Goal: Task Accomplishment & Management: Use online tool/utility

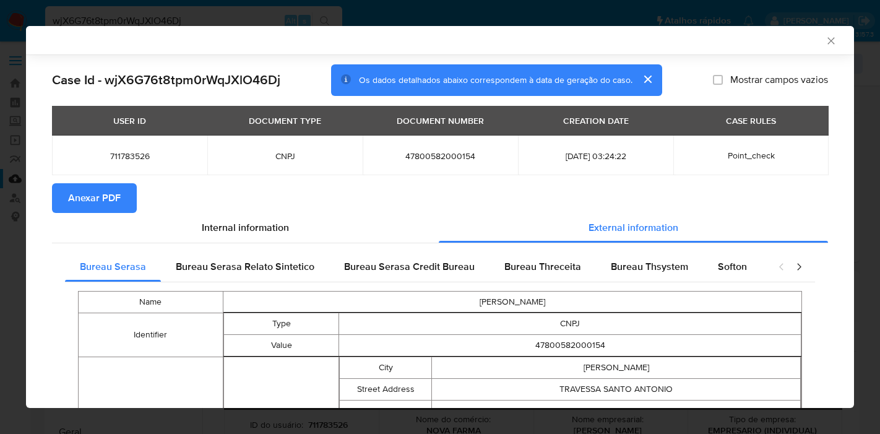
select select "10"
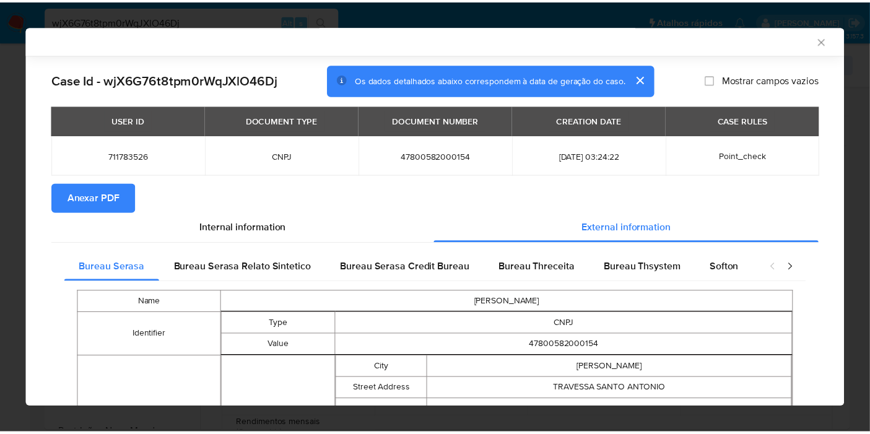
scroll to position [513, 0]
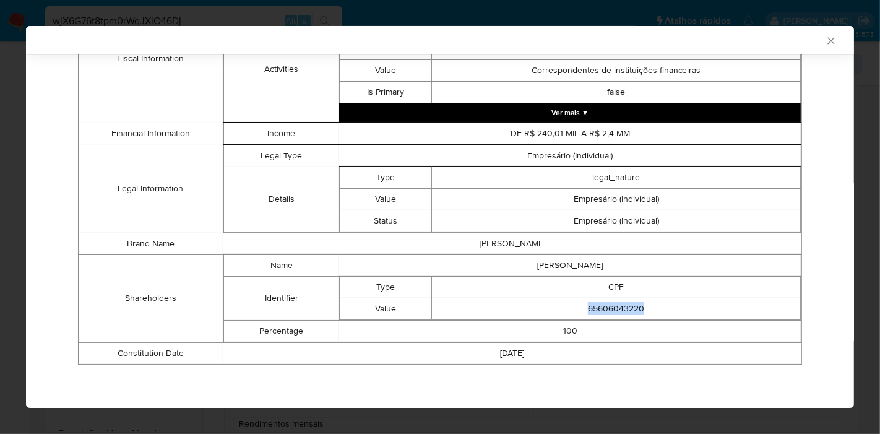
click at [828, 43] on icon "Fechar a janela" at bounding box center [831, 40] width 7 height 7
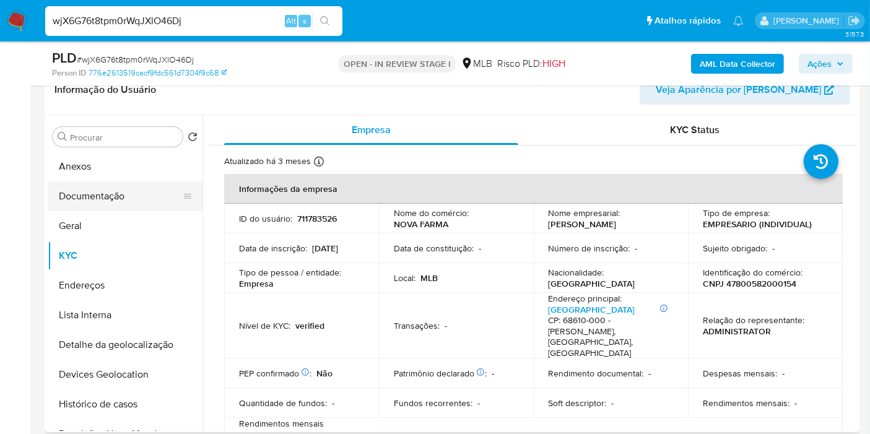
click at [110, 196] on button "Documentação" at bounding box center [120, 196] width 145 height 30
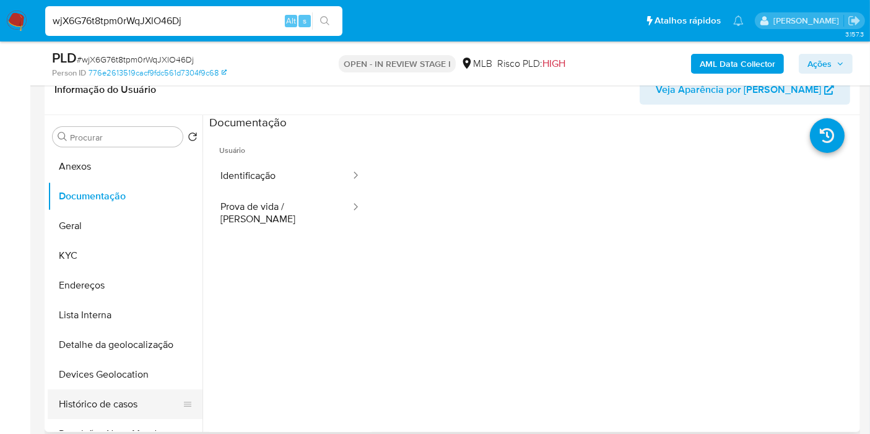
scroll to position [69, 0]
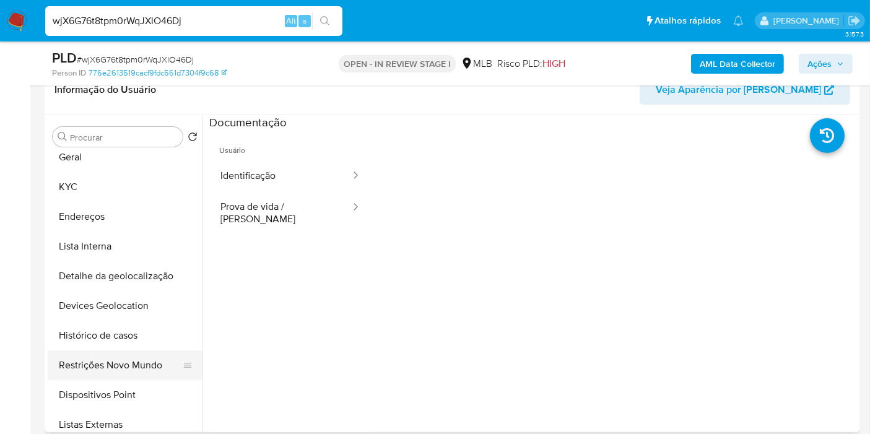
click at [114, 363] on button "Restrições Novo Mundo" at bounding box center [120, 365] width 145 height 30
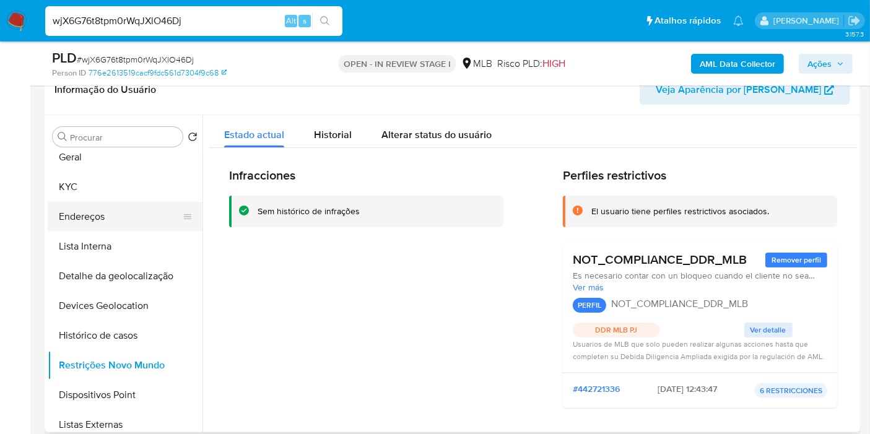
click at [111, 218] on button "Endereços" at bounding box center [120, 217] width 145 height 30
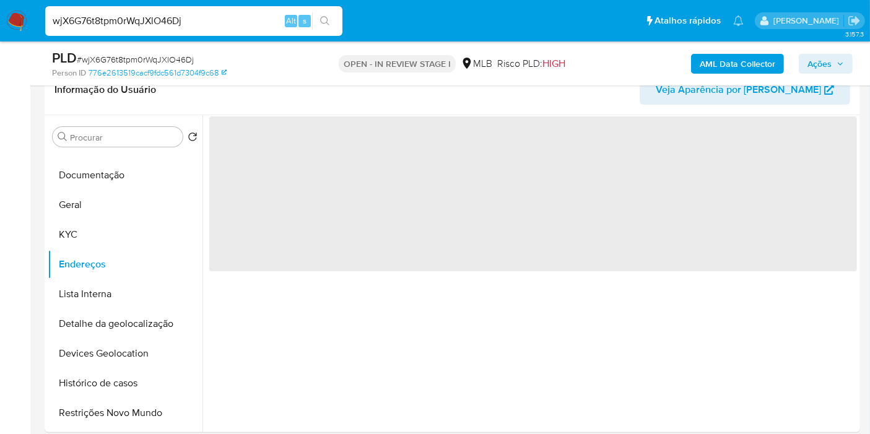
scroll to position [0, 0]
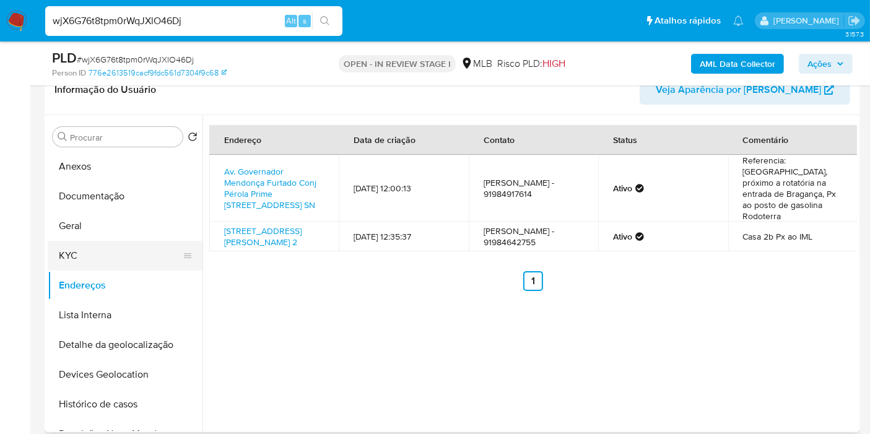
click at [93, 245] on button "KYC" at bounding box center [120, 256] width 145 height 30
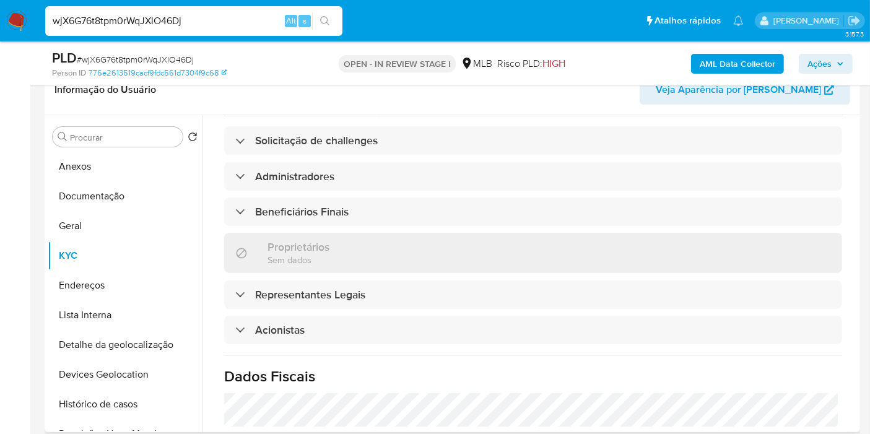
scroll to position [736, 0]
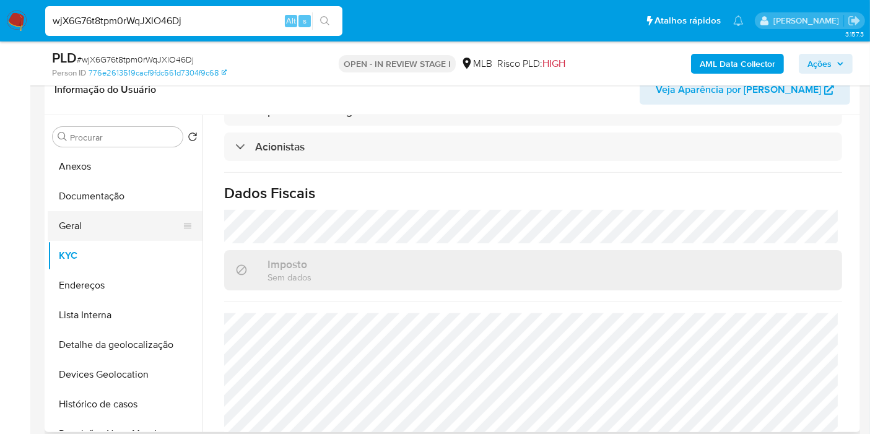
click at [80, 236] on button "Geral" at bounding box center [120, 226] width 145 height 30
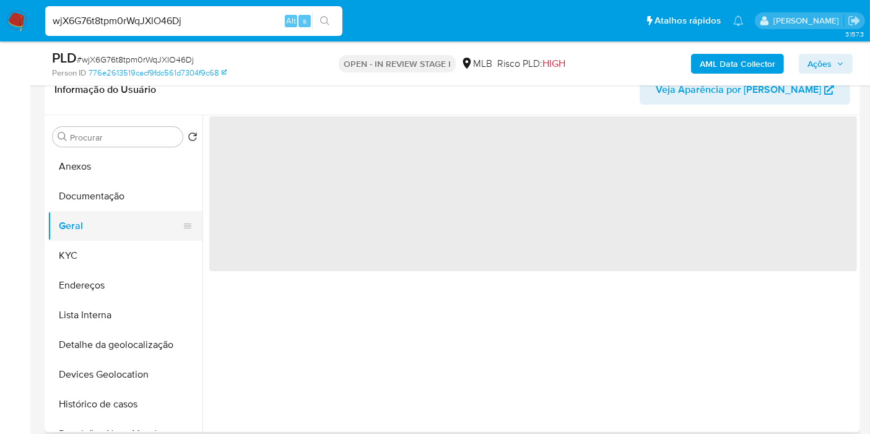
scroll to position [0, 0]
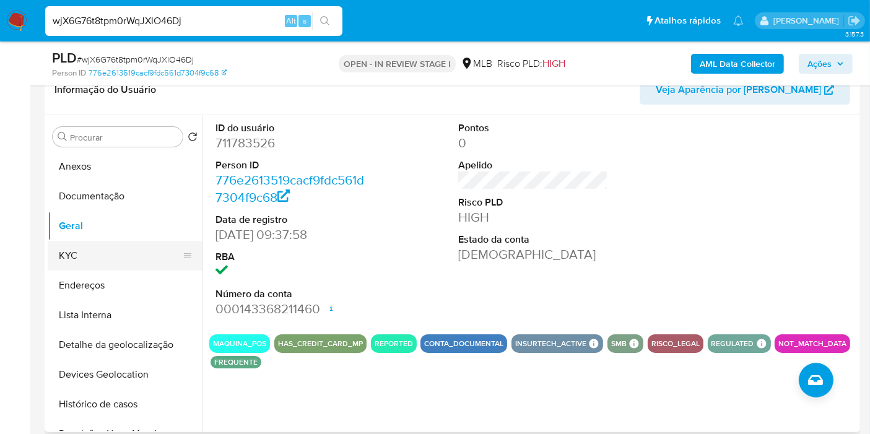
click at [95, 245] on button "KYC" at bounding box center [120, 256] width 145 height 30
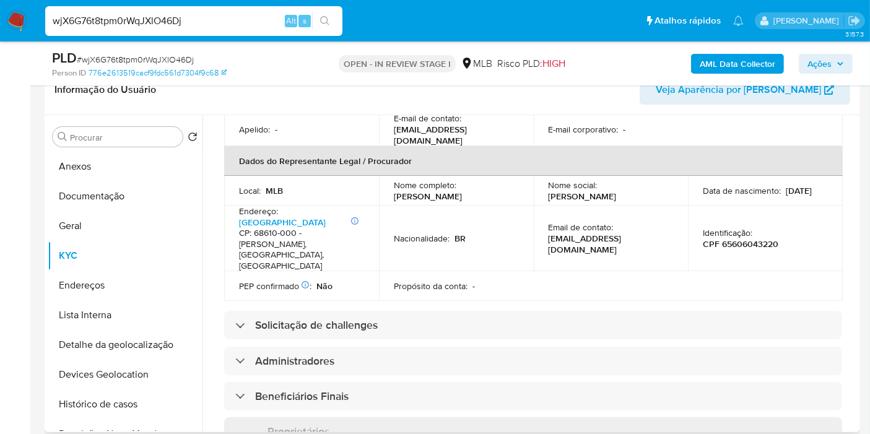
scroll to position [709, 0]
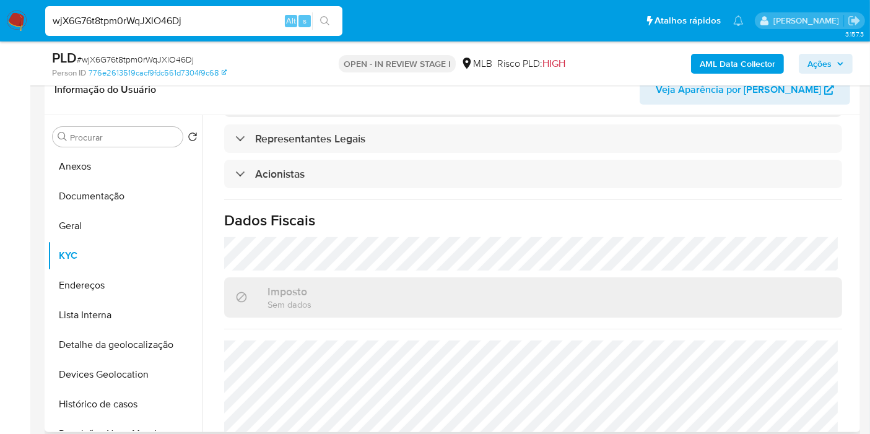
click at [152, 291] on button "Endereços" at bounding box center [125, 286] width 155 height 30
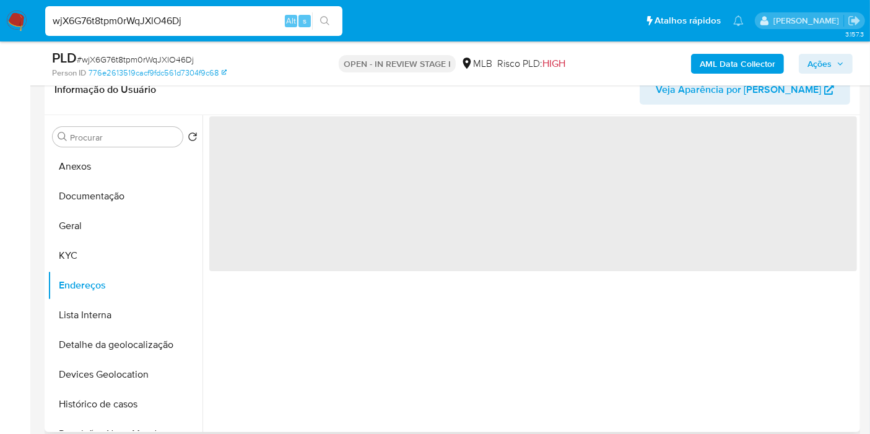
scroll to position [0, 0]
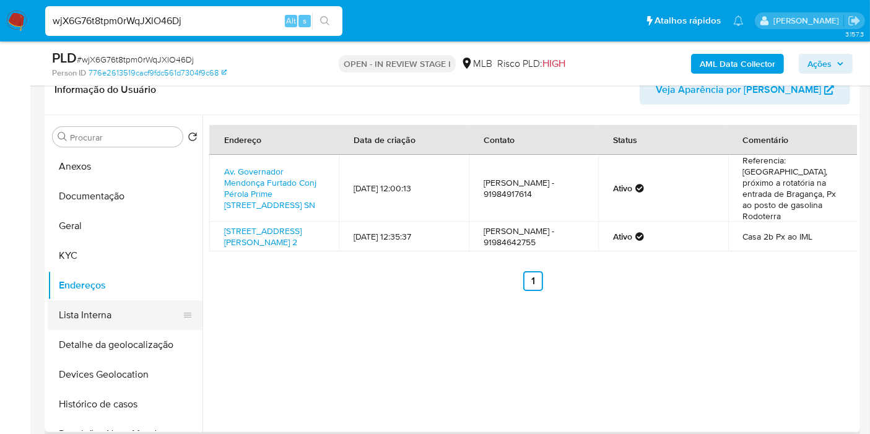
click at [117, 322] on button "Lista Interna" at bounding box center [120, 315] width 145 height 30
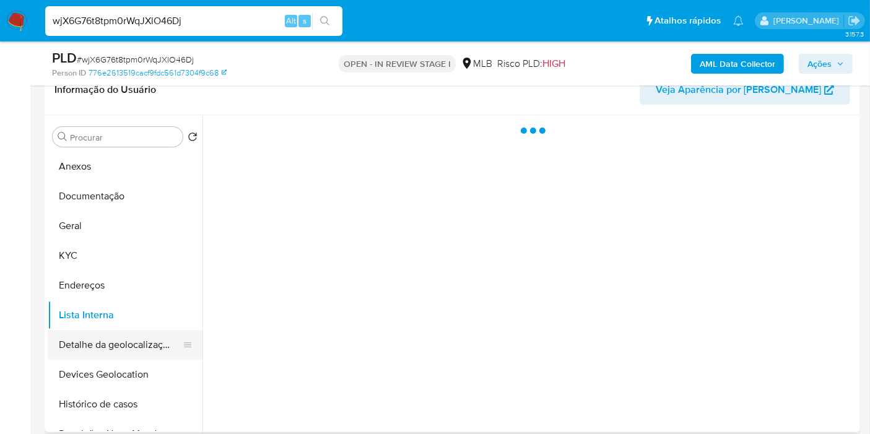
click at [117, 334] on button "Detalhe da geolocalização" at bounding box center [120, 345] width 145 height 30
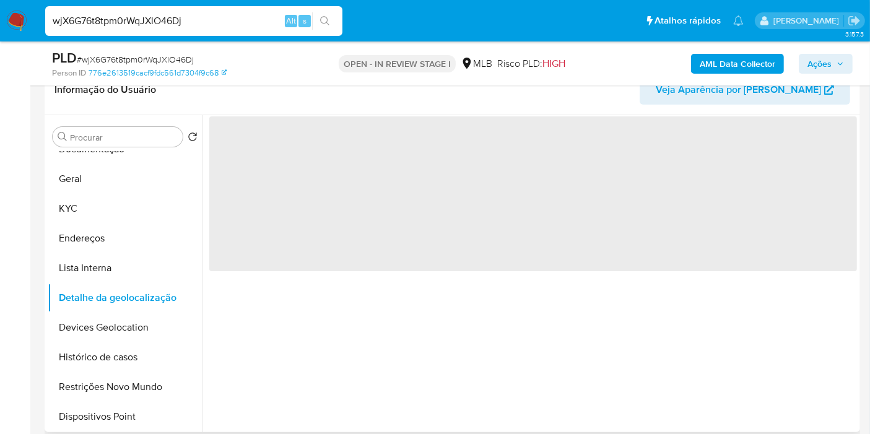
scroll to position [69, 0]
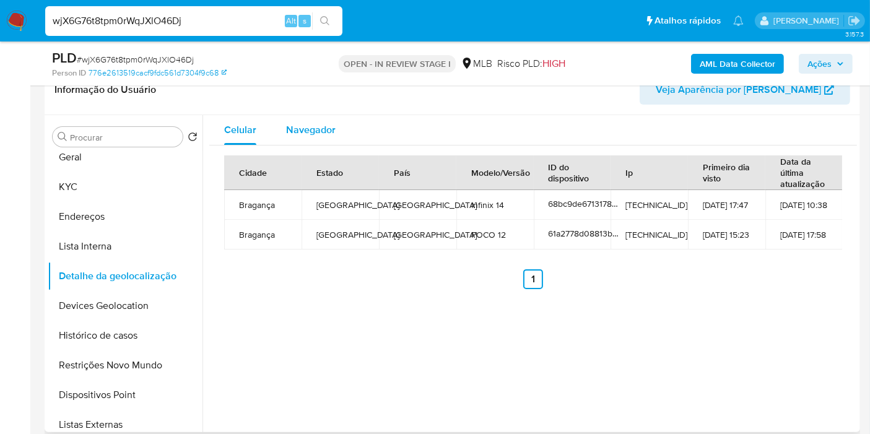
click at [318, 124] on span "Navegador" at bounding box center [311, 130] width 50 height 14
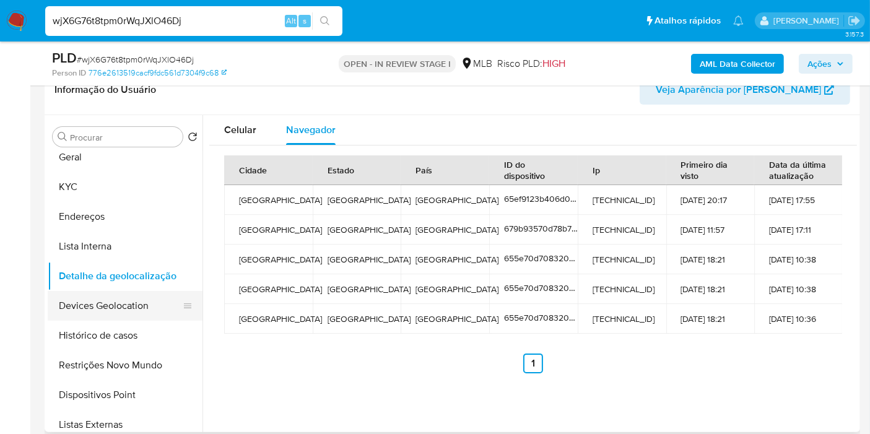
click at [123, 294] on button "Devices Geolocation" at bounding box center [120, 306] width 145 height 30
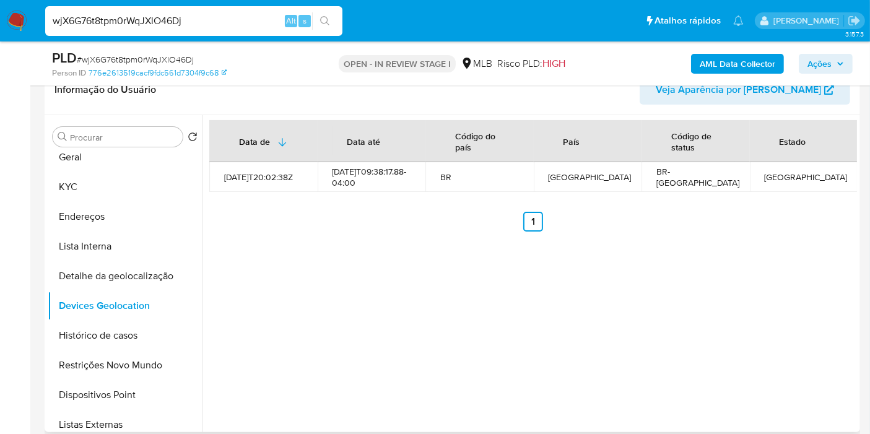
click at [119, 365] on button "Restrições Novo Mundo" at bounding box center [125, 365] width 155 height 30
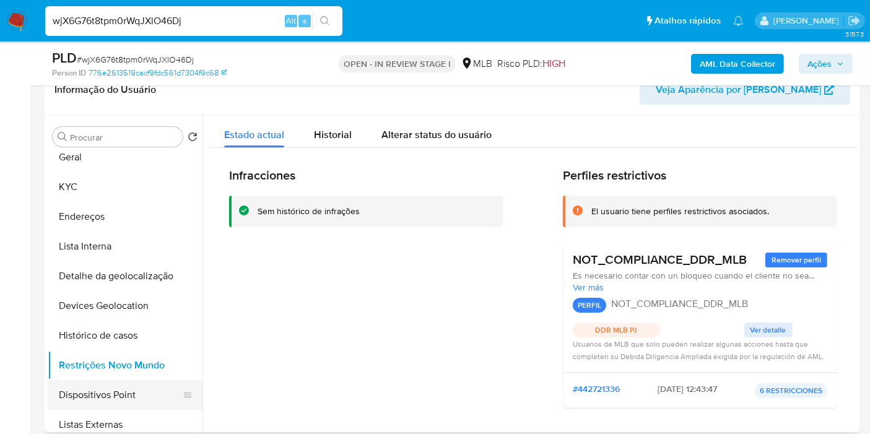
click at [111, 402] on button "Dispositivos Point" at bounding box center [120, 395] width 145 height 30
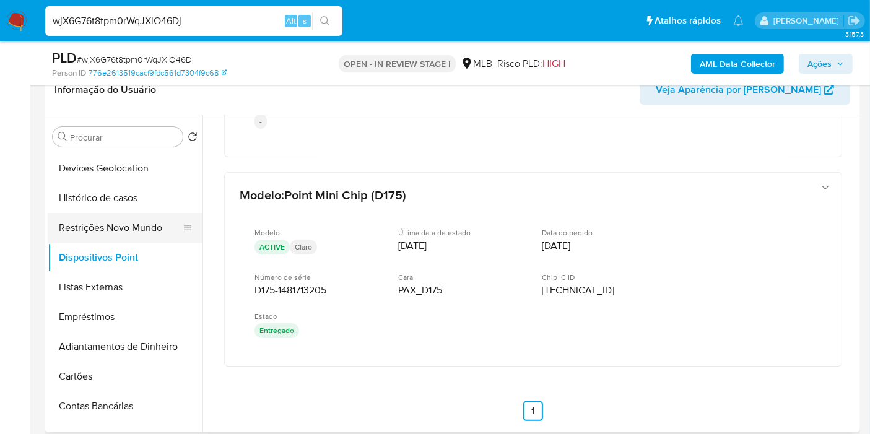
scroll to position [0, 0]
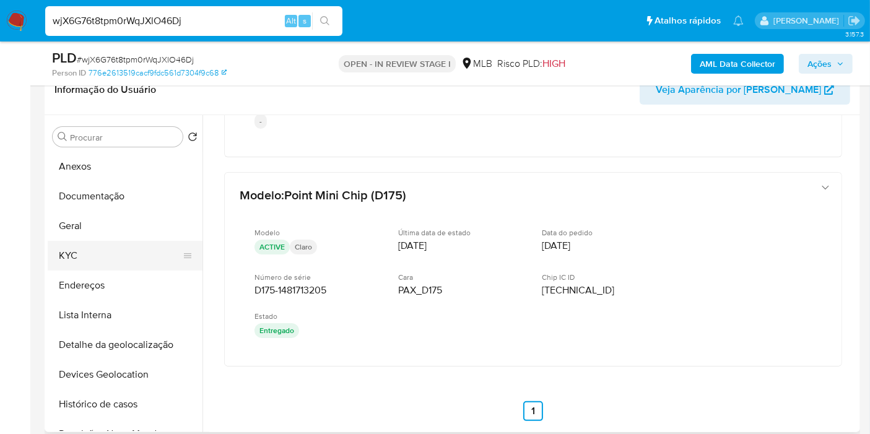
click at [95, 250] on button "KYC" at bounding box center [120, 256] width 145 height 30
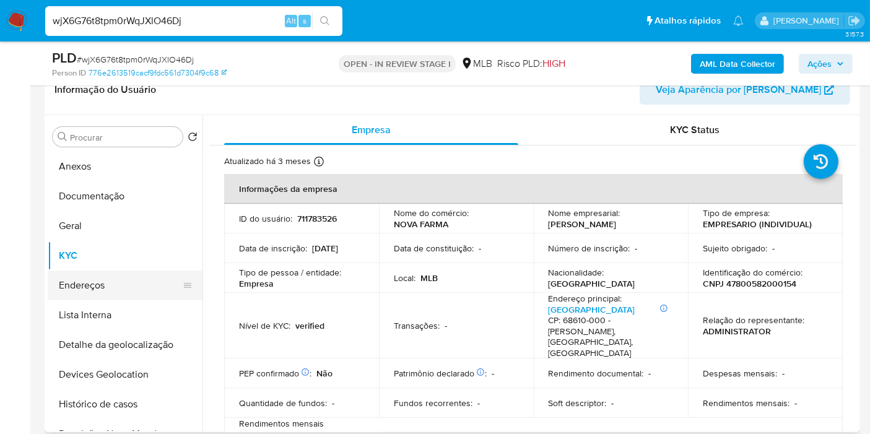
click at [142, 298] on button "Endereços" at bounding box center [120, 286] width 145 height 30
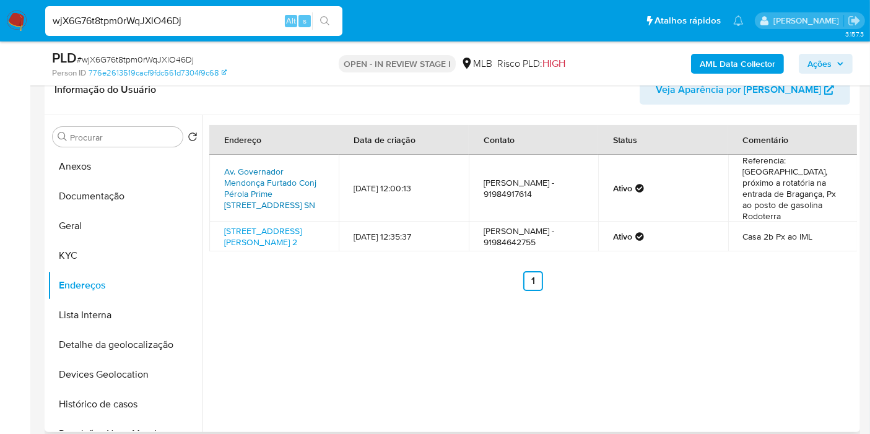
click at [275, 171] on link "Av. Governador Mendonça Furtado Conj Pérola Prime Rua 5 Sn, Bragança, Pará, 686…" at bounding box center [270, 188] width 92 height 46
click at [110, 257] on button "KYC" at bounding box center [120, 256] width 145 height 30
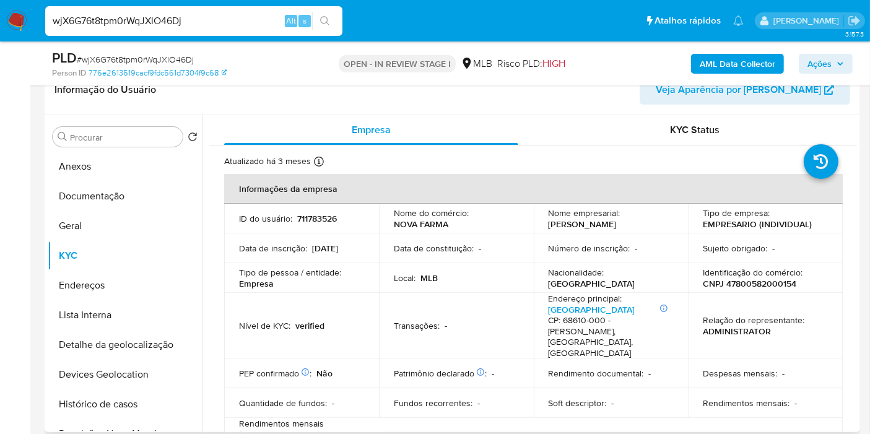
click at [755, 279] on p "CNPJ 47800582000154" at bounding box center [749, 283] width 93 height 11
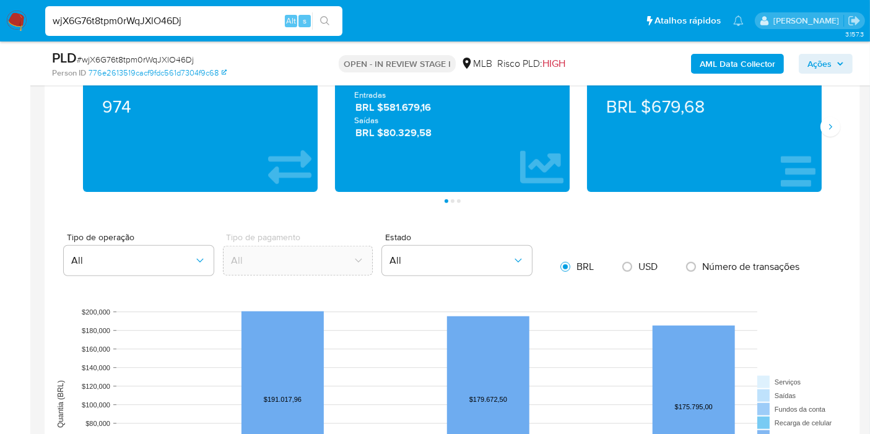
scroll to position [1307, 0]
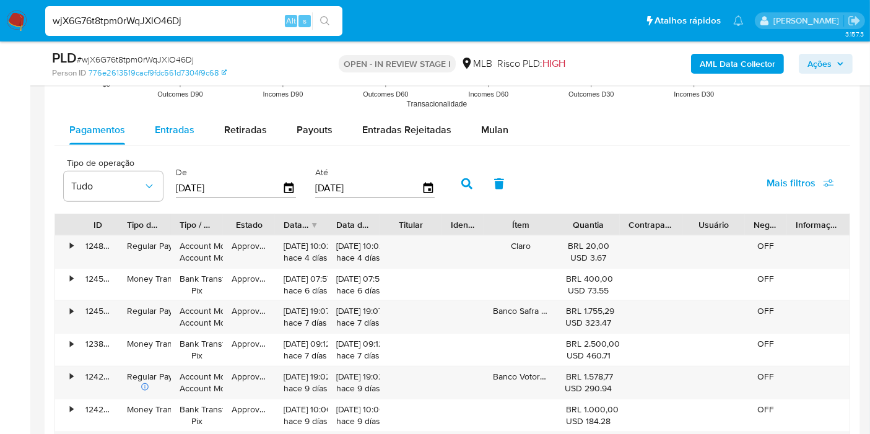
click at [199, 133] on button "Entradas" at bounding box center [174, 130] width 69 height 30
select select "10"
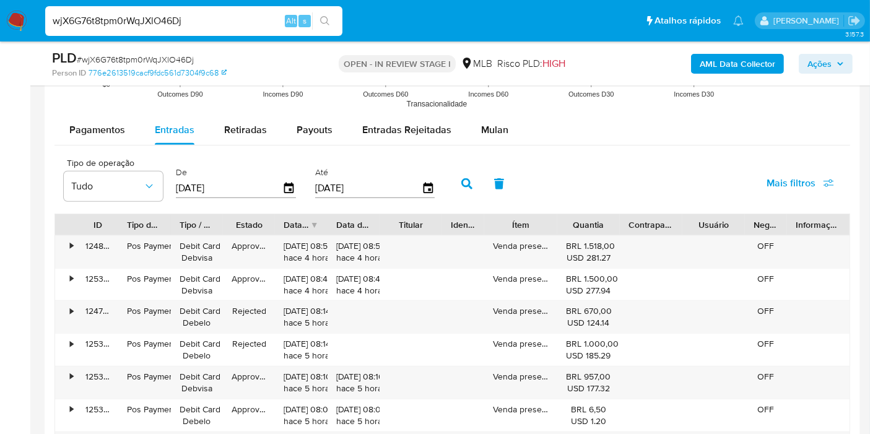
scroll to position [1375, 0]
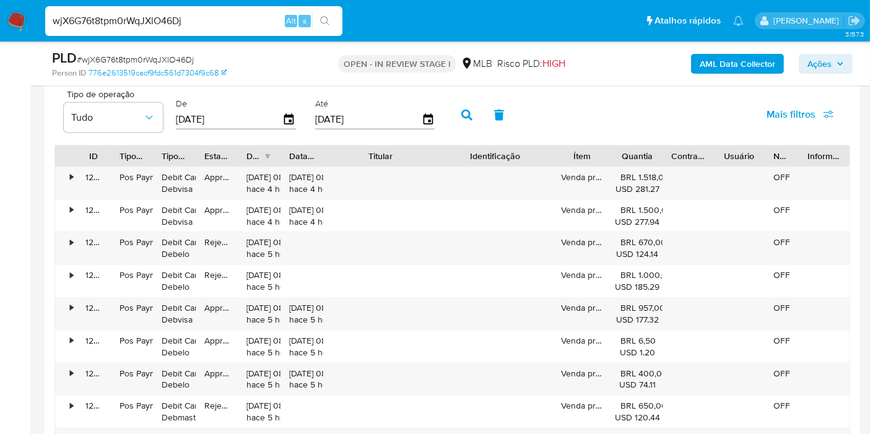
drag, startPoint x: 451, startPoint y: 159, endPoint x: 494, endPoint y: 156, distance: 43.4
click at [494, 156] on div "ID Tipo de operação Tipo / Método Estado Data de criação Data de aprovação Titu…" at bounding box center [452, 155] width 794 height 21
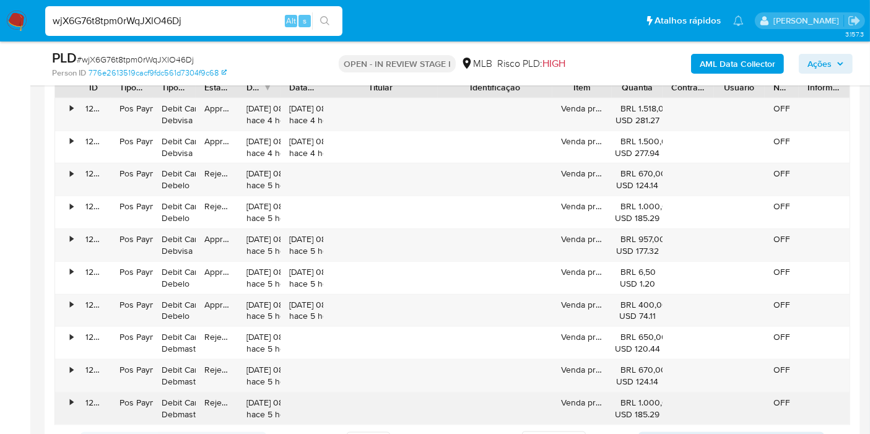
scroll to position [1513, 0]
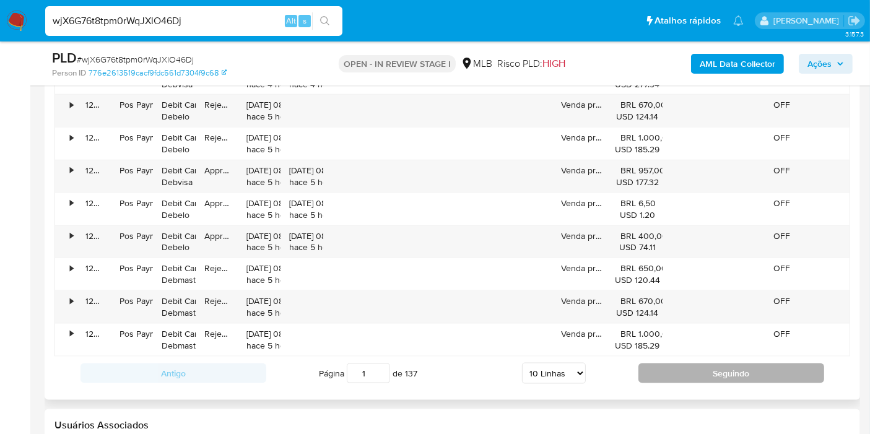
click at [681, 372] on button "Seguindo" at bounding box center [731, 373] width 186 height 20
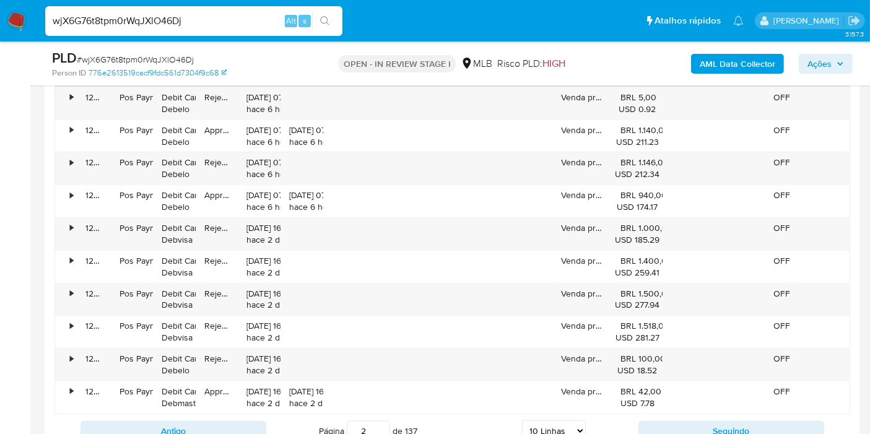
scroll to position [1444, 0]
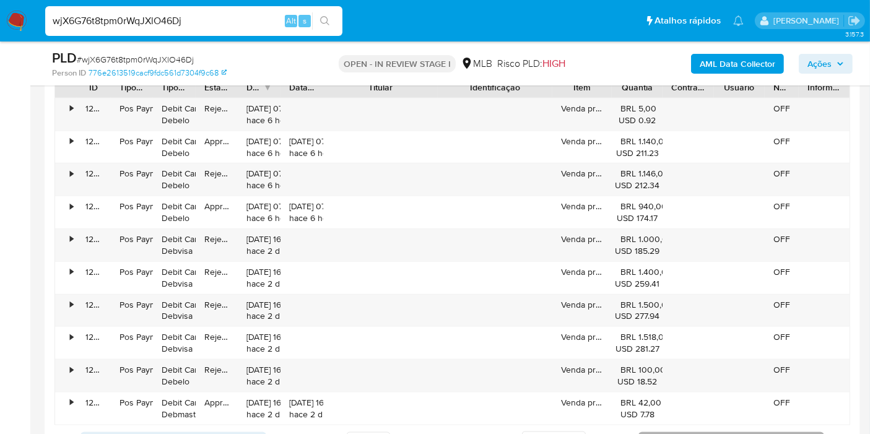
click at [688, 432] on button "Seguindo" at bounding box center [731, 442] width 186 height 20
type input "3"
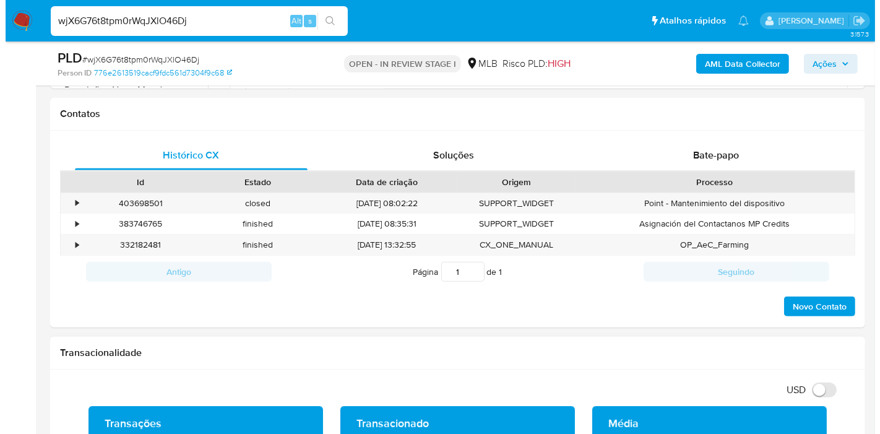
scroll to position [206, 0]
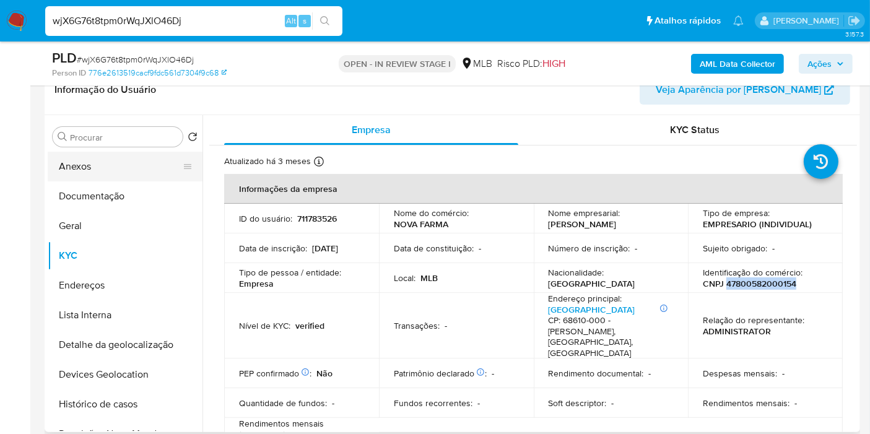
click at [95, 165] on button "Anexos" at bounding box center [120, 167] width 145 height 30
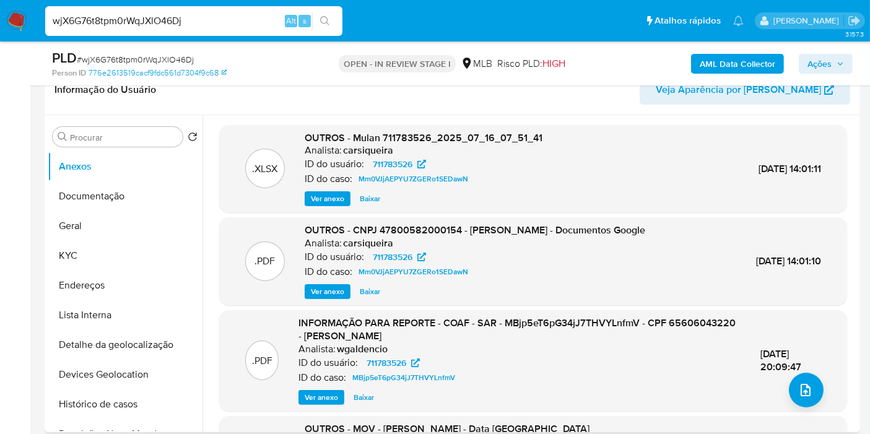
click at [316, 392] on span "Ver anexo" at bounding box center [321, 397] width 33 height 12
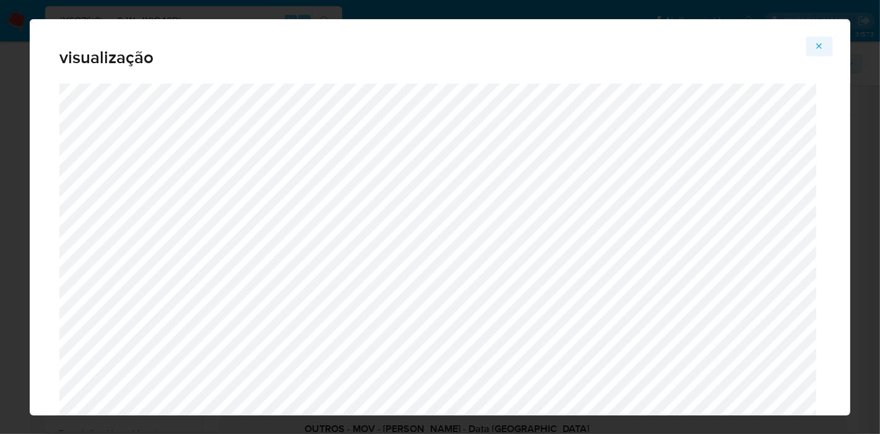
click at [820, 44] on icon "Attachment preview" at bounding box center [820, 46] width 10 height 10
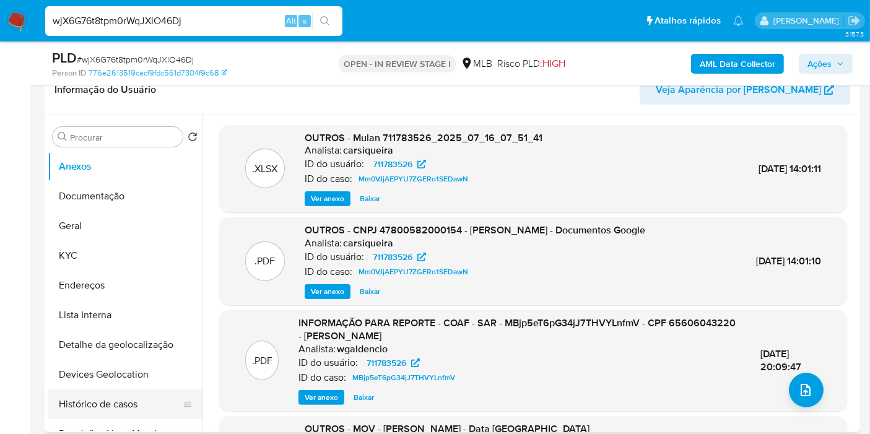
click at [134, 396] on button "Histórico de casos" at bounding box center [120, 404] width 145 height 30
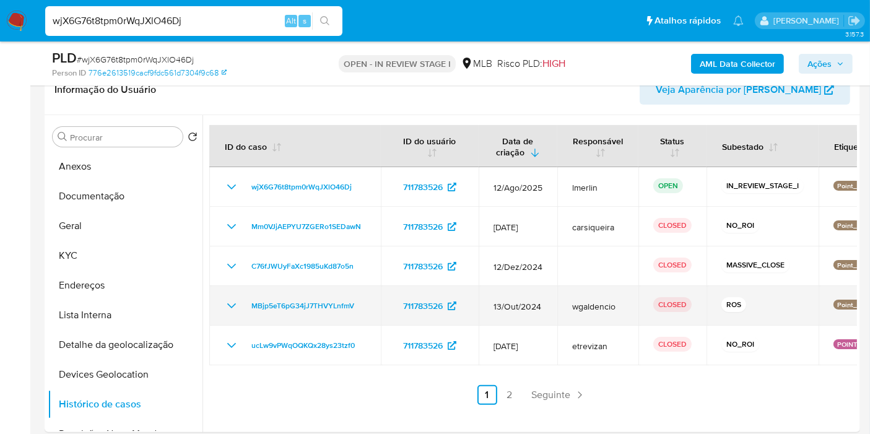
click at [232, 304] on icon "Mostrar/Ocultar" at bounding box center [231, 305] width 15 height 15
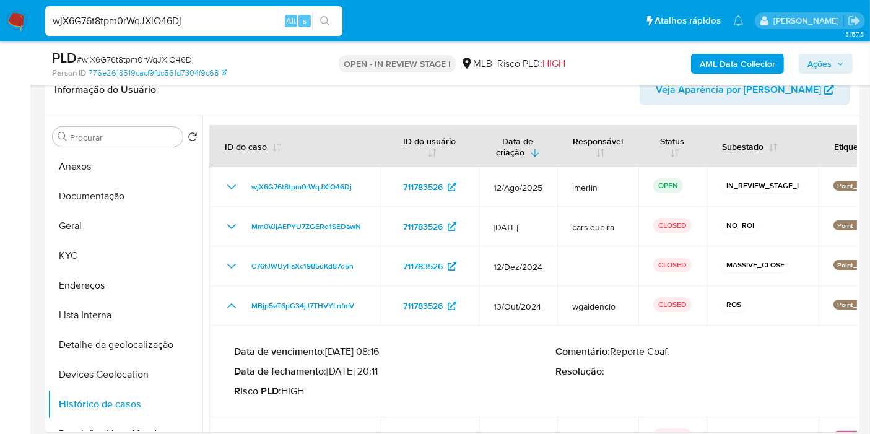
drag, startPoint x: 332, startPoint y: 371, endPoint x: 378, endPoint y: 373, distance: 45.9
click at [378, 373] on p "Data de fechamento : 25/11/2024 20:11" at bounding box center [395, 371] width 322 height 12
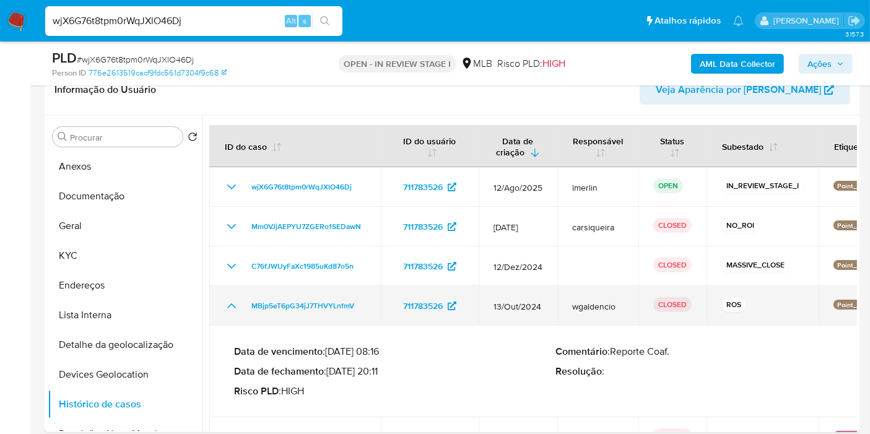
click at [229, 303] on icon "Mostrar/Ocultar" at bounding box center [231, 305] width 15 height 15
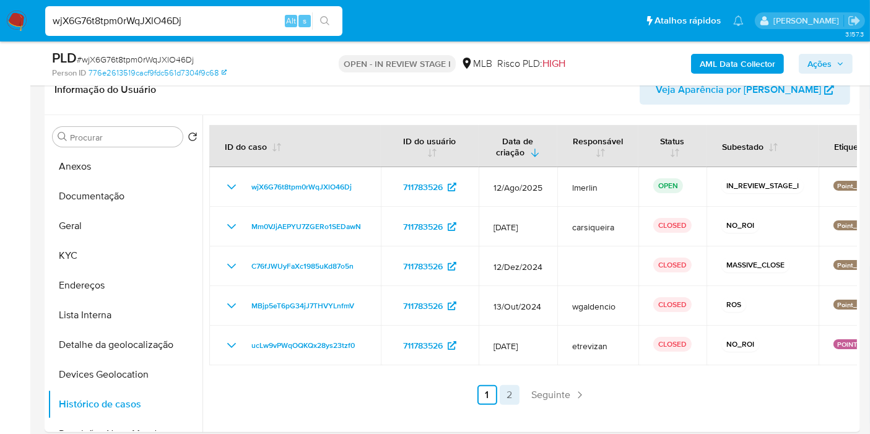
click at [512, 385] on link "2" at bounding box center [510, 395] width 20 height 20
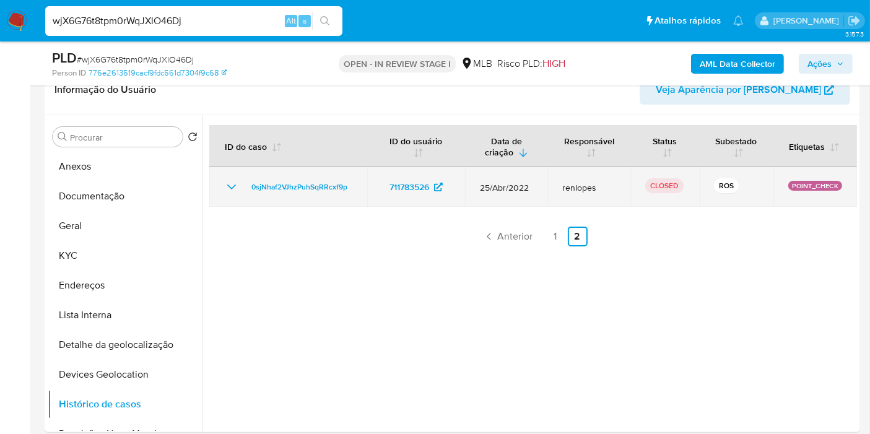
click at [225, 186] on icon "Mostrar/Ocultar" at bounding box center [231, 187] width 15 height 15
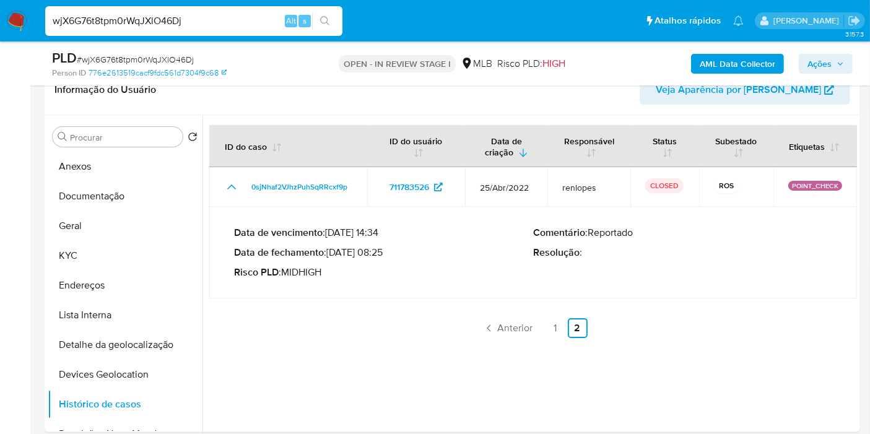
drag, startPoint x: 329, startPoint y: 253, endPoint x: 376, endPoint y: 254, distance: 47.7
click at [376, 254] on p "Data de fechamento : 03/08/2022 08:25" at bounding box center [383, 252] width 299 height 12
drag, startPoint x: 365, startPoint y: 271, endPoint x: 374, endPoint y: 258, distance: 16.0
click at [365, 271] on p "Risco PLD : MIDHIGH" at bounding box center [383, 272] width 299 height 12
drag, startPoint x: 385, startPoint y: 253, endPoint x: 357, endPoint y: 259, distance: 28.5
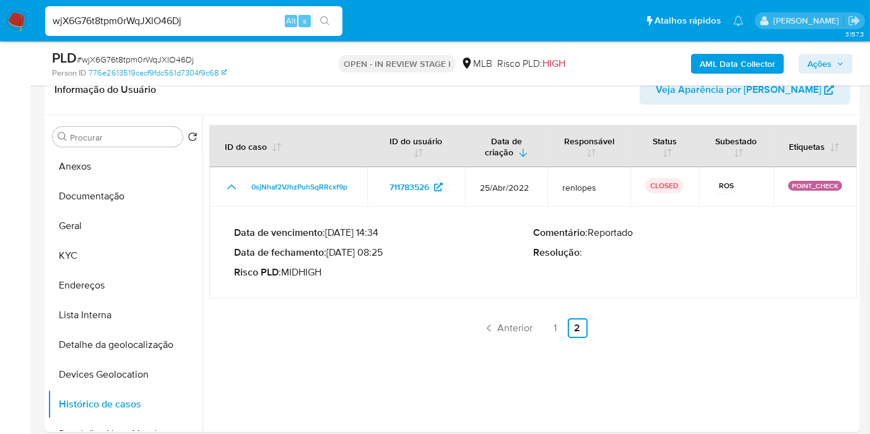
click at [362, 253] on p "Data de fechamento : 03/08/2022 08:25" at bounding box center [383, 252] width 299 height 12
click at [360, 271] on p "Risco PLD : MIDHIGH" at bounding box center [383, 272] width 299 height 12
drag, startPoint x: 383, startPoint y: 253, endPoint x: 331, endPoint y: 252, distance: 51.4
click at [331, 252] on p "Data de fechamento : 03/08/2022 08:25" at bounding box center [383, 252] width 299 height 12
click at [133, 162] on button "Anexos" at bounding box center [120, 167] width 145 height 30
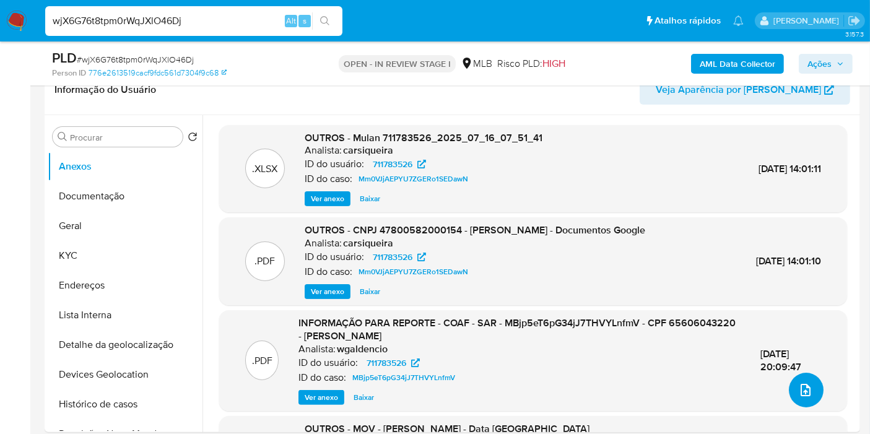
click at [808, 386] on button "upload-file" at bounding box center [806, 390] width 35 height 35
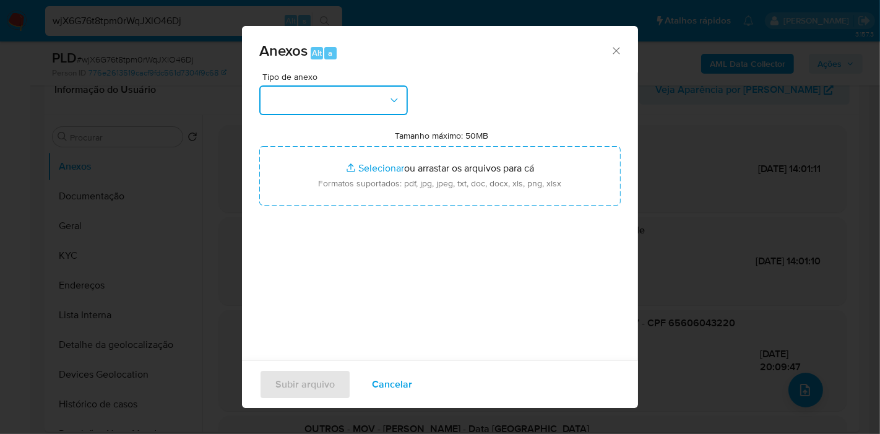
click at [337, 99] on button "button" at bounding box center [333, 100] width 149 height 30
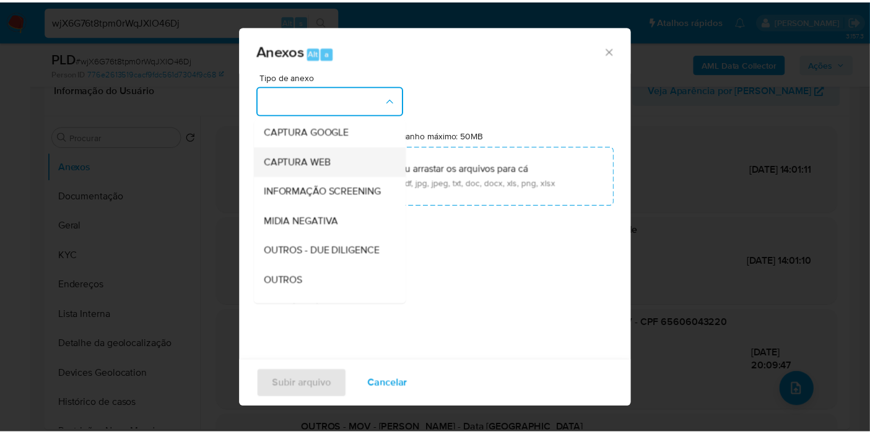
scroll to position [137, 0]
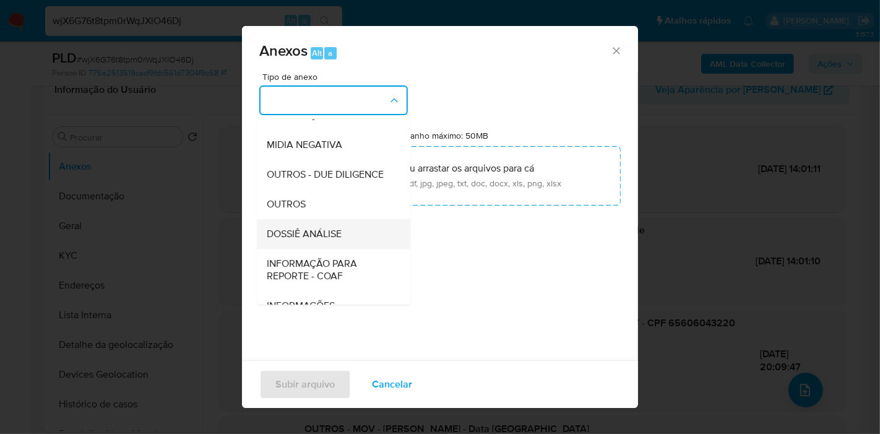
click at [342, 240] on span "DOSSIÊ ANÁLISE" at bounding box center [304, 234] width 75 height 12
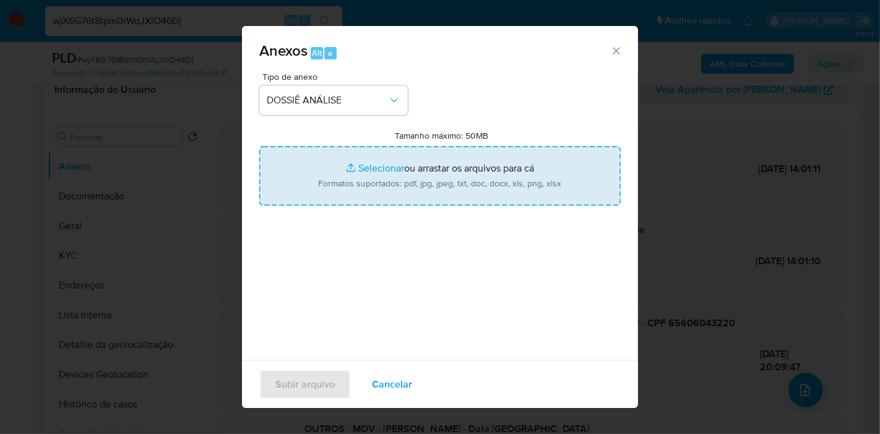
click at [380, 193] on input "Tamanho máximo: 50MB Selecionar arquivos" at bounding box center [439, 175] width 361 height 59
type input "C:\fakepath\3º SAR - XXX - CNPJ 47800582000154 - M OLIVEIRA DOS SANTOS.pdf"
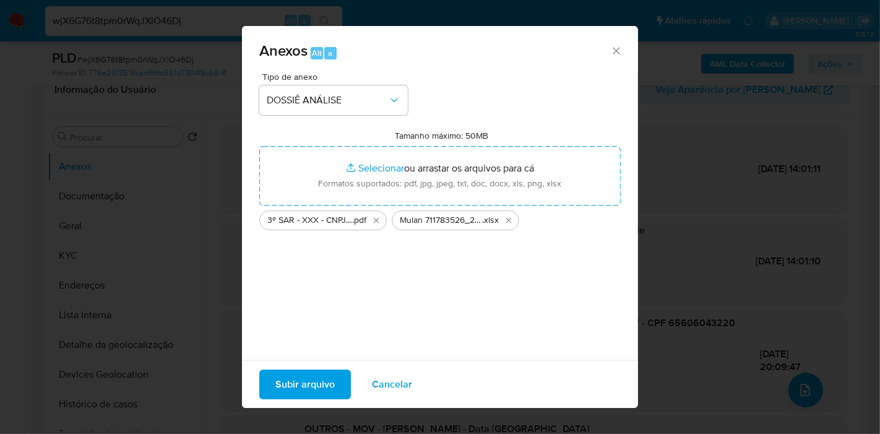
click at [300, 376] on span "Subir arquivo" at bounding box center [304, 384] width 59 height 27
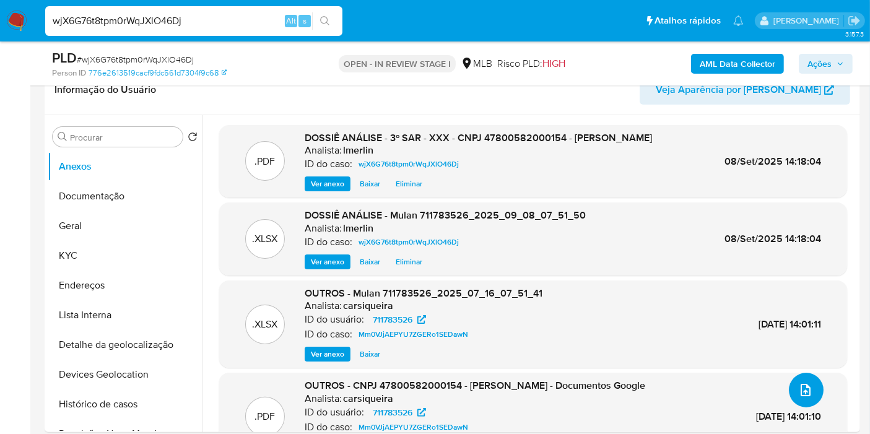
scroll to position [0, 0]
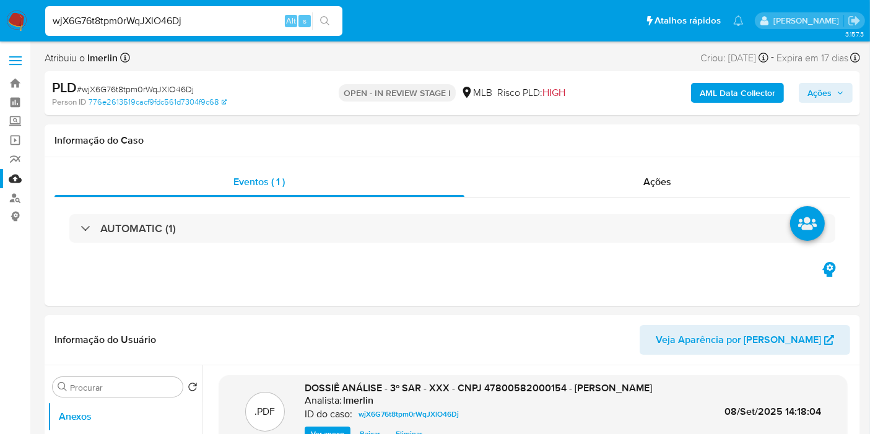
drag, startPoint x: 688, startPoint y: 190, endPoint x: 880, endPoint y: 71, distance: 225.7
click at [688, 190] on div "Ações" at bounding box center [657, 182] width 386 height 30
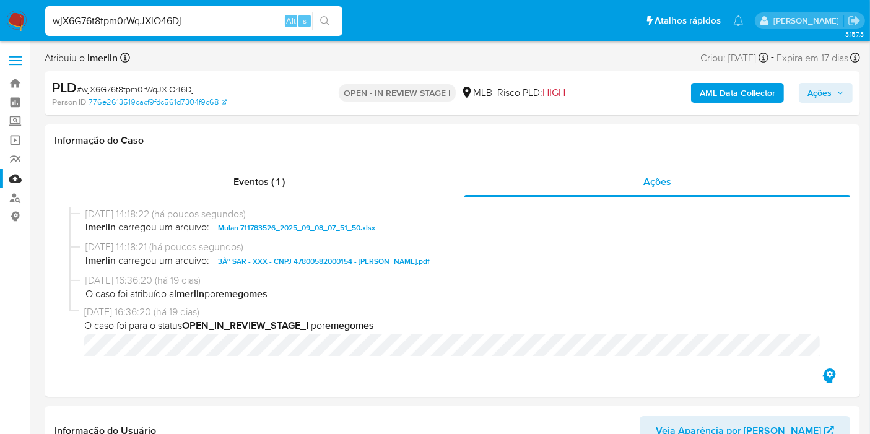
click at [844, 88] on button "Ações" at bounding box center [826, 93] width 54 height 20
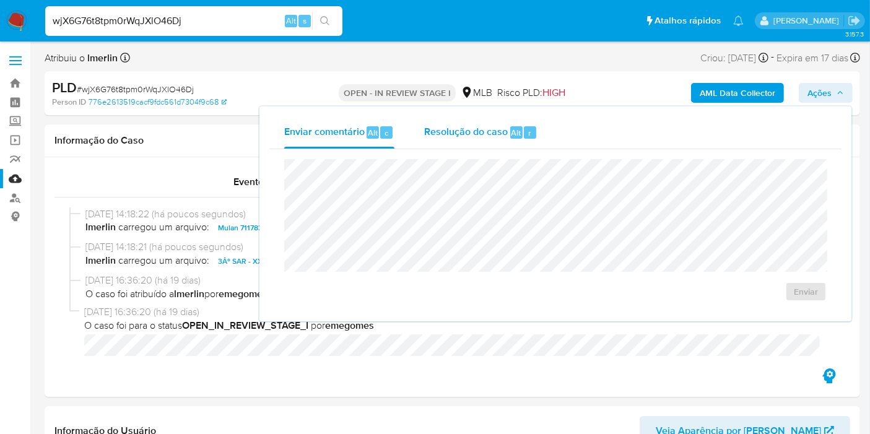
click at [465, 127] on span "Resolução do caso" at bounding box center [466, 132] width 84 height 14
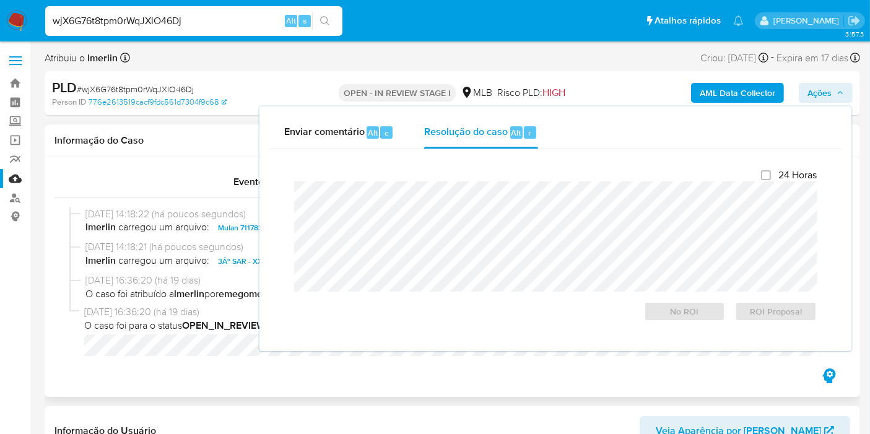
click at [174, 376] on div "Eventos ( 1 ) Ações 08/09/2025 14:18:22 (há poucos segundos) lmerlin carregou u…" at bounding box center [452, 277] width 815 height 240
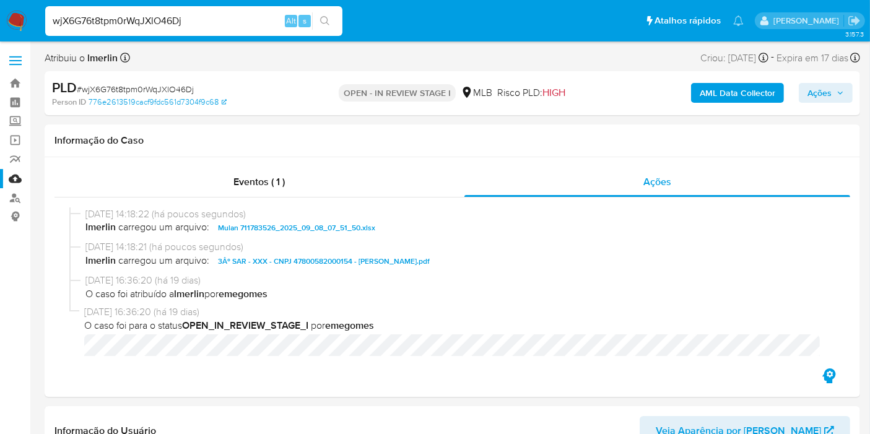
click at [729, 93] on b "AML Data Collector" at bounding box center [737, 93] width 76 height 20
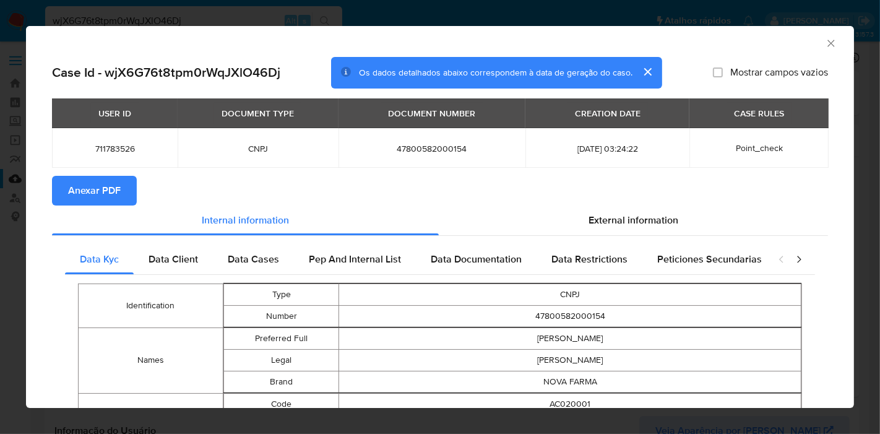
click at [103, 191] on span "Anexar PDF" at bounding box center [94, 190] width 53 height 27
click at [825, 45] on icon "Fechar a janela" at bounding box center [831, 43] width 12 height 12
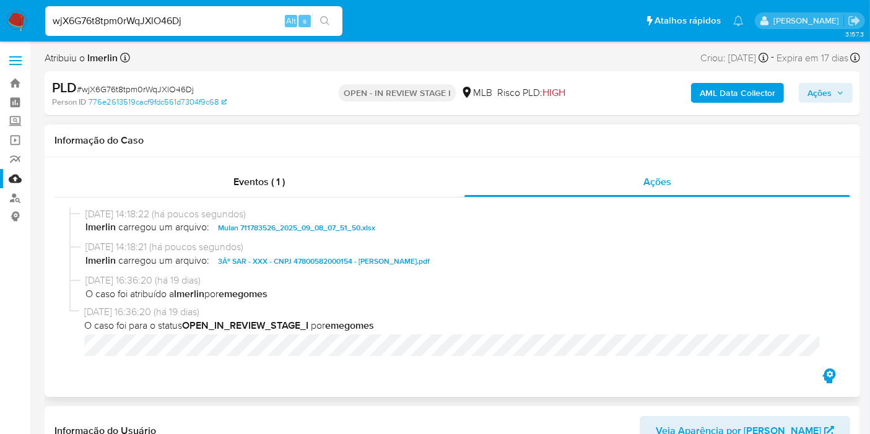
click at [259, 155] on div "Informação do Caso" at bounding box center [452, 140] width 815 height 33
drag, startPoint x: 261, startPoint y: 174, endPoint x: 548, endPoint y: 160, distance: 286.9
click at [261, 174] on div "Eventos ( 1 )" at bounding box center [259, 182] width 410 height 30
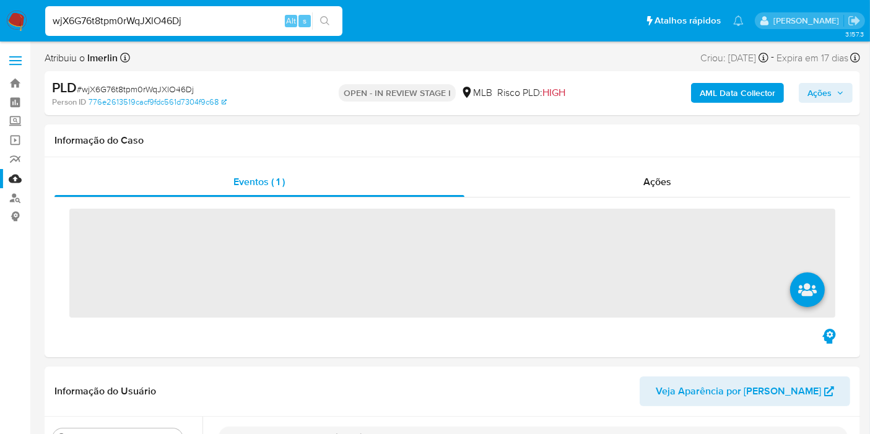
drag, startPoint x: 640, startPoint y: 173, endPoint x: 779, endPoint y: 113, distance: 151.7
click at [640, 174] on div "Ações" at bounding box center [657, 182] width 386 height 30
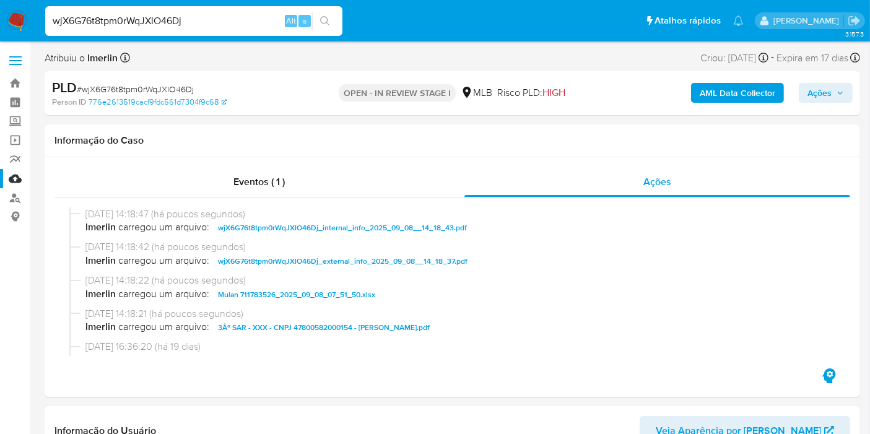
click at [812, 93] on span "Ações" at bounding box center [819, 93] width 24 height 20
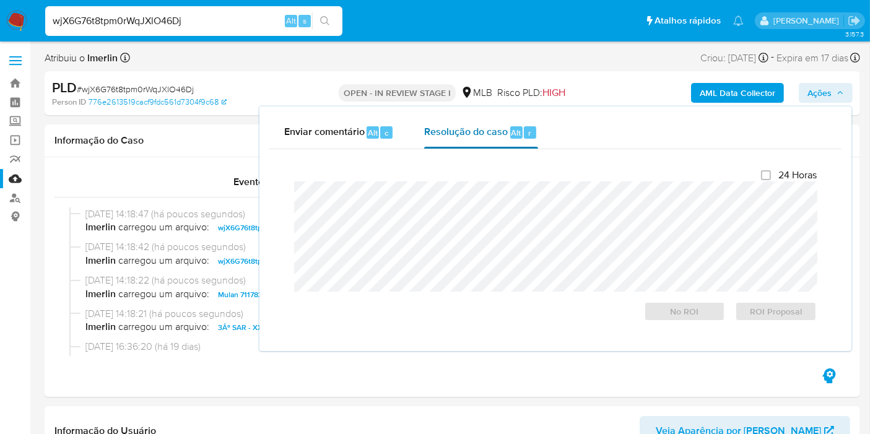
drag, startPoint x: 511, startPoint y: 135, endPoint x: 508, endPoint y: 144, distance: 9.2
click at [511, 136] on span "Alt" at bounding box center [516, 133] width 10 height 12
click at [781, 314] on span "ROI Proposal" at bounding box center [775, 311] width 64 height 17
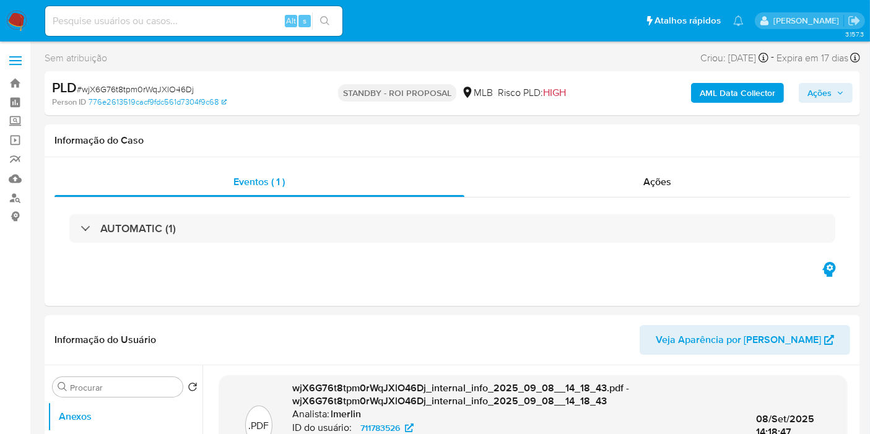
select select "10"
click at [217, 19] on input at bounding box center [193, 21] width 297 height 16
paste input "hWWDmejhWN6oSmSgECKZ5vy4"
type input "hWWDmejhWN6oSmSgECKZ5vy4"
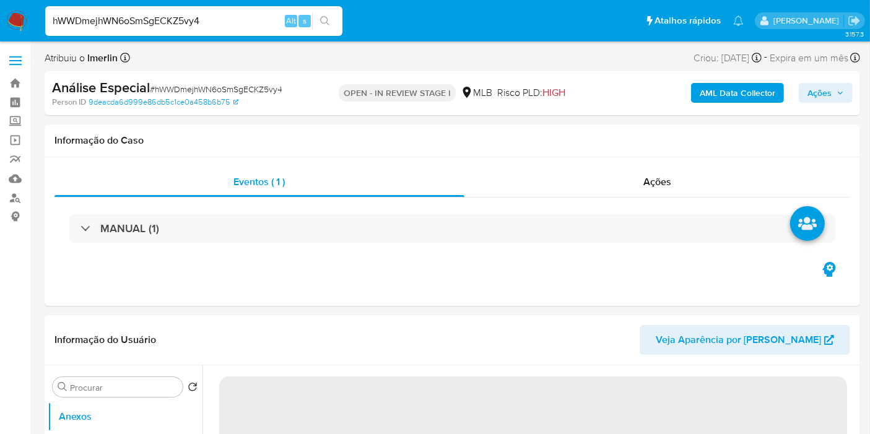
select select "10"
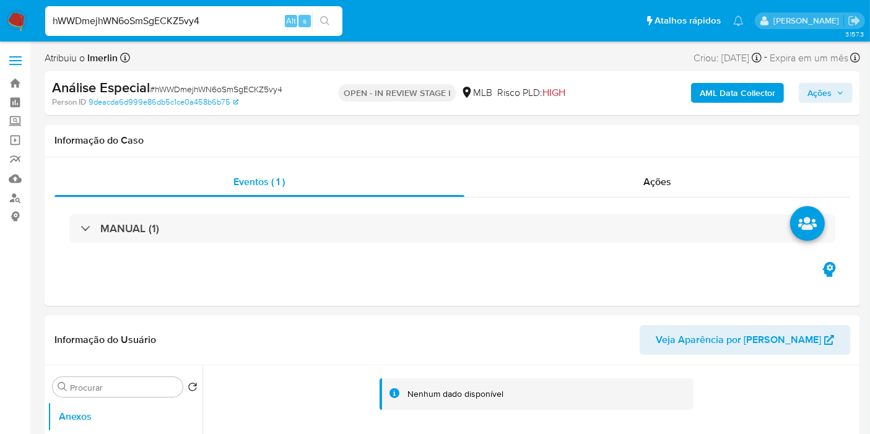
drag, startPoint x: 145, startPoint y: 266, endPoint x: 535, endPoint y: 123, distance: 415.6
click at [146, 266] on div "Eventos ( 1 ) Ações MANUAL (1)" at bounding box center [452, 231] width 815 height 149
click at [737, 90] on b "AML Data Collector" at bounding box center [737, 93] width 76 height 20
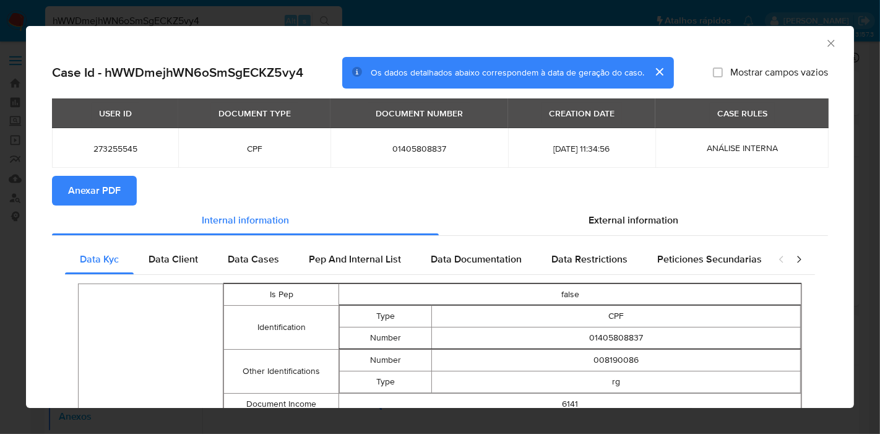
click at [130, 186] on button "Anexar PDF" at bounding box center [94, 191] width 85 height 30
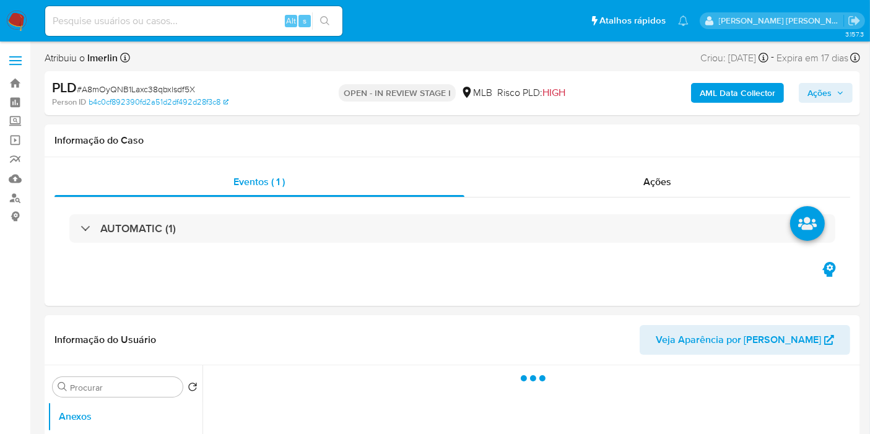
click at [744, 89] on b "AML Data Collector" at bounding box center [737, 93] width 76 height 20
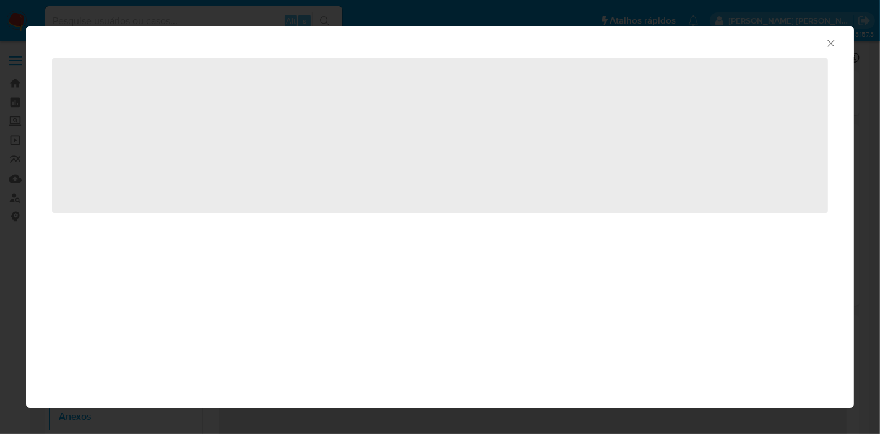
select select "10"
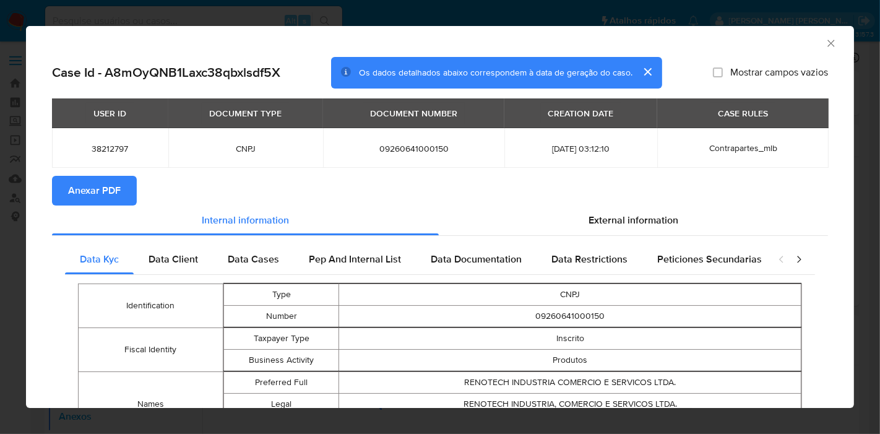
click at [97, 195] on span "Anexar PDF" at bounding box center [94, 190] width 53 height 27
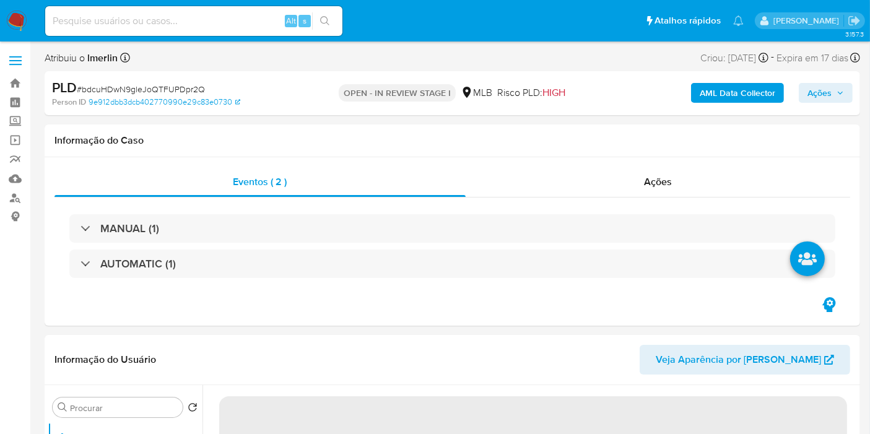
select select "10"
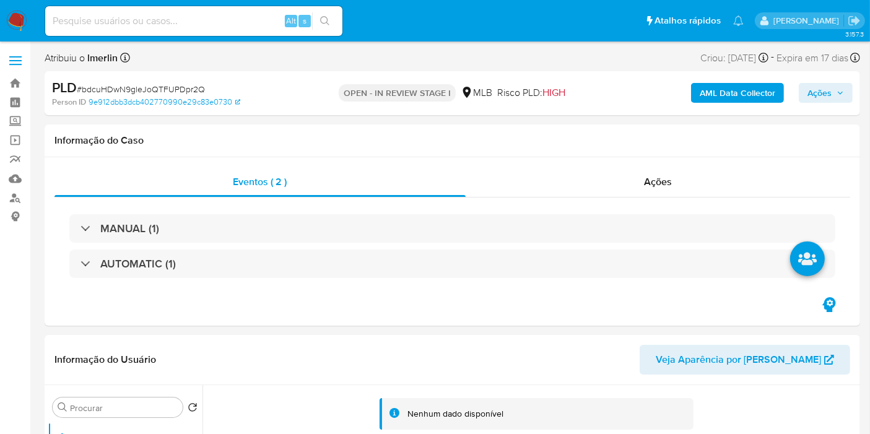
click at [723, 96] on b "AML Data Collector" at bounding box center [737, 93] width 76 height 20
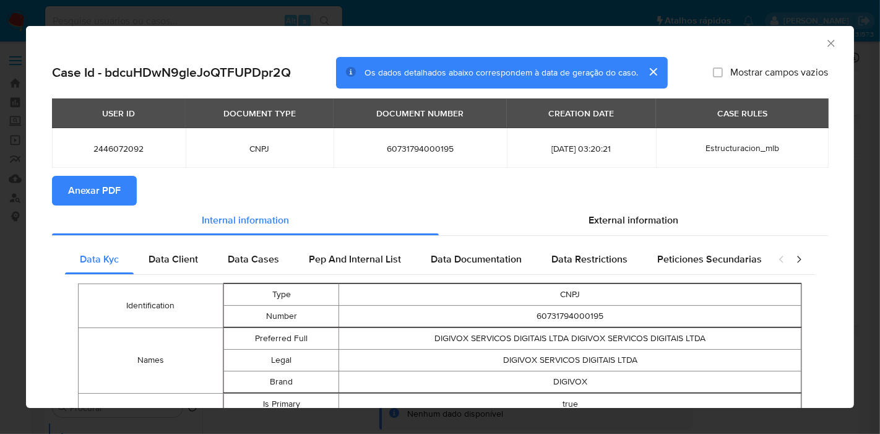
click at [129, 182] on button "Anexar PDF" at bounding box center [94, 191] width 85 height 30
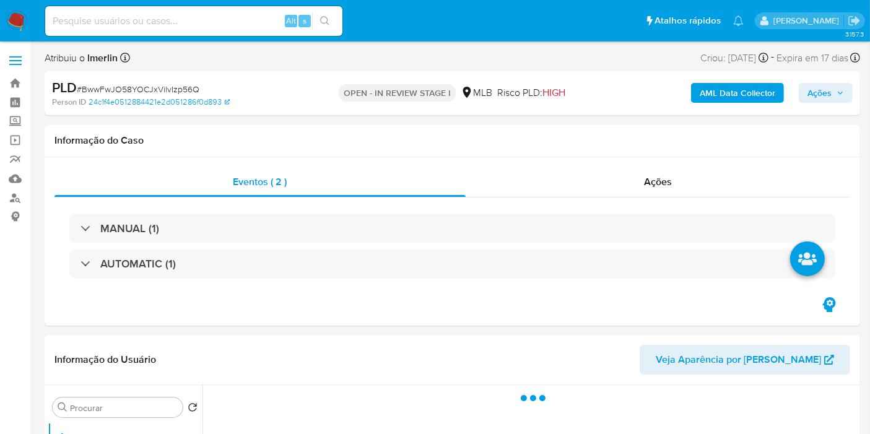
click at [719, 93] on b "AML Data Collector" at bounding box center [737, 93] width 76 height 20
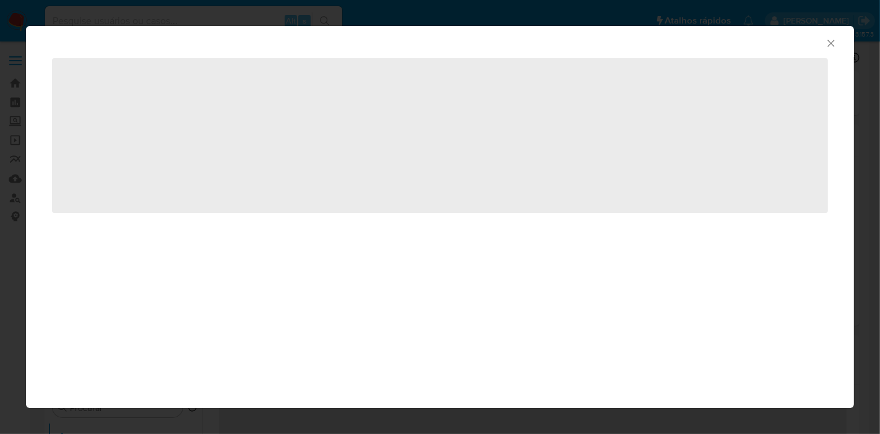
select select "10"
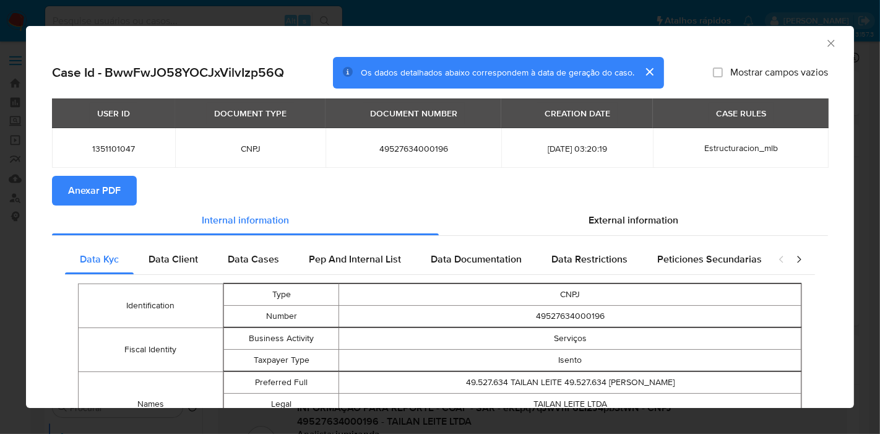
click at [104, 202] on span "Anexar PDF" at bounding box center [94, 190] width 53 height 27
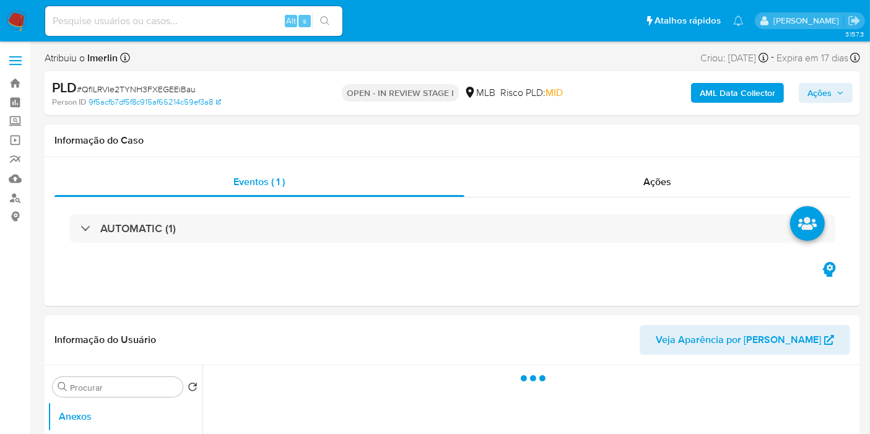
click at [755, 90] on b "AML Data Collector" at bounding box center [737, 93] width 76 height 20
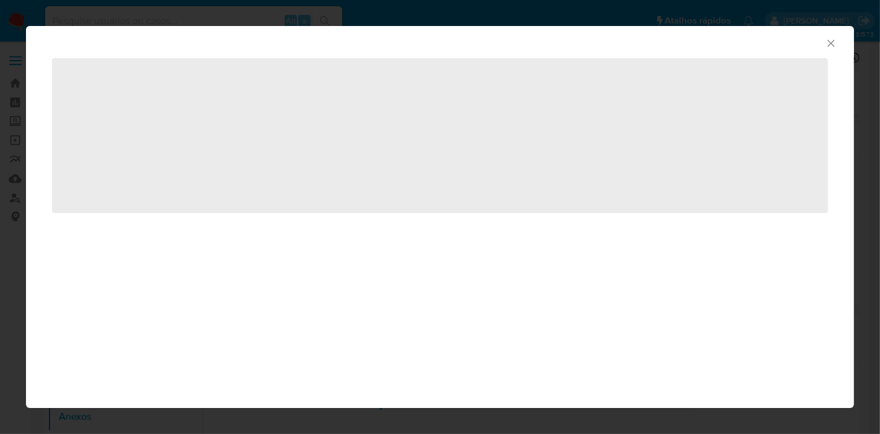
select select "10"
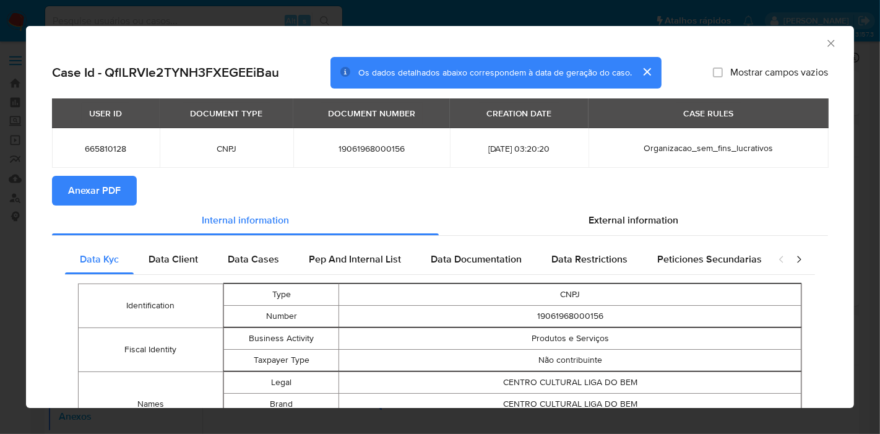
click at [120, 197] on button "Anexar PDF" at bounding box center [94, 191] width 85 height 30
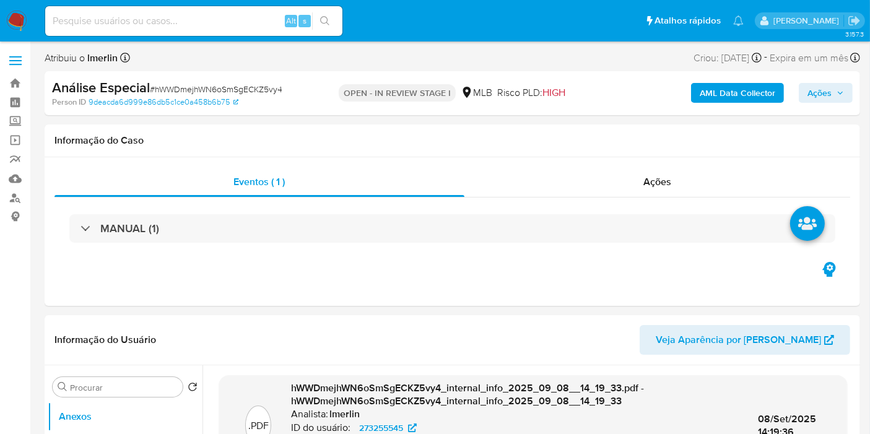
select select "10"
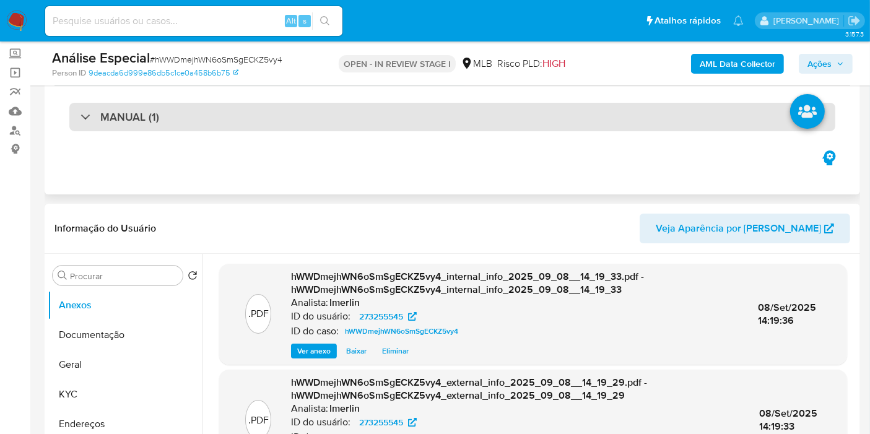
scroll to position [137, 0]
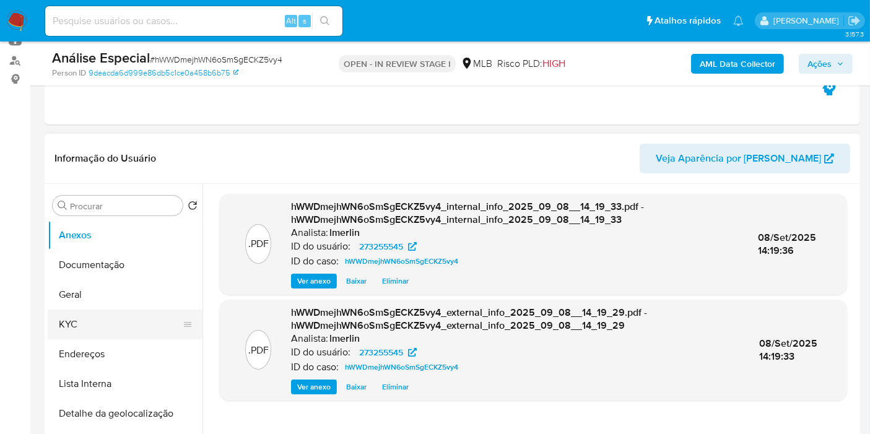
click at [100, 325] on button "KYC" at bounding box center [120, 324] width 145 height 30
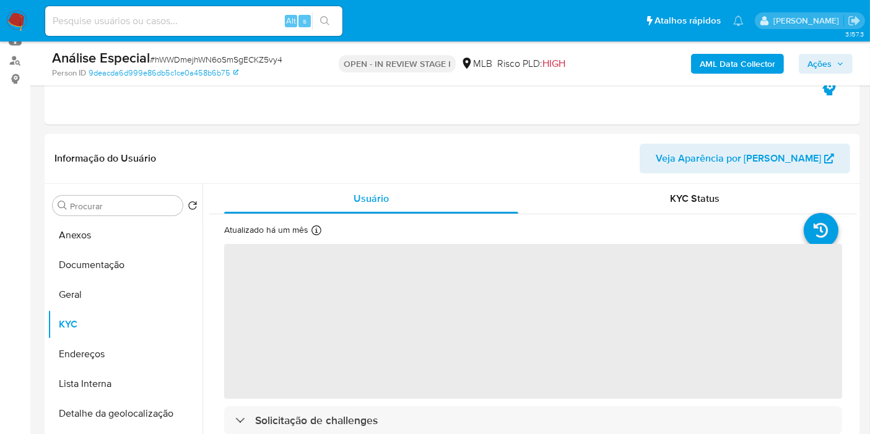
scroll to position [206, 0]
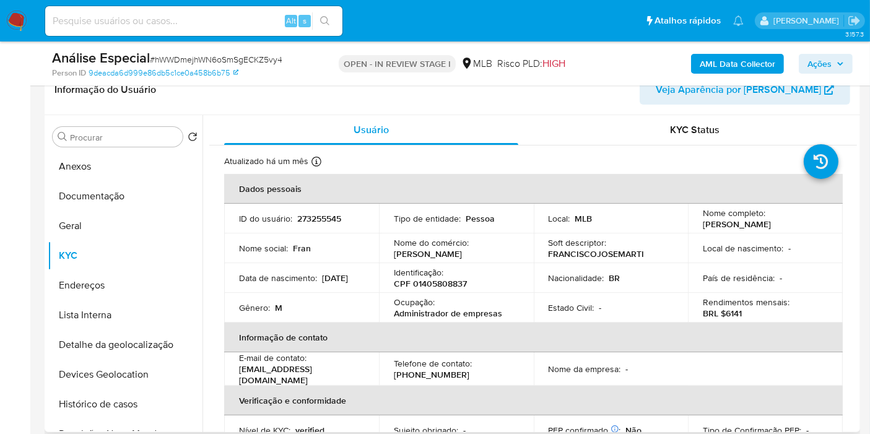
click at [442, 288] on p "CPF 01405808837" at bounding box center [430, 283] width 73 height 11
copy p "01405808837"
click at [100, 402] on button "Histórico de casos" at bounding box center [120, 404] width 145 height 30
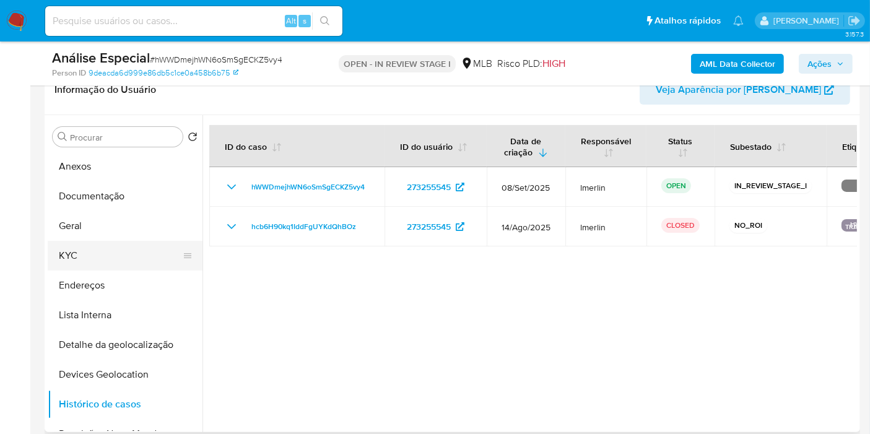
click at [85, 257] on button "KYC" at bounding box center [120, 256] width 145 height 30
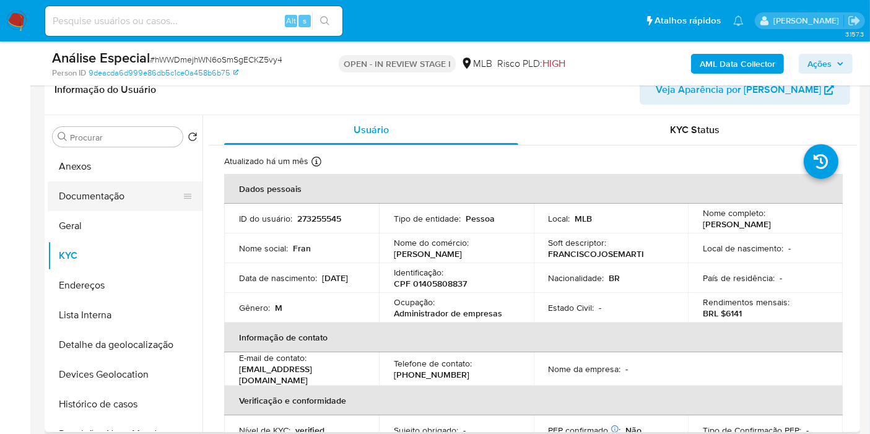
click at [149, 193] on button "Documentação" at bounding box center [120, 196] width 145 height 30
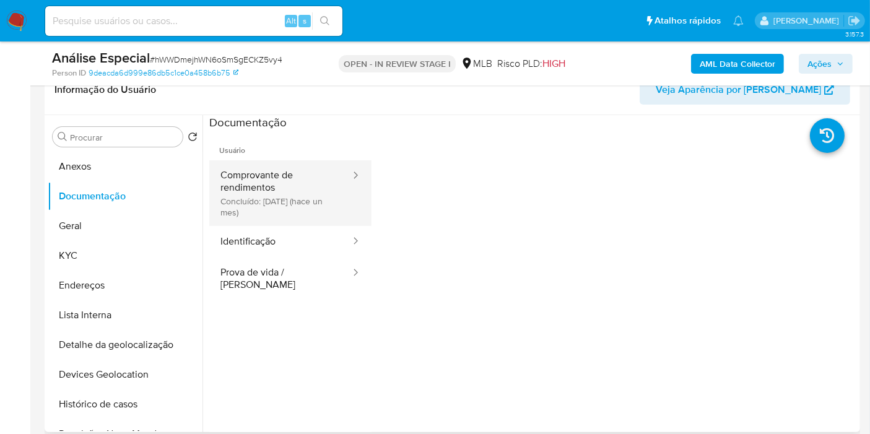
click at [277, 207] on button "Comprovante de rendimentos Concluído: [DATE] (hace un mes)" at bounding box center [280, 193] width 142 height 66
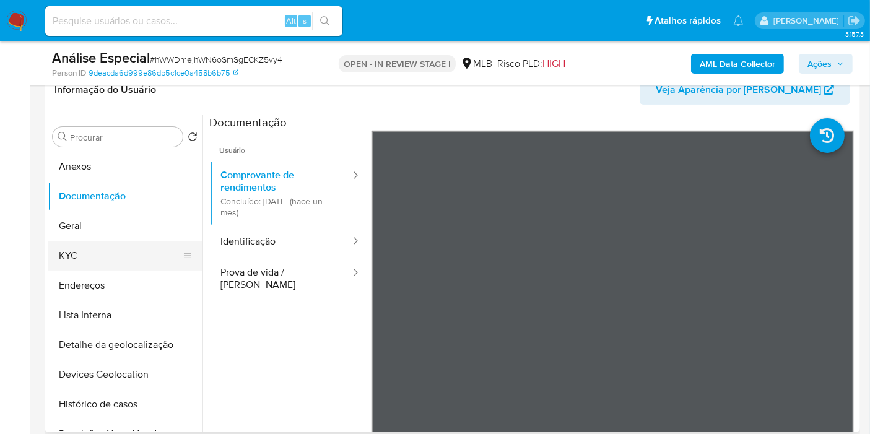
click at [77, 248] on button "KYC" at bounding box center [120, 256] width 145 height 30
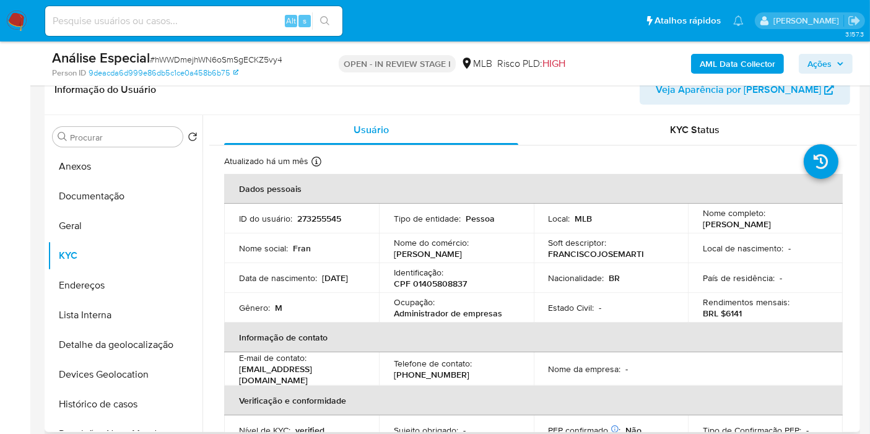
click at [434, 312] on p "Administrador de empresas" at bounding box center [448, 313] width 108 height 11
drag, startPoint x: 514, startPoint y: 314, endPoint x: 387, endPoint y: 308, distance: 127.0
click at [387, 308] on td "Ocupação : Administrador de empresas" at bounding box center [456, 308] width 155 height 30
copy p "Administrador de empresas"
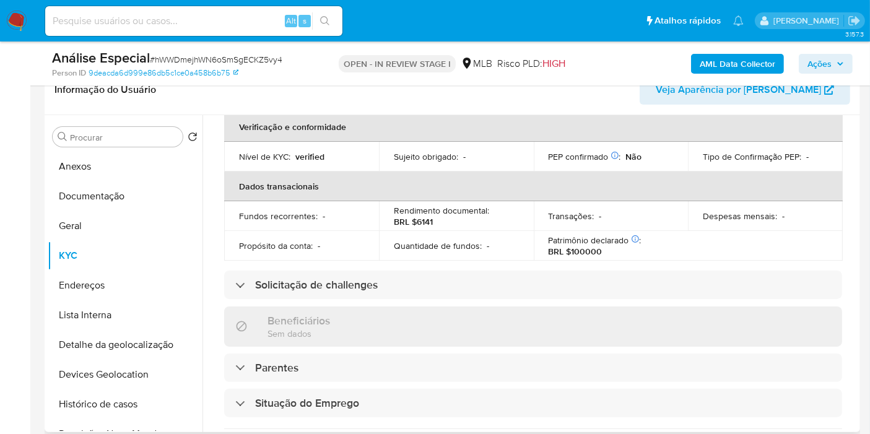
scroll to position [550, 0]
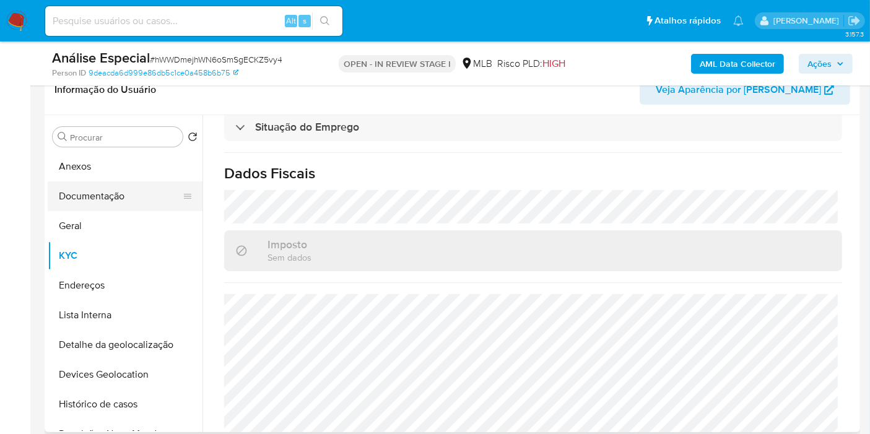
click at [79, 186] on button "Documentação" at bounding box center [120, 196] width 145 height 30
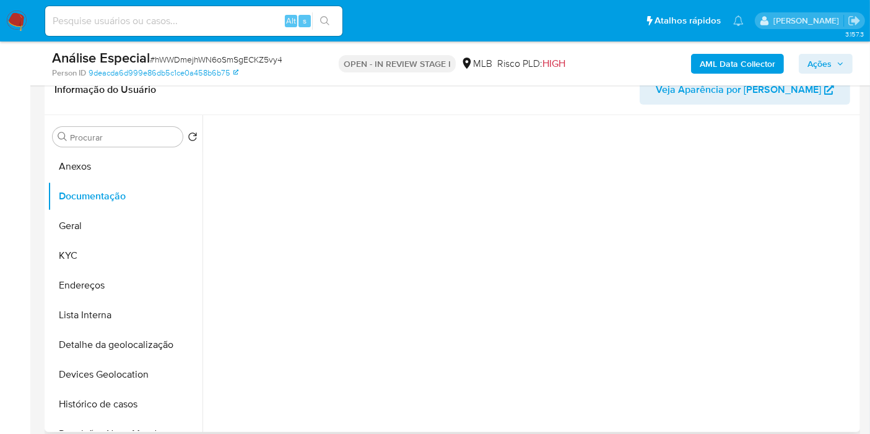
scroll to position [0, 0]
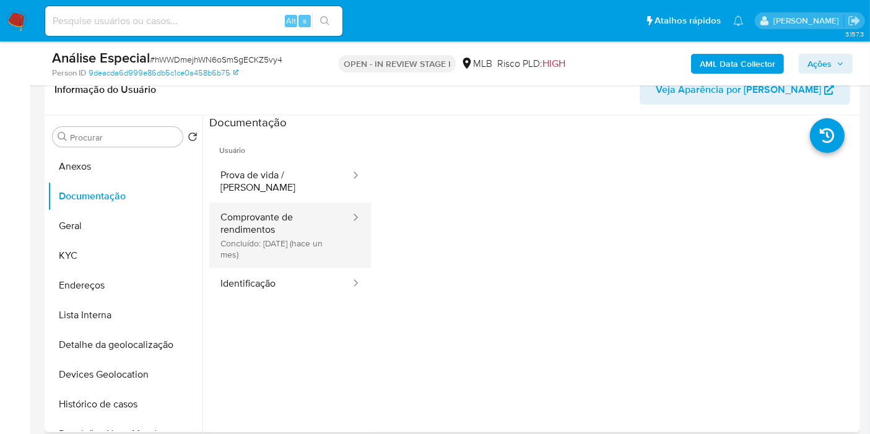
click at [314, 202] on button "Comprovante de rendimentos Concluído: [DATE] (hace un mes)" at bounding box center [280, 235] width 142 height 66
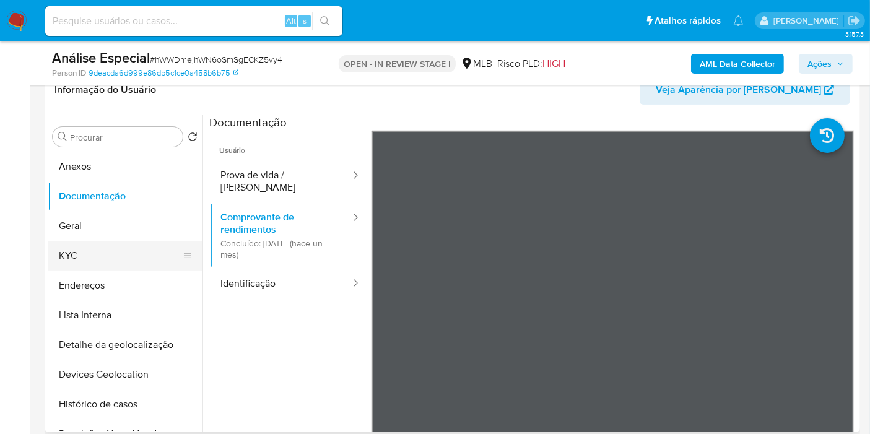
click at [74, 263] on button "KYC" at bounding box center [120, 256] width 145 height 30
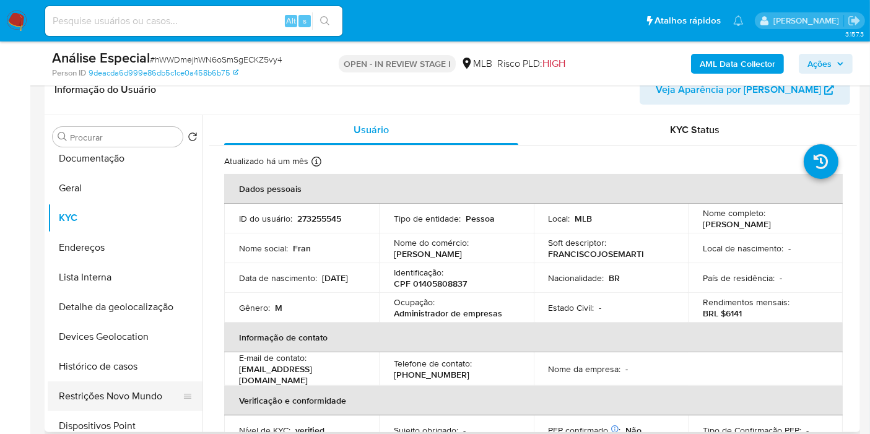
scroll to position [69, 0]
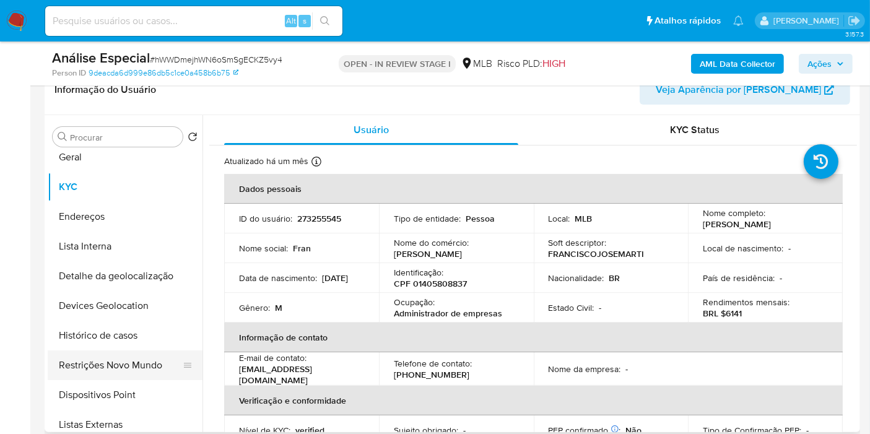
click at [132, 358] on button "Restrições Novo Mundo" at bounding box center [120, 365] width 145 height 30
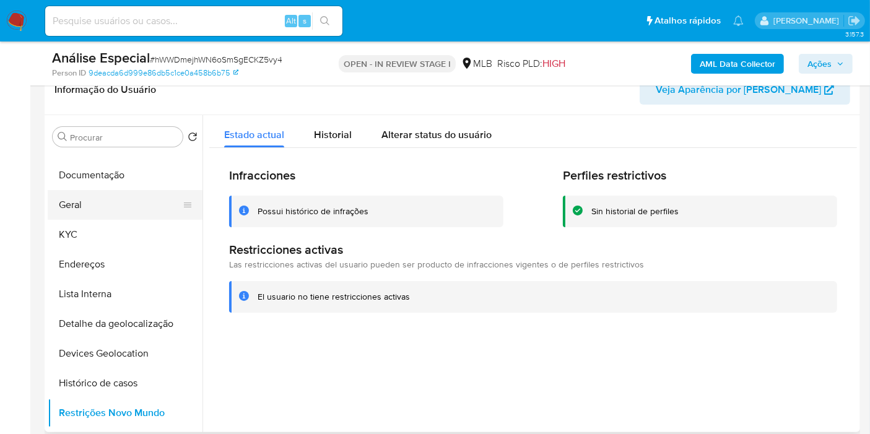
scroll to position [0, 0]
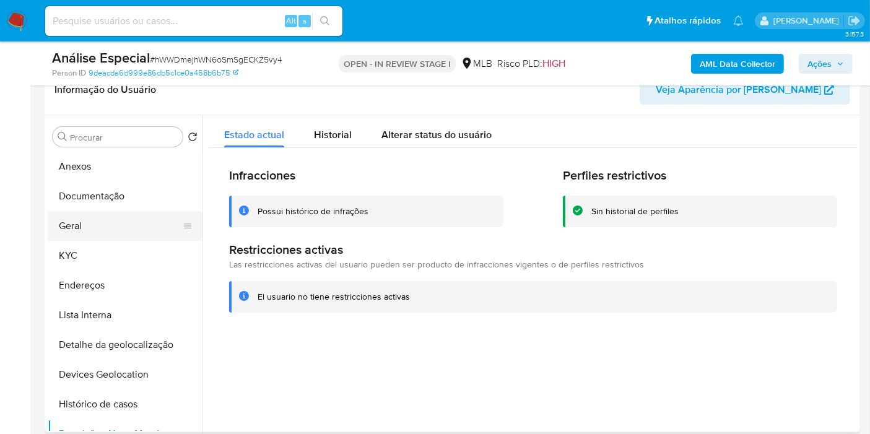
click at [108, 230] on button "Geral" at bounding box center [120, 226] width 145 height 30
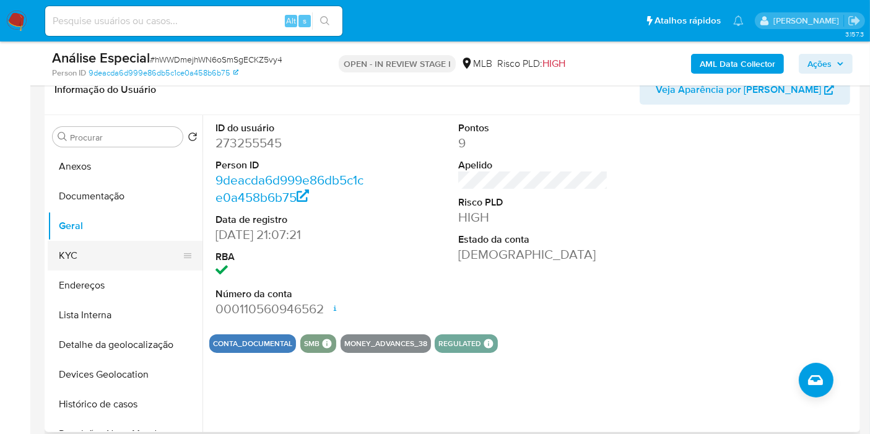
click at [121, 258] on button "KYC" at bounding box center [120, 256] width 145 height 30
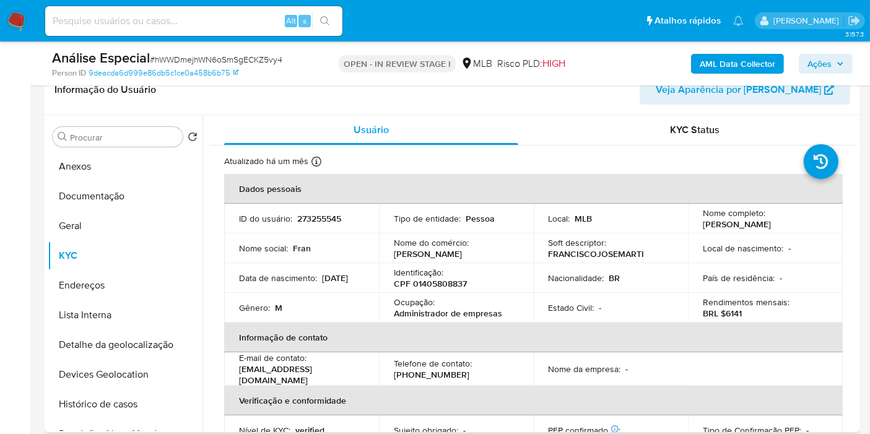
drag, startPoint x: 857, startPoint y: 177, endPoint x: 852, endPoint y: 196, distance: 19.2
click at [855, 195] on div "Procurar Retornar ao pedido padrão Anexos Documentação Geral KYC Endereços List…" at bounding box center [452, 273] width 815 height 317
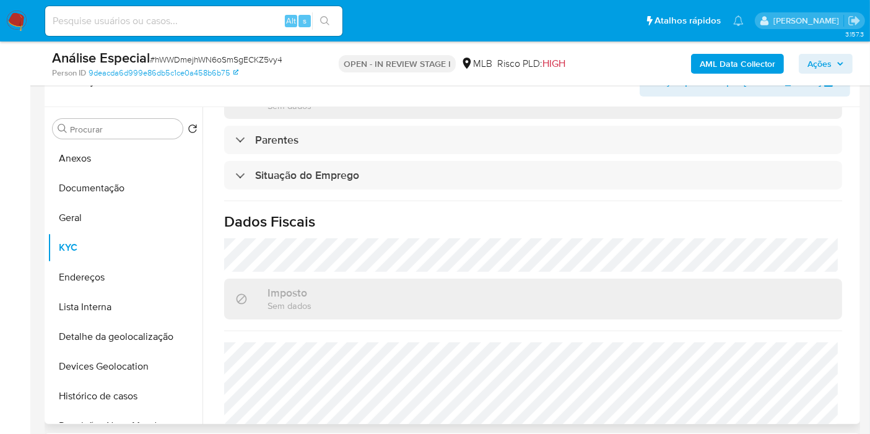
scroll to position [562, 0]
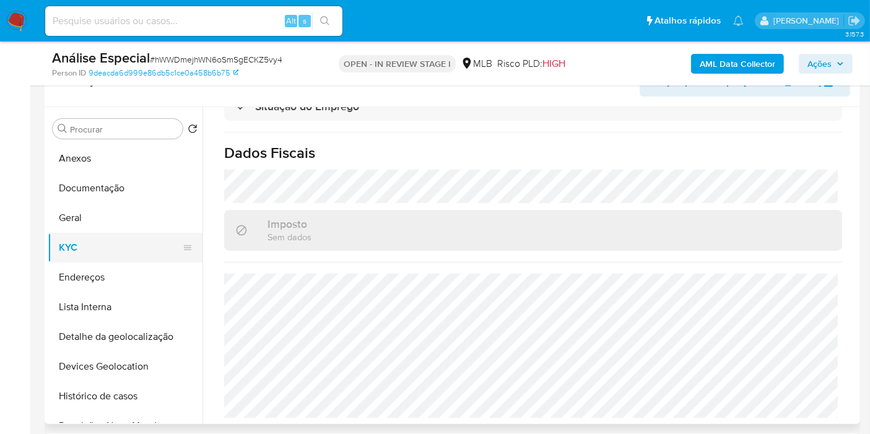
click at [132, 258] on button "KYC" at bounding box center [120, 248] width 145 height 30
drag, startPoint x: 148, startPoint y: 274, endPoint x: 420, endPoint y: 280, distance: 272.4
click at [149, 274] on button "Endereços" at bounding box center [125, 277] width 155 height 30
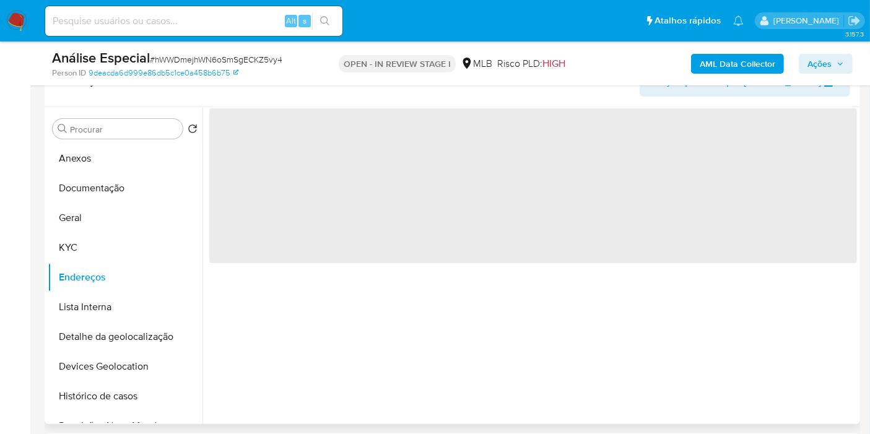
scroll to position [0, 0]
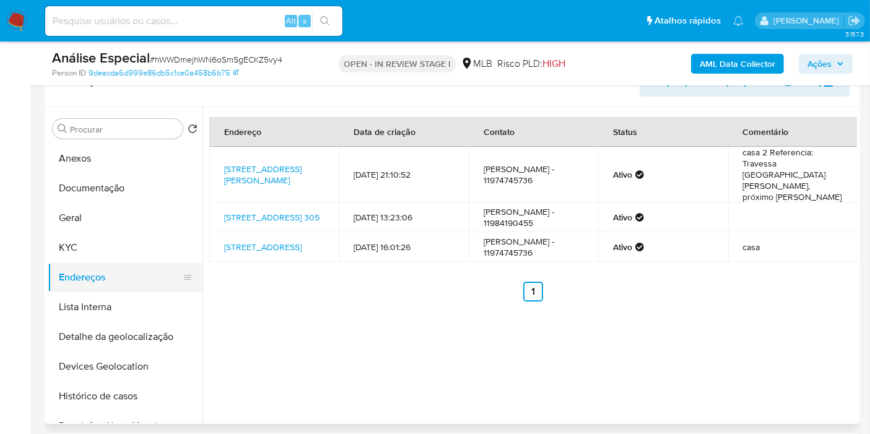
drag, startPoint x: 138, startPoint y: 329, endPoint x: 138, endPoint y: 283, distance: 46.4
click at [138, 329] on button "Detalhe da geolocalização" at bounding box center [125, 337] width 155 height 30
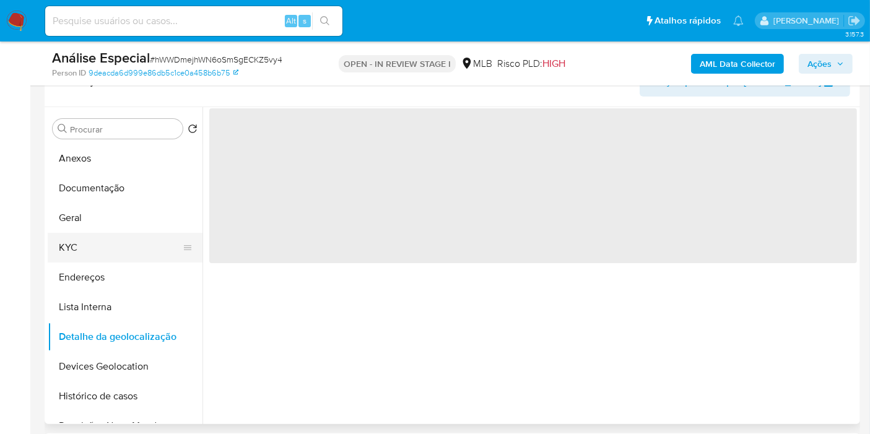
scroll to position [69, 0]
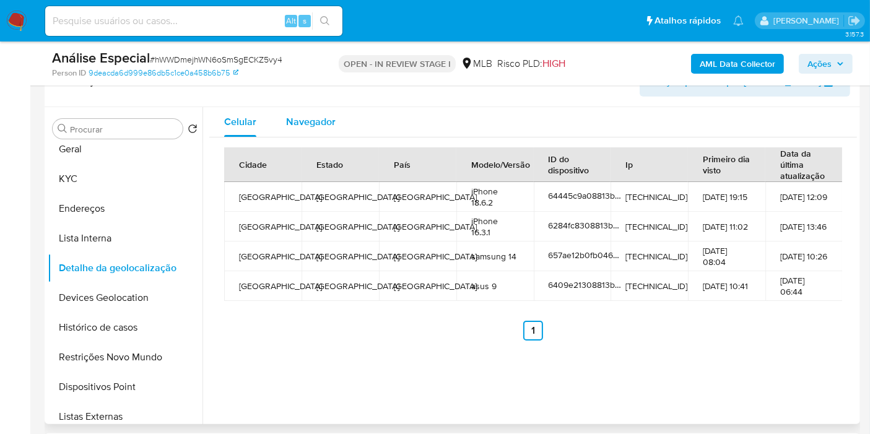
click at [338, 122] on button "Navegador" at bounding box center [310, 122] width 79 height 30
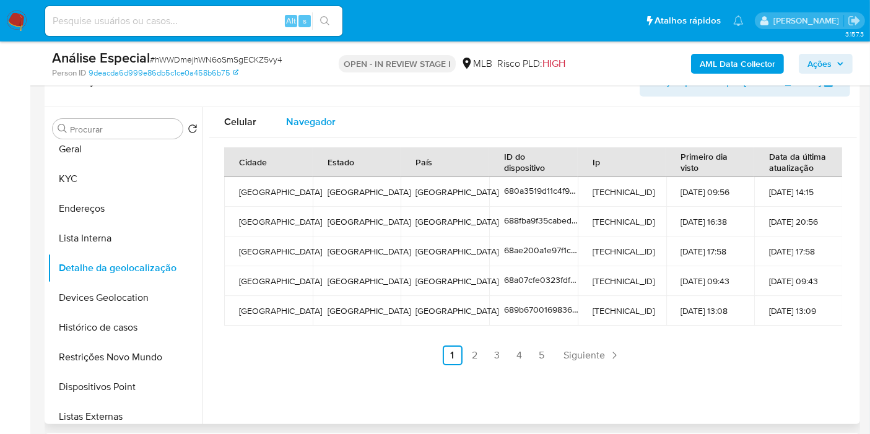
click at [335, 110] on button "Navegador" at bounding box center [310, 122] width 79 height 30
click at [295, 115] on span "Navegador" at bounding box center [311, 122] width 50 height 14
type button "1"
click at [125, 295] on button "Devices Geolocation" at bounding box center [120, 298] width 145 height 30
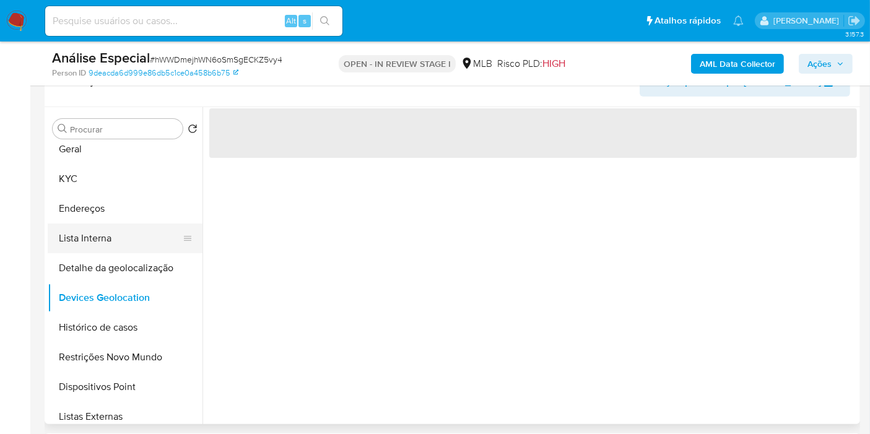
scroll to position [137, 0]
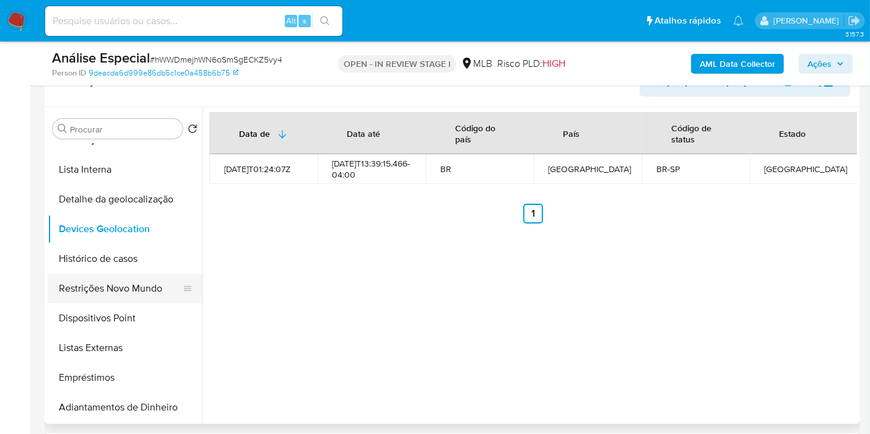
click at [138, 291] on button "Restrições Novo Mundo" at bounding box center [120, 289] width 145 height 30
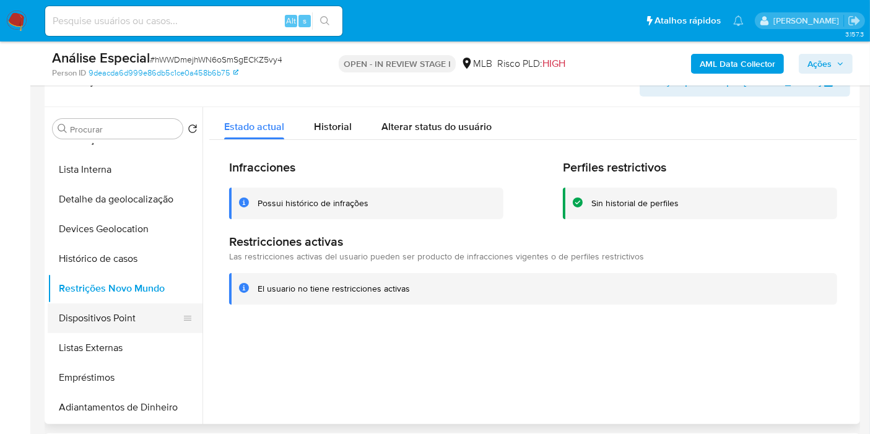
click at [147, 309] on button "Dispositivos Point" at bounding box center [120, 318] width 145 height 30
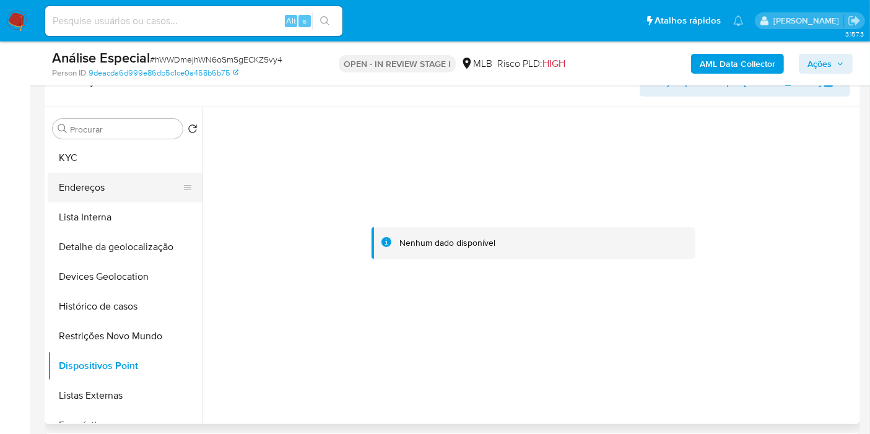
scroll to position [69, 0]
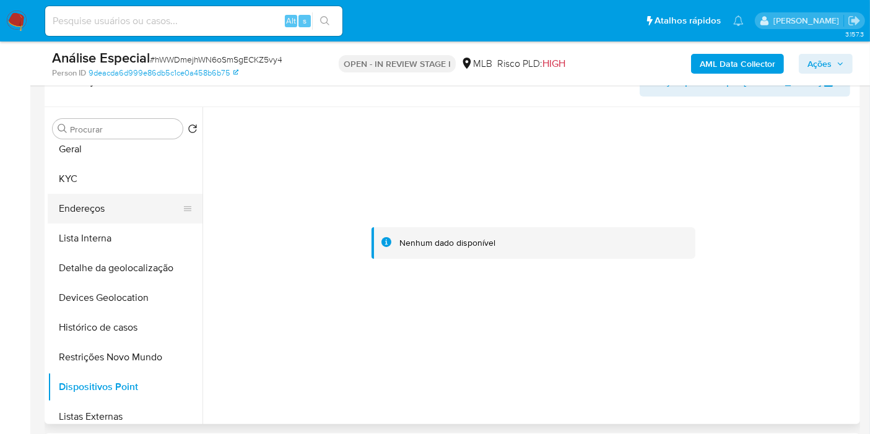
click at [116, 209] on button "Endereços" at bounding box center [120, 209] width 145 height 30
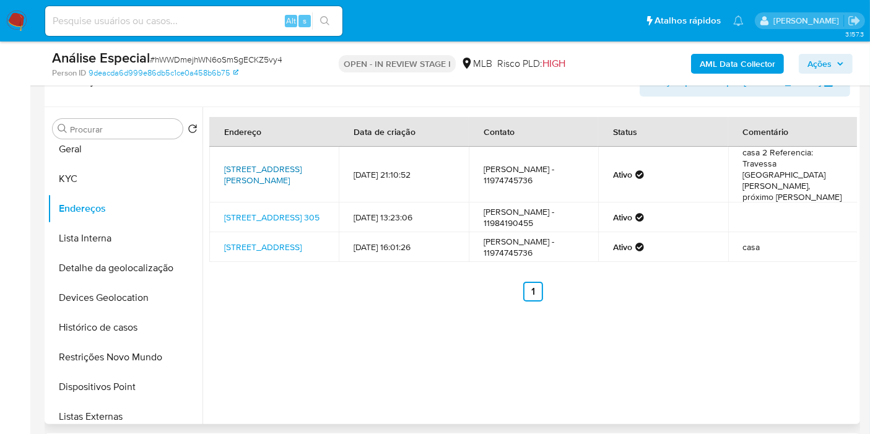
click at [248, 173] on link "[STREET_ADDRESS][PERSON_NAME]" at bounding box center [262, 175] width 77 height 24
click at [89, 186] on button "KYC" at bounding box center [120, 179] width 145 height 30
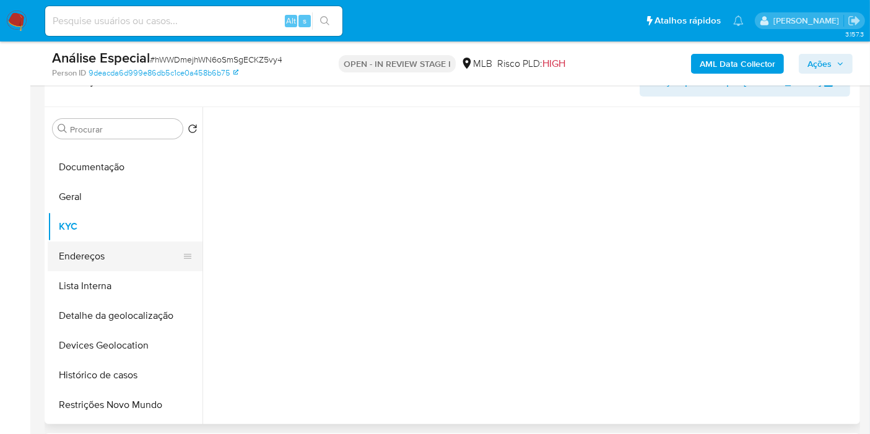
scroll to position [0, 0]
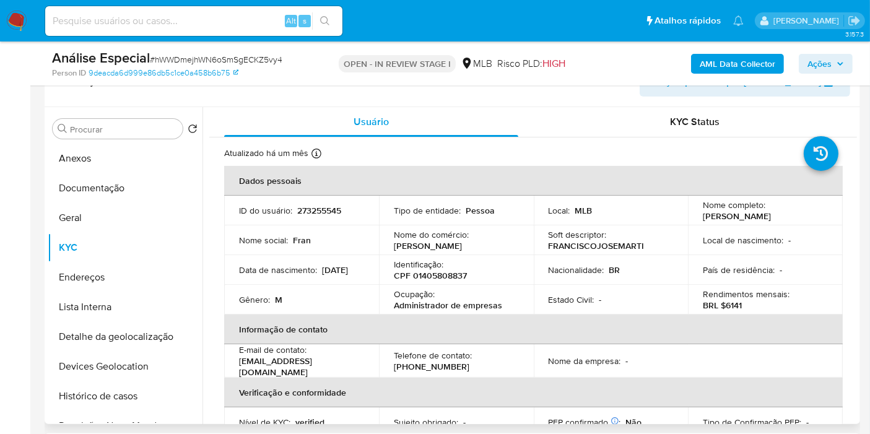
click at [454, 275] on p "CPF 01405808837" at bounding box center [430, 275] width 73 height 11
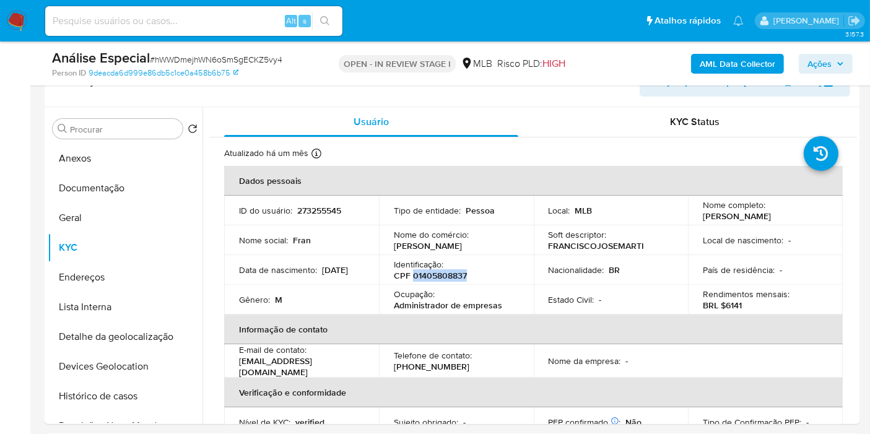
copy p "01405808837"
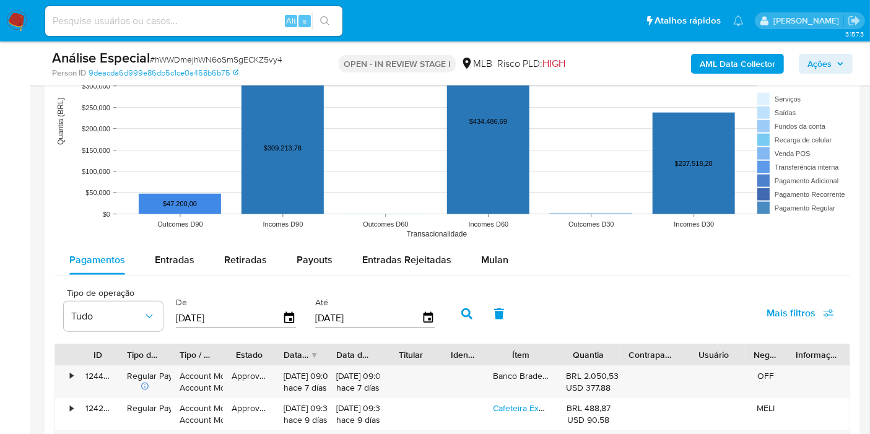
scroll to position [1315, 0]
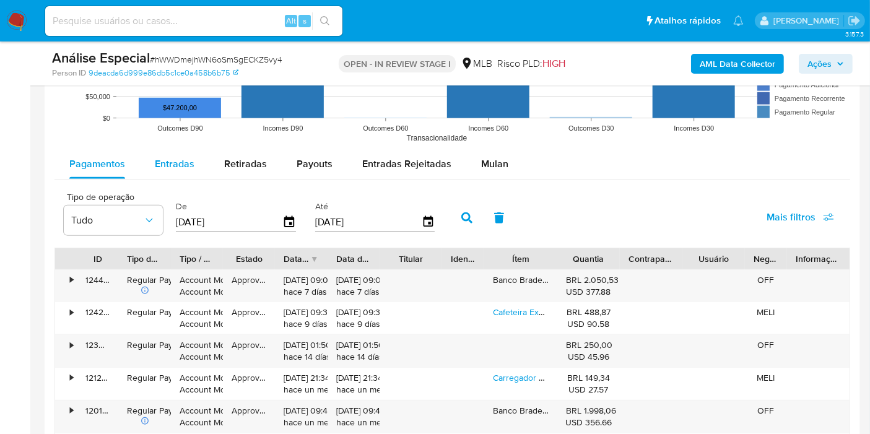
click at [184, 170] on div "Entradas" at bounding box center [175, 164] width 40 height 30
select select "10"
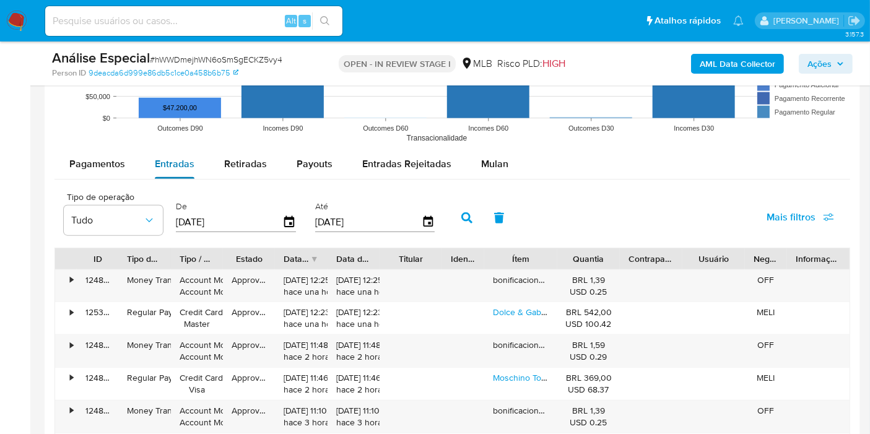
click at [183, 157] on span "Entradas" at bounding box center [175, 164] width 40 height 14
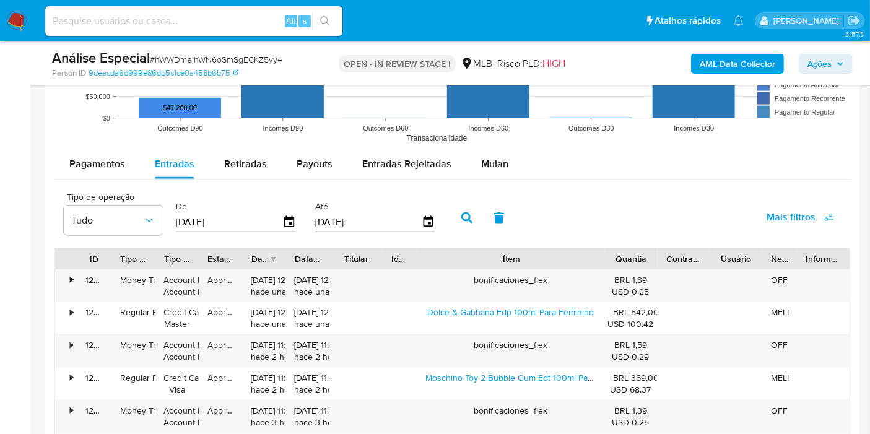
drag, startPoint x: 556, startPoint y: 253, endPoint x: 672, endPoint y: 249, distance: 115.2
click at [672, 249] on div "ID Tipo de operação Tipo / Método Estado Data de criação Data de aprovação Titu…" at bounding box center [452, 258] width 794 height 21
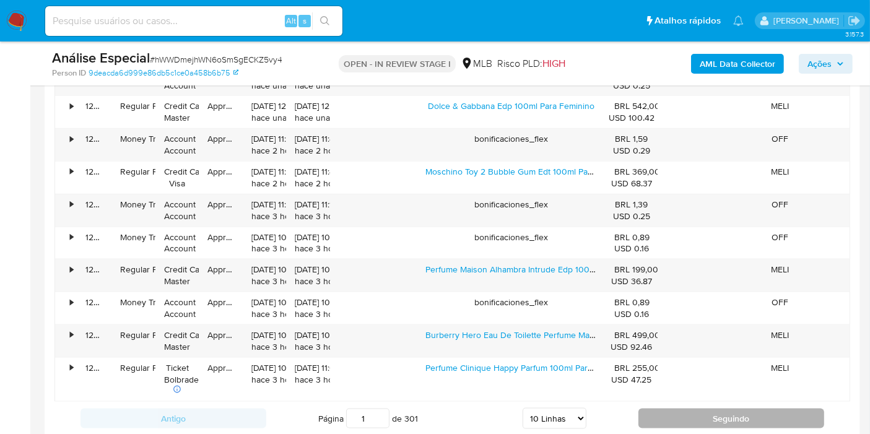
click at [660, 413] on button "Seguindo" at bounding box center [731, 419] width 186 height 20
type input "2"
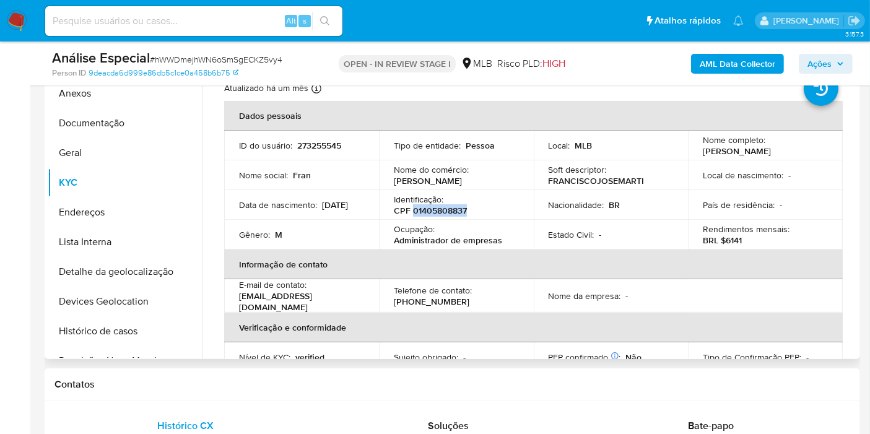
scroll to position [214, 0]
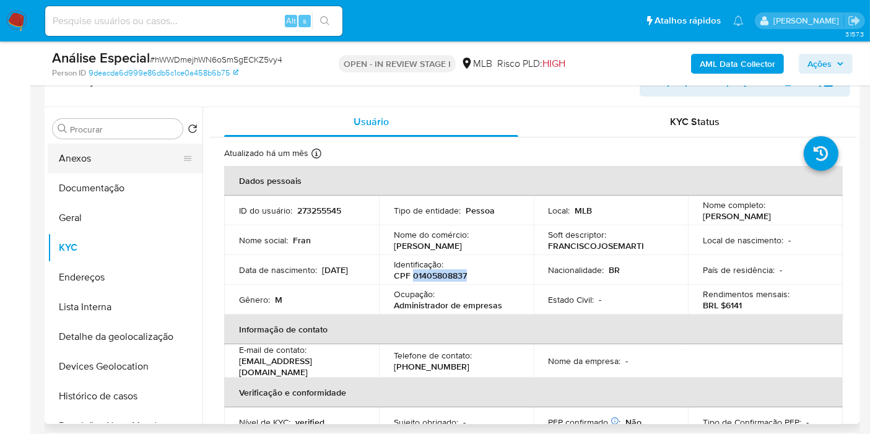
click at [108, 155] on button "Anexos" at bounding box center [120, 159] width 145 height 30
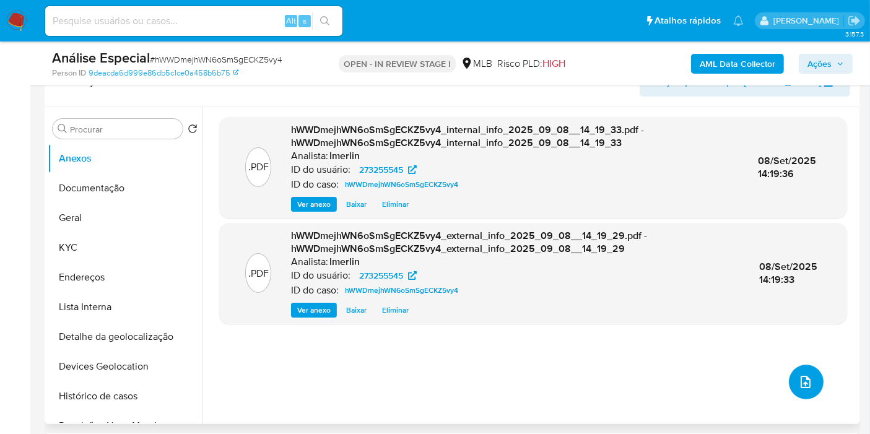
click at [807, 384] on span "upload-file" at bounding box center [805, 381] width 15 height 15
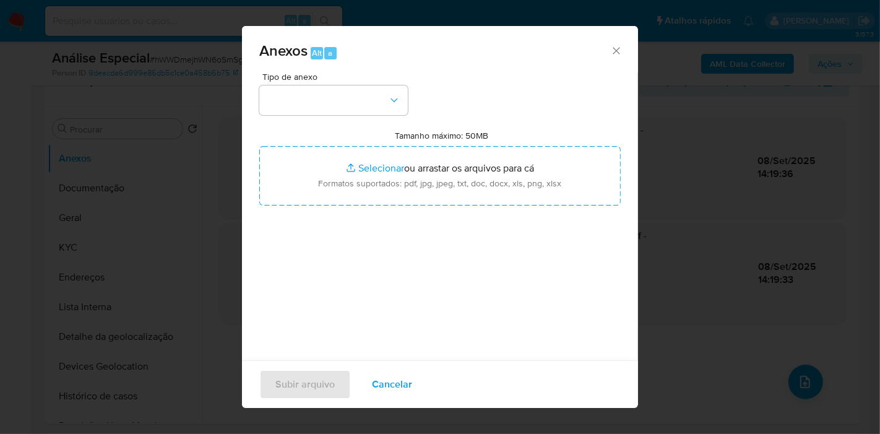
click at [394, 118] on div "Tipo de anexo Tamanho máximo: 50MB Selecionar arquivos Selecionar ou arrastar o…" at bounding box center [439, 218] width 361 height 292
click at [376, 103] on button "button" at bounding box center [333, 100] width 149 height 30
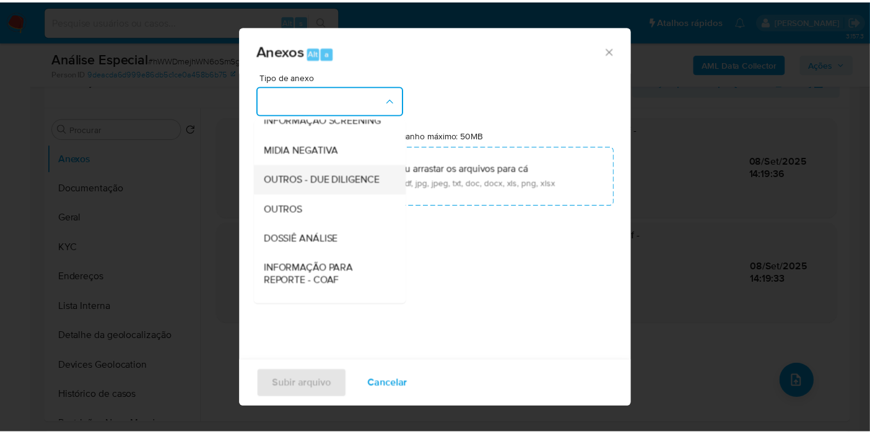
scroll to position [137, 0]
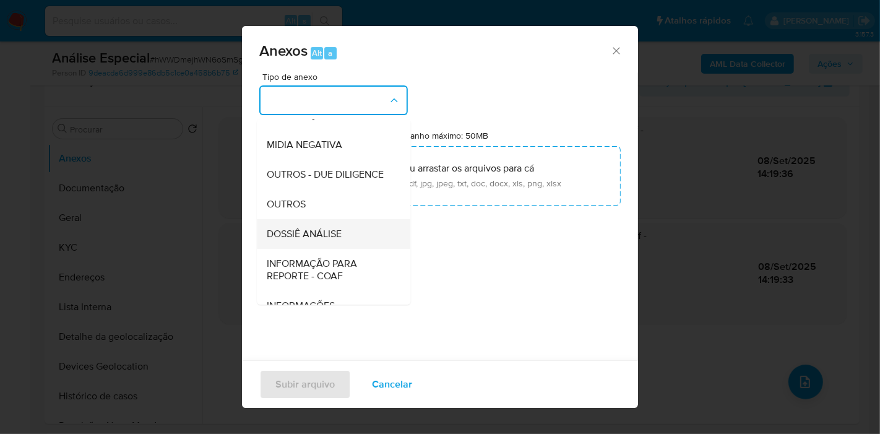
click at [341, 244] on div "DOSSIÊ ANÁLISE" at bounding box center [330, 234] width 126 height 30
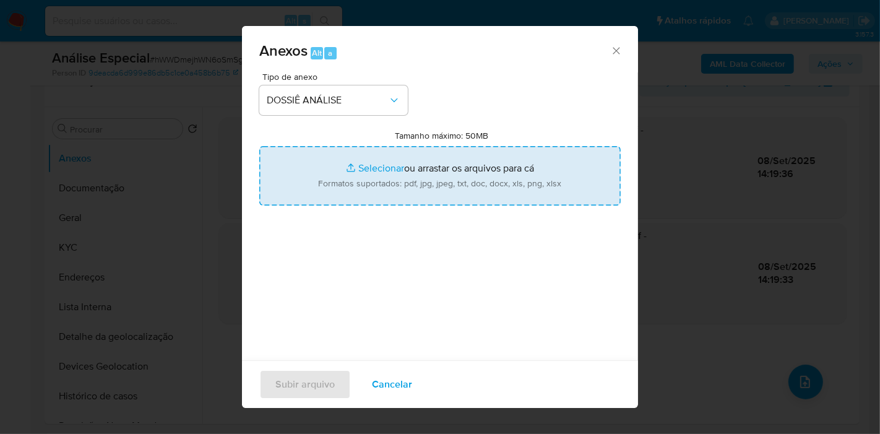
click at [431, 152] on input "Tamanho máximo: 50MB Selecionar arquivos" at bounding box center [439, 175] width 361 height 59
type input "C:\fakepath\Mulan 273255545_2025_09_08_07_52_14.xlsx"
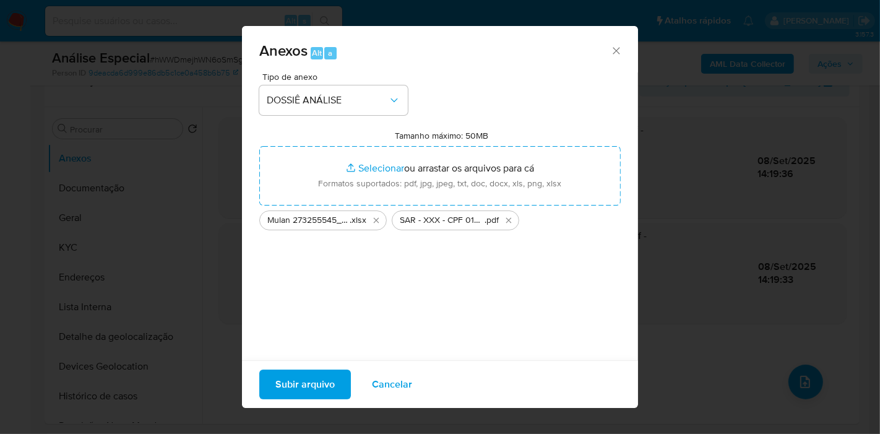
click at [300, 381] on span "Subir arquivo" at bounding box center [304, 384] width 59 height 27
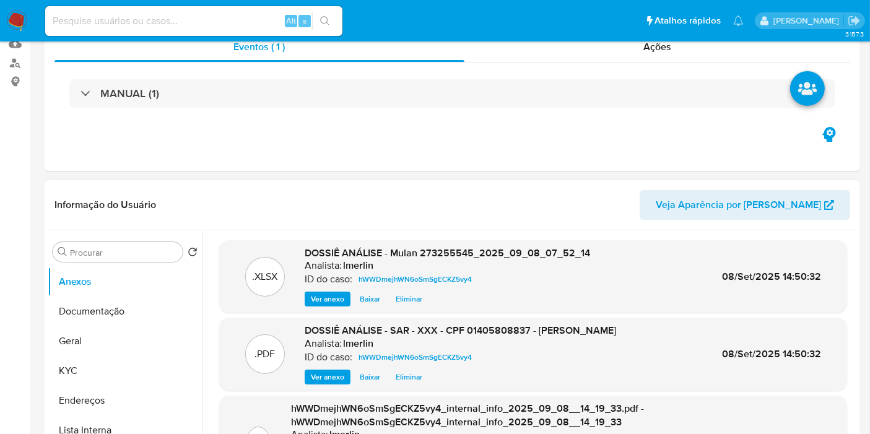
scroll to position [0, 0]
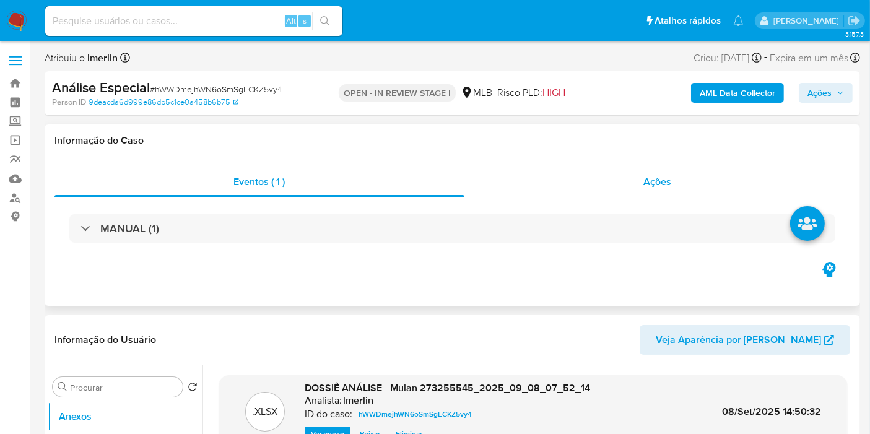
click at [693, 179] on div "Ações" at bounding box center [657, 182] width 386 height 30
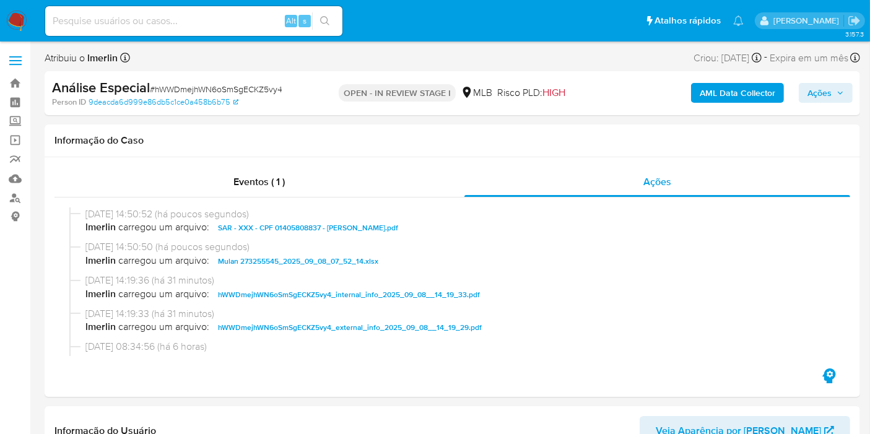
click at [816, 89] on span "Ações" at bounding box center [819, 93] width 24 height 20
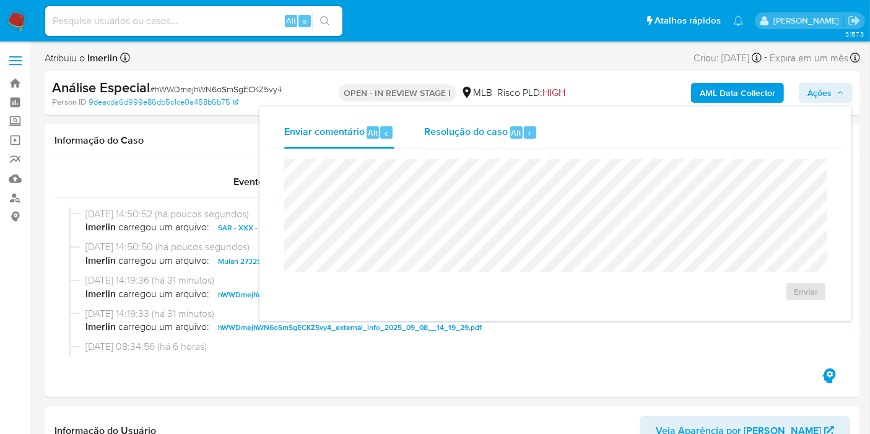
click at [449, 116] on div "Resolução do caso Alt r" at bounding box center [480, 132] width 113 height 32
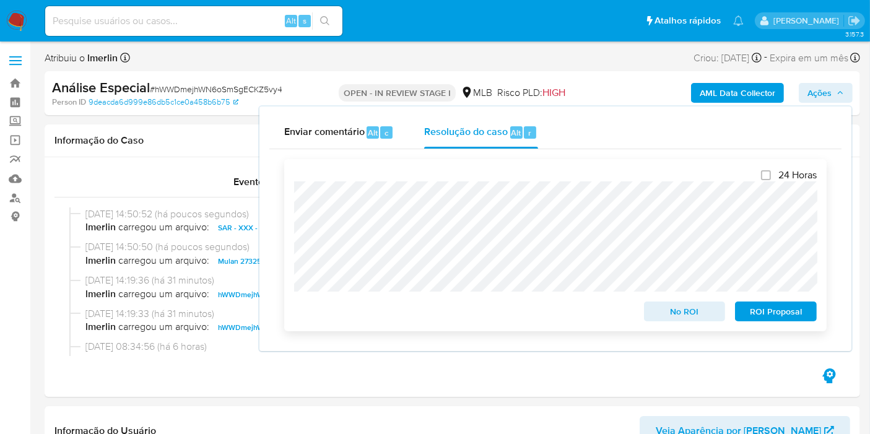
click at [789, 314] on span "ROI Proposal" at bounding box center [775, 311] width 64 height 17
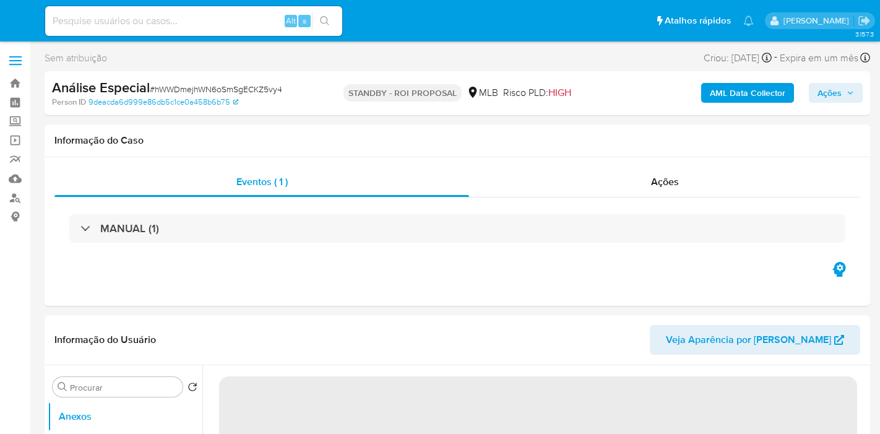
select select "10"
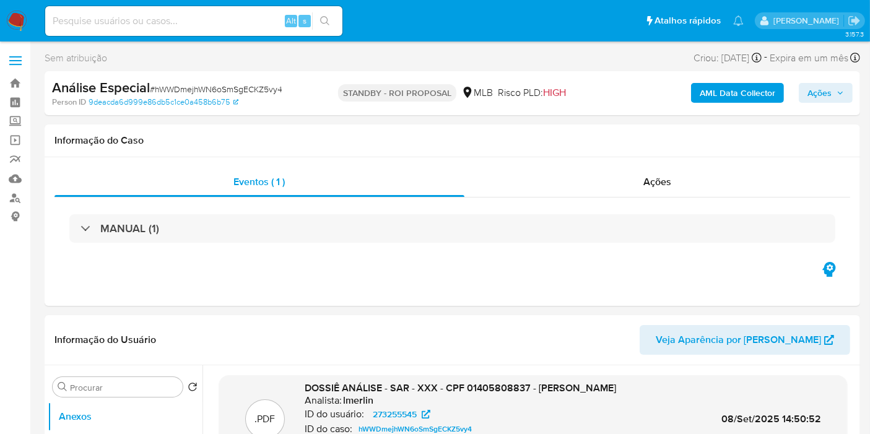
click at [202, 15] on input at bounding box center [193, 21] width 297 height 16
paste input "A8mOyQNB1Laxc38qbxlsdf5X"
type input "A8mOyQNB1Laxc38qbxlsdf5X"
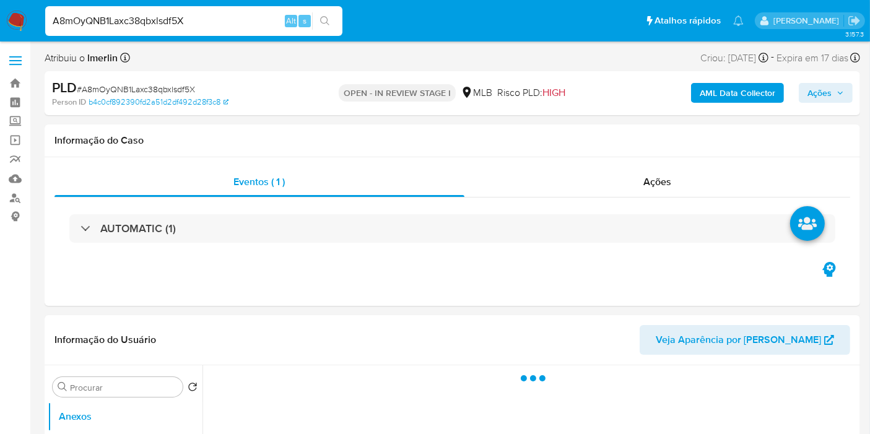
select select "10"
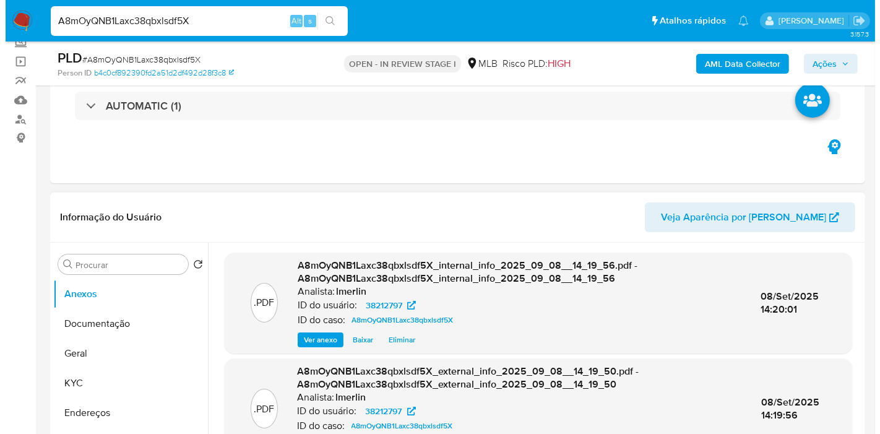
scroll to position [206, 0]
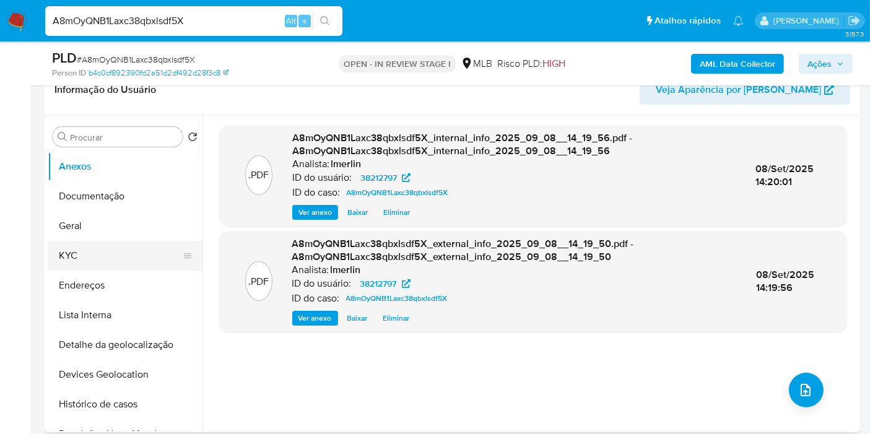
click at [122, 264] on button "KYC" at bounding box center [120, 256] width 145 height 30
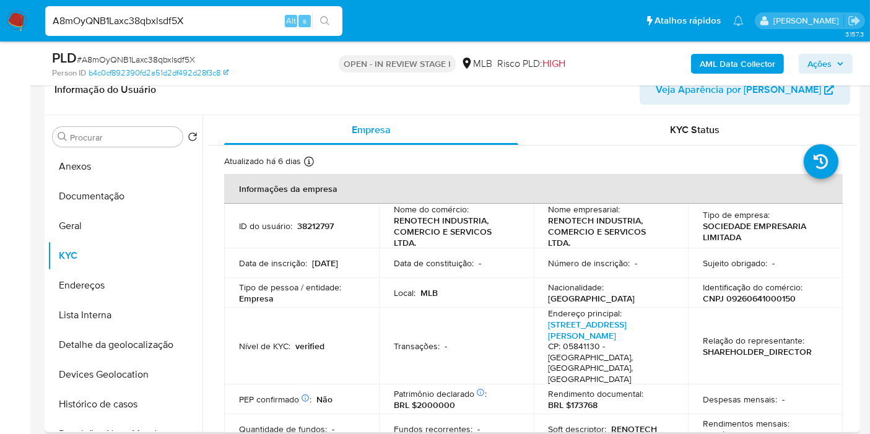
click at [725, 298] on p "CNPJ 09260641000150" at bounding box center [749, 298] width 93 height 11
copy p "09260641000150"
click at [116, 407] on button "Histórico de casos" at bounding box center [120, 404] width 145 height 30
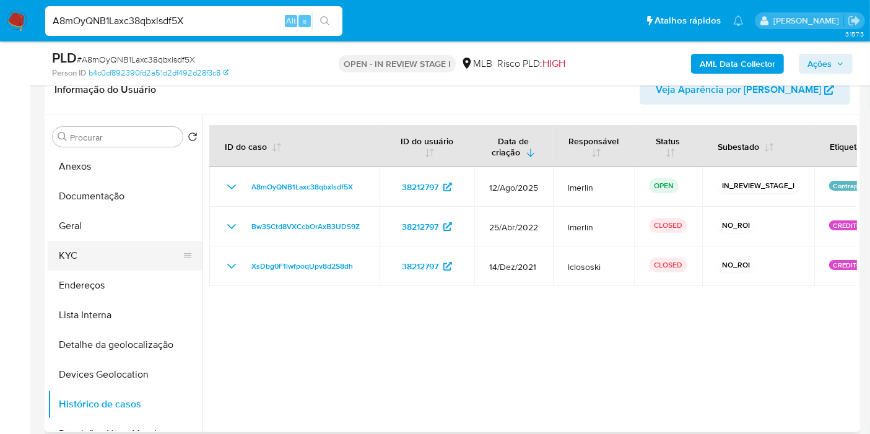
click at [105, 264] on button "KYC" at bounding box center [120, 256] width 145 height 30
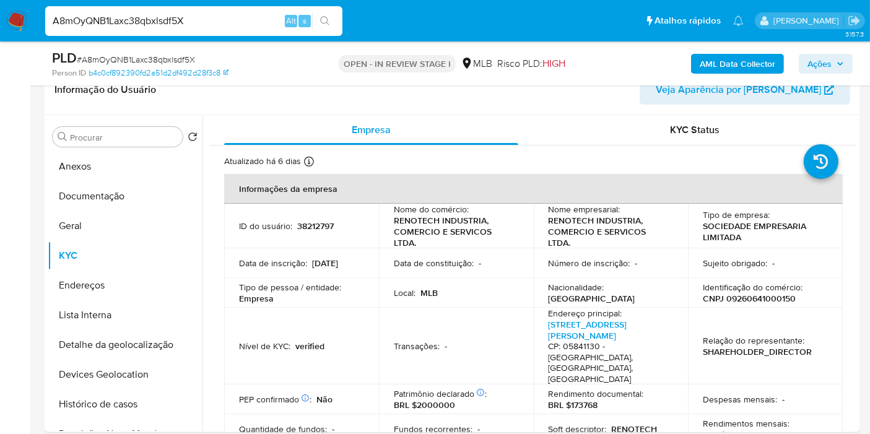
click at [716, 61] on b "AML Data Collector" at bounding box center [737, 64] width 76 height 20
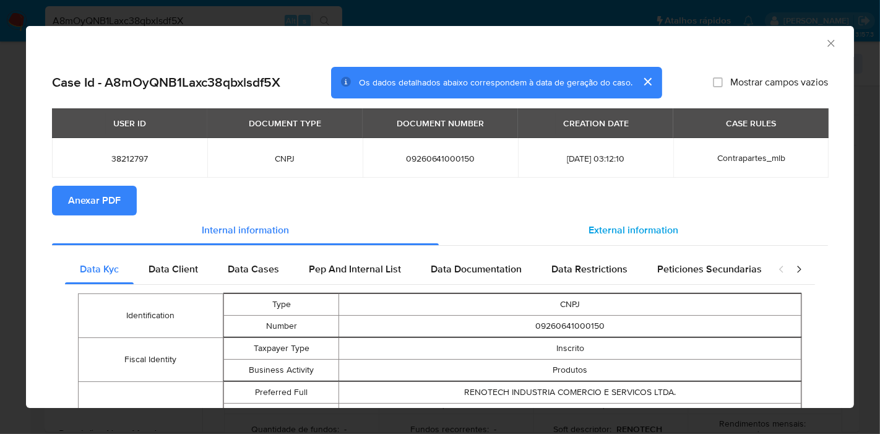
click at [595, 237] on div "External information" at bounding box center [633, 230] width 389 height 30
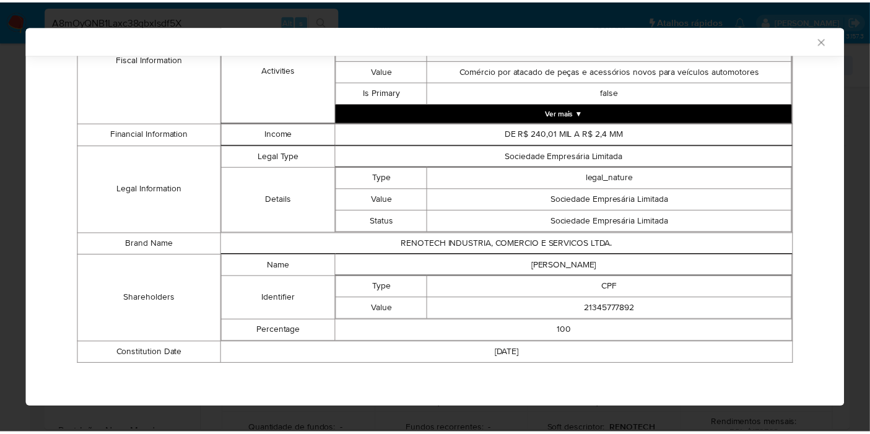
scroll to position [513, 0]
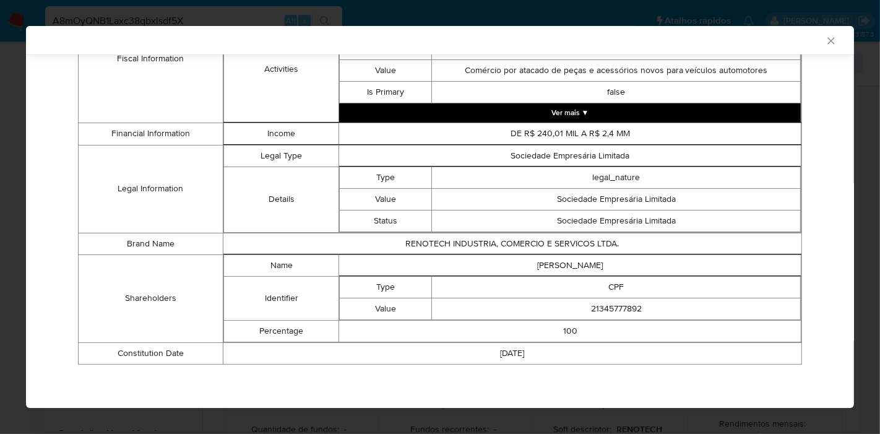
click at [573, 266] on td "AILTON LOPES DA SILVA" at bounding box center [570, 265] width 462 height 22
copy td "AILTON LOPES DA SILVA"
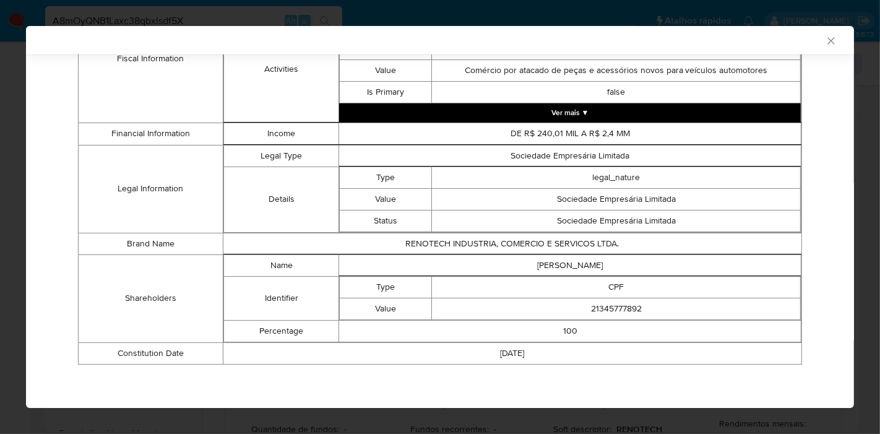
click at [630, 307] on td "21345777892" at bounding box center [616, 309] width 369 height 22
copy td "21345777892"
click at [825, 38] on icon "Fechar a janela" at bounding box center [831, 41] width 12 height 12
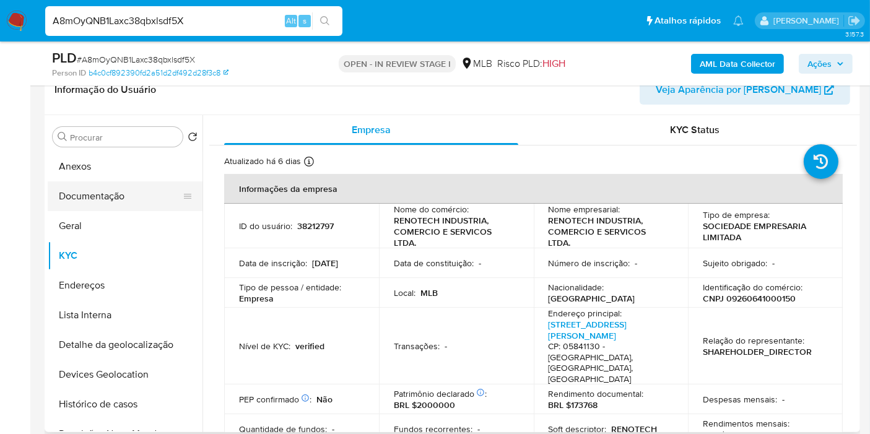
click at [77, 199] on button "Documentação" at bounding box center [120, 196] width 145 height 30
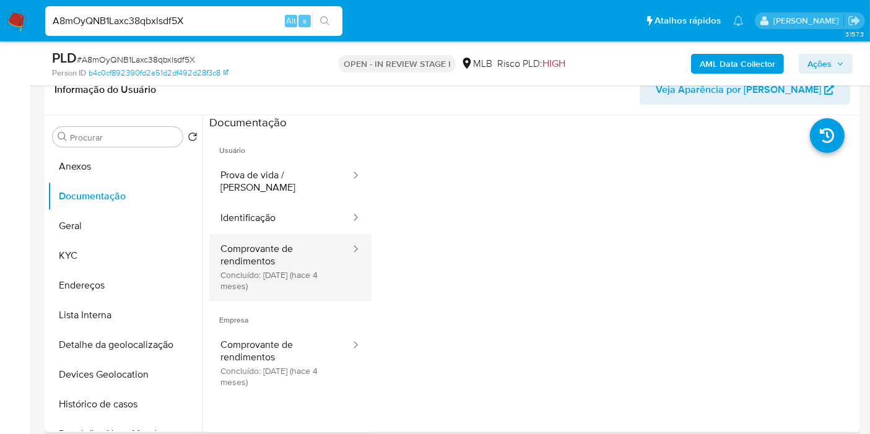
click at [282, 284] on button "Comprovante de rendimentos Concluído: 16/05/2025 (hace 4 meses)" at bounding box center [280, 267] width 142 height 66
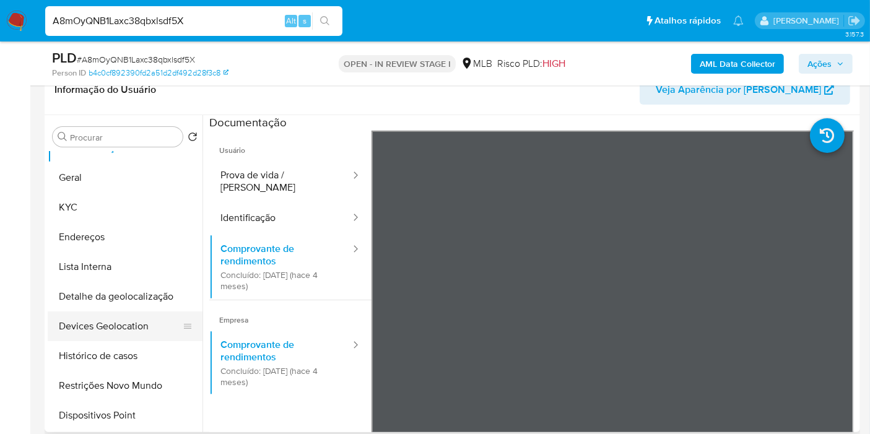
scroll to position [69, 0]
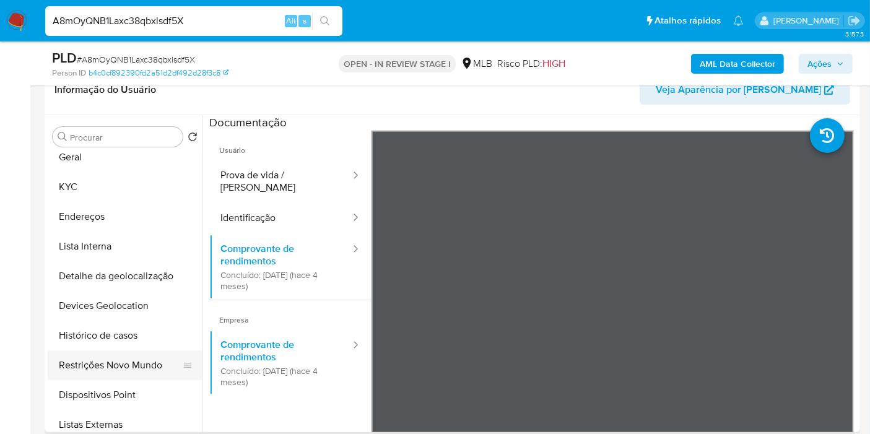
click at [139, 356] on button "Restrições Novo Mundo" at bounding box center [120, 365] width 145 height 30
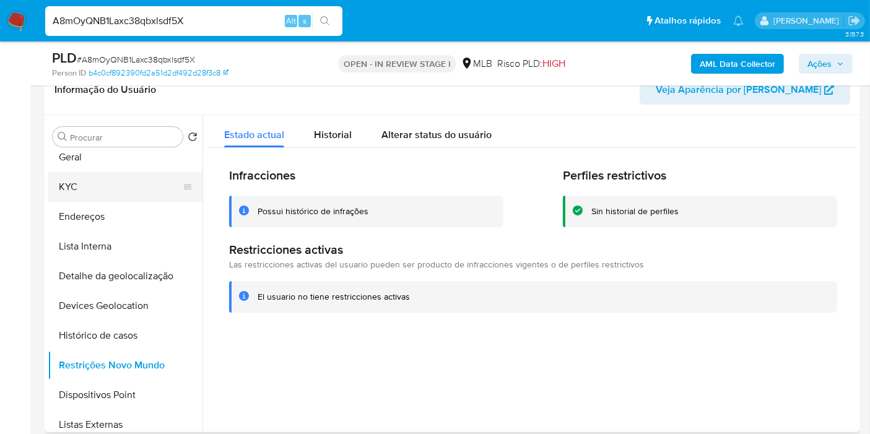
click at [119, 180] on button "KYC" at bounding box center [120, 187] width 145 height 30
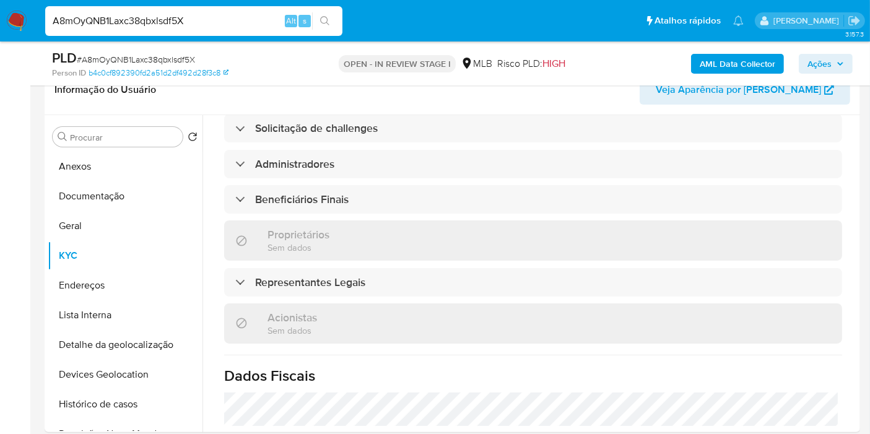
scroll to position [784, 0]
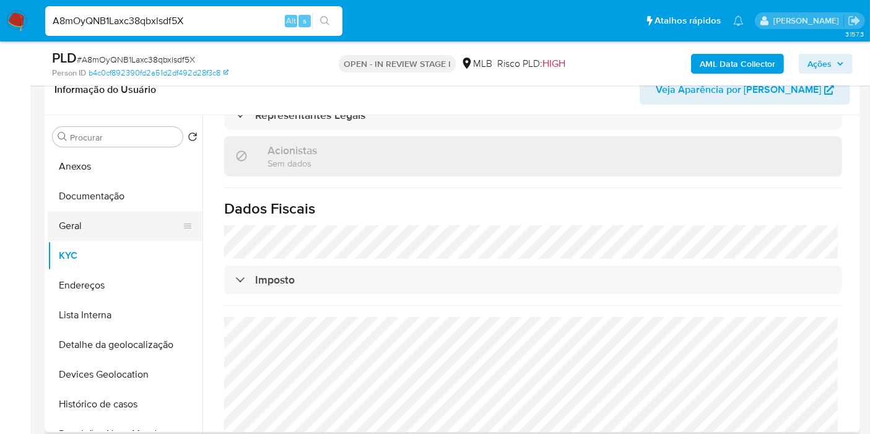
drag, startPoint x: 113, startPoint y: 222, endPoint x: 171, endPoint y: 223, distance: 57.6
click at [113, 223] on button "Geral" at bounding box center [120, 226] width 145 height 30
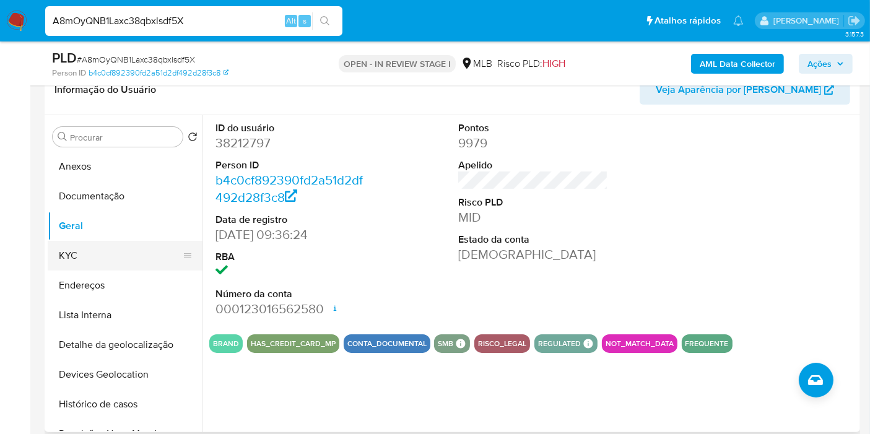
click at [98, 248] on button "KYC" at bounding box center [120, 256] width 145 height 30
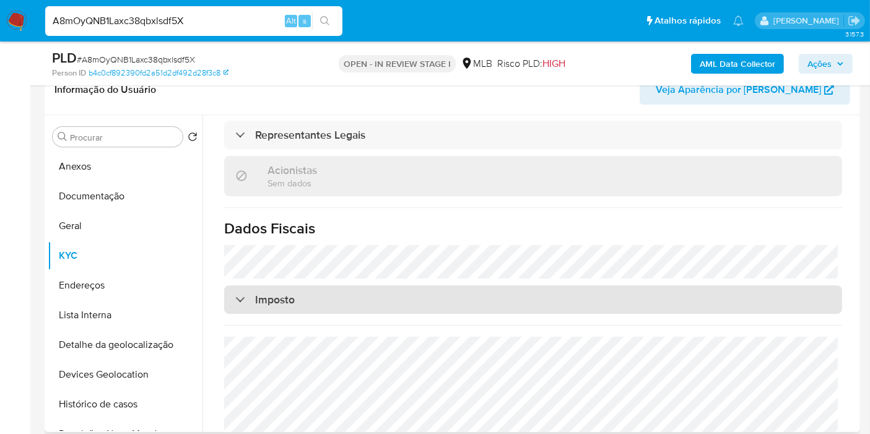
scroll to position [784, 0]
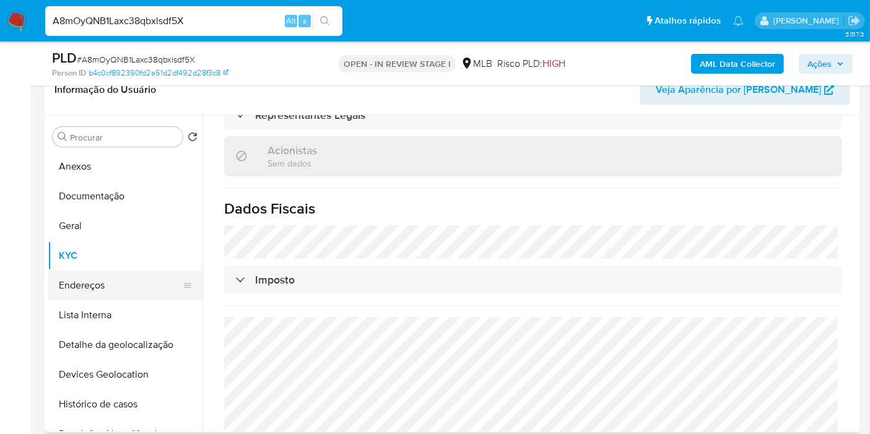
click at [111, 280] on button "Endereços" at bounding box center [120, 286] width 145 height 30
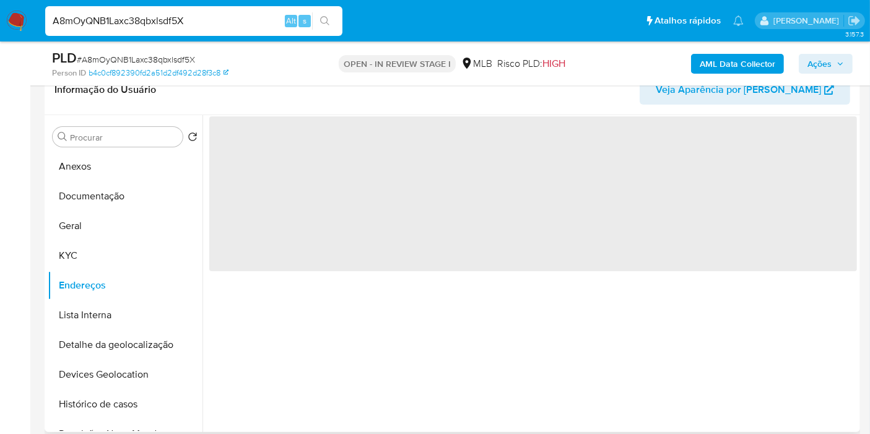
scroll to position [0, 0]
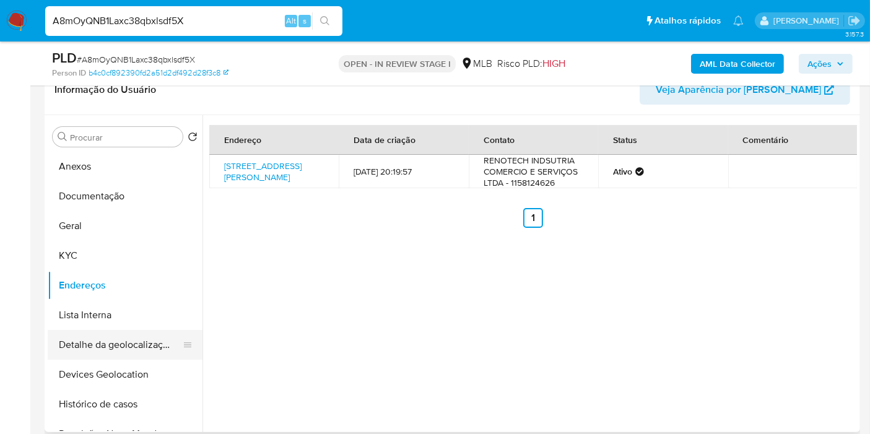
click at [117, 349] on button "Detalhe da geolocalização" at bounding box center [120, 345] width 145 height 30
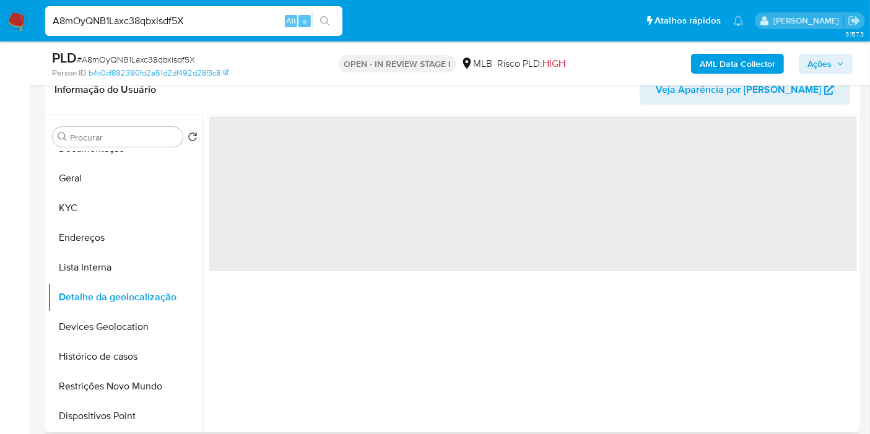
scroll to position [69, 0]
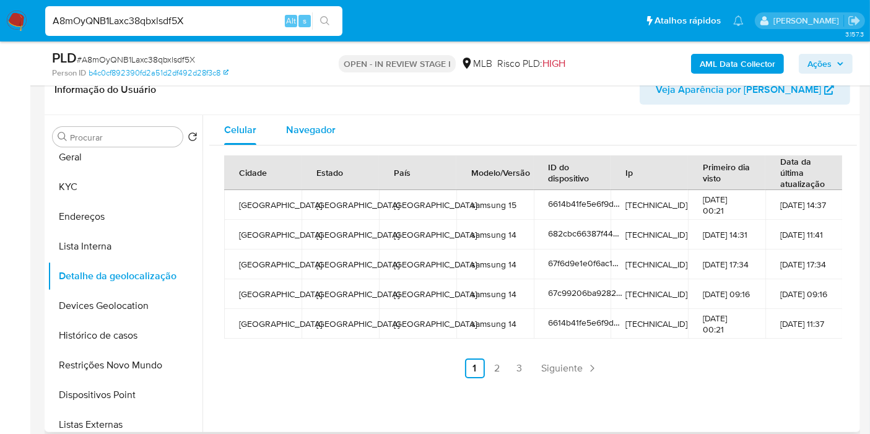
click at [309, 128] on span "Navegador" at bounding box center [311, 130] width 50 height 14
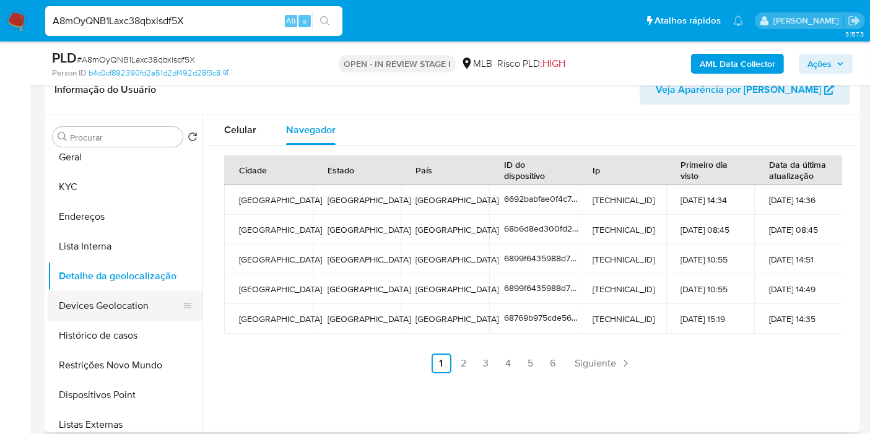
drag, startPoint x: 126, startPoint y: 326, endPoint x: 123, endPoint y: 306, distance: 19.3
click at [126, 326] on button "Histórico de casos" at bounding box center [125, 336] width 155 height 30
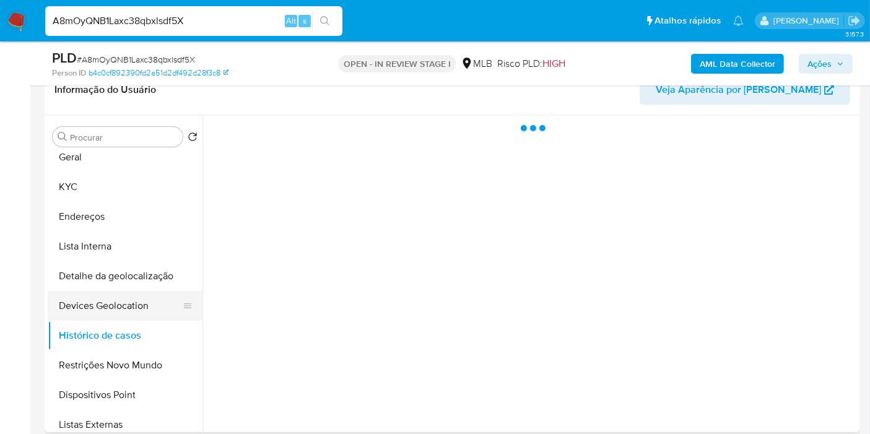
click at [123, 301] on button "Devices Geolocation" at bounding box center [120, 306] width 145 height 30
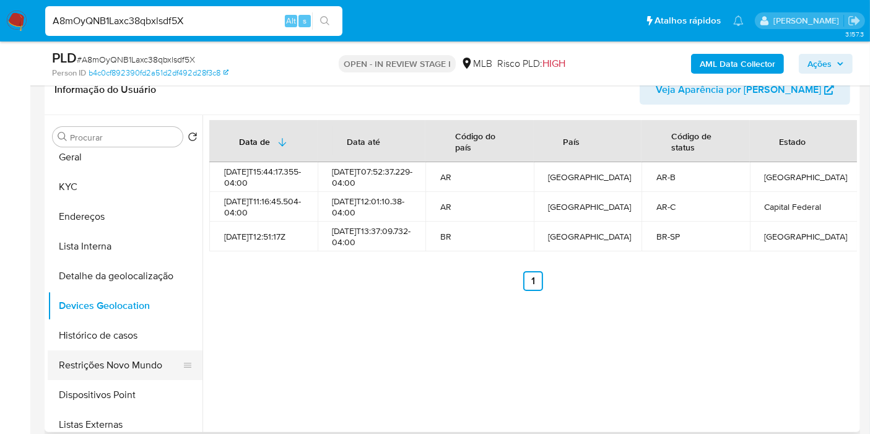
click at [140, 363] on button "Restrições Novo Mundo" at bounding box center [120, 365] width 145 height 30
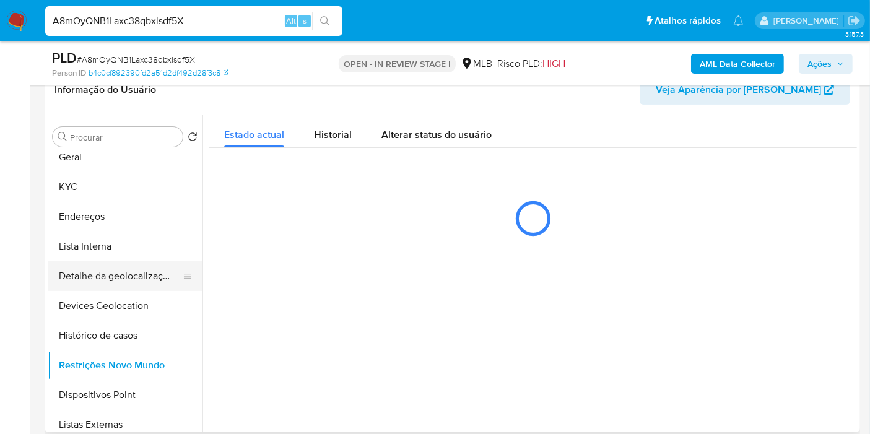
scroll to position [137, 0]
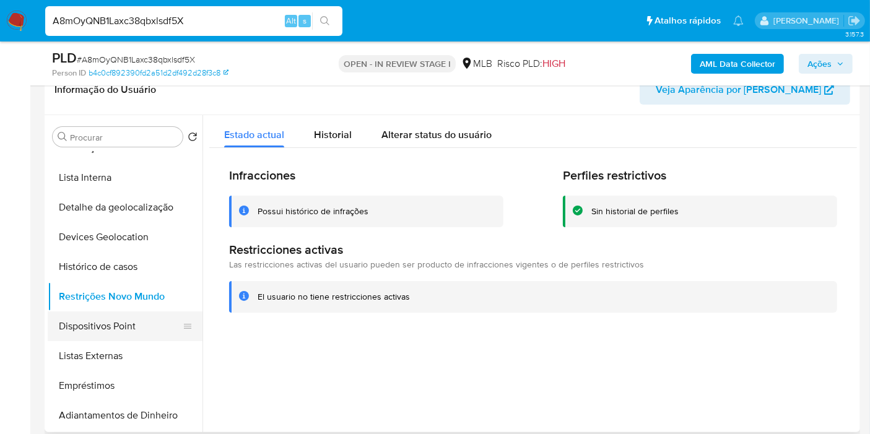
click at [141, 331] on button "Dispositivos Point" at bounding box center [120, 326] width 145 height 30
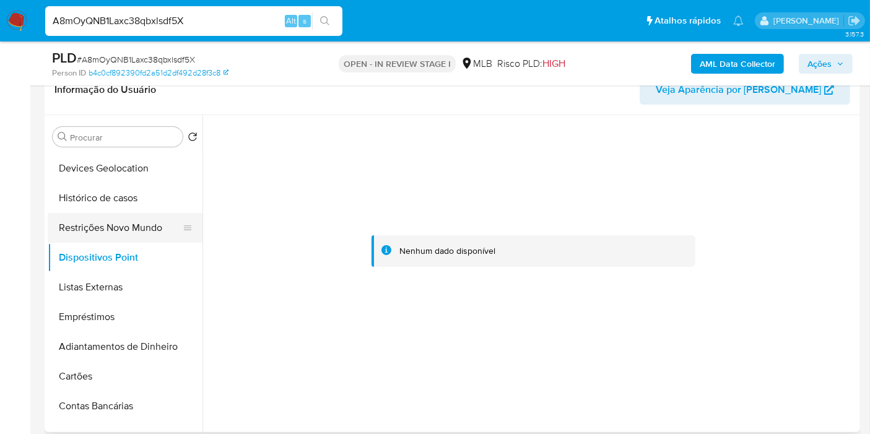
scroll to position [69, 0]
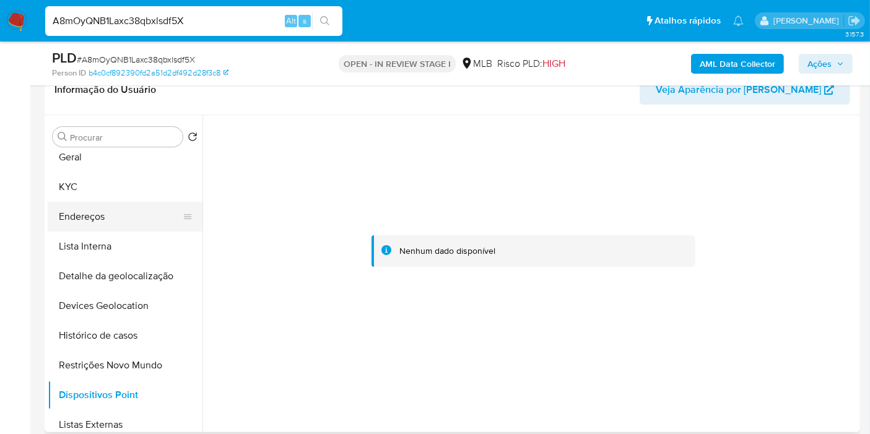
click at [113, 220] on button "Endereços" at bounding box center [120, 217] width 145 height 30
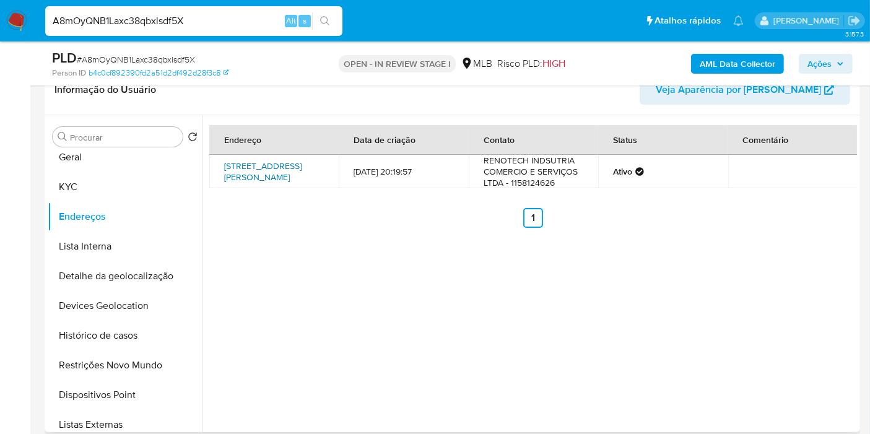
click at [249, 177] on link "Rua Coronel Luís Schimidt 136, São Paulo, São Paulo, 05841130, Brasil 136" at bounding box center [262, 172] width 77 height 24
click at [92, 180] on button "KYC" at bounding box center [120, 187] width 145 height 30
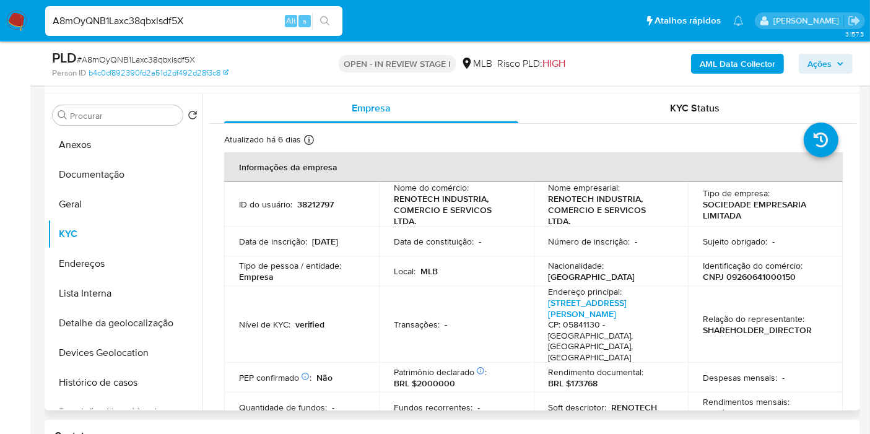
scroll to position [206, 0]
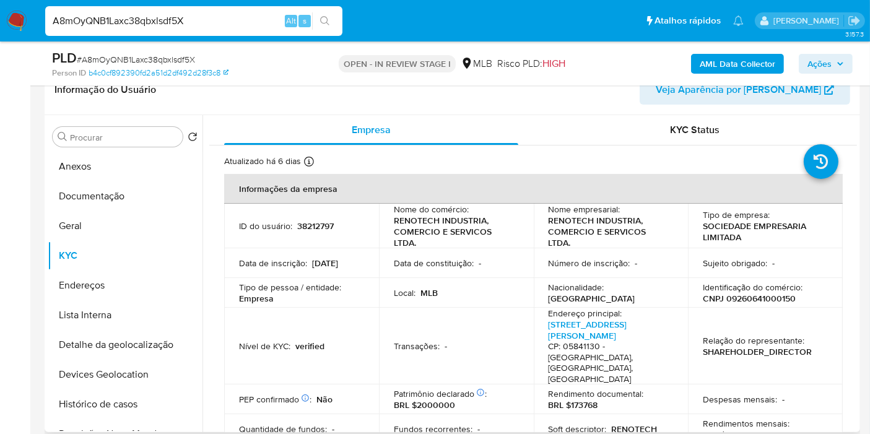
click at [763, 303] on p "CNPJ 09260641000150" at bounding box center [749, 298] width 93 height 11
copy p "09260641000150"
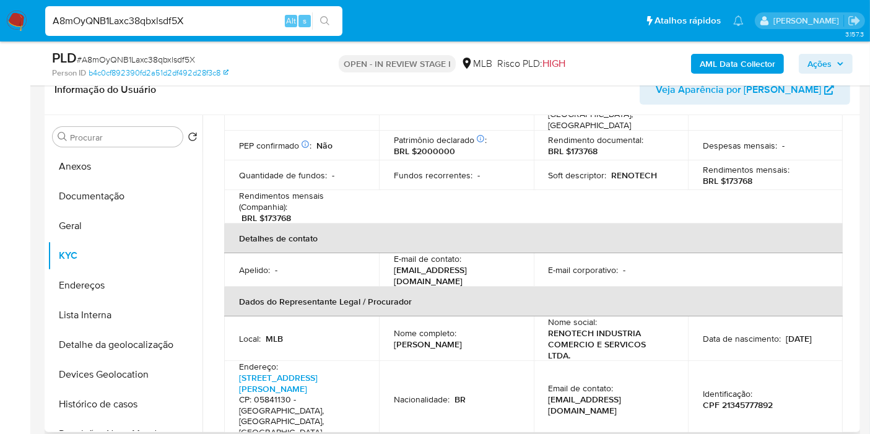
scroll to position [275, 0]
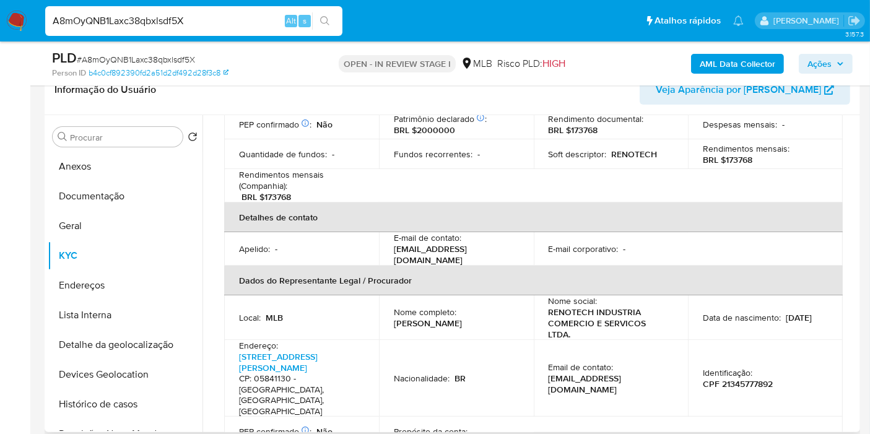
click at [753, 353] on td "Identificação : CPF 21345777892" at bounding box center [765, 378] width 155 height 77
click at [753, 378] on p "CPF 21345777892" at bounding box center [738, 383] width 70 height 11
copy p "21345777892"
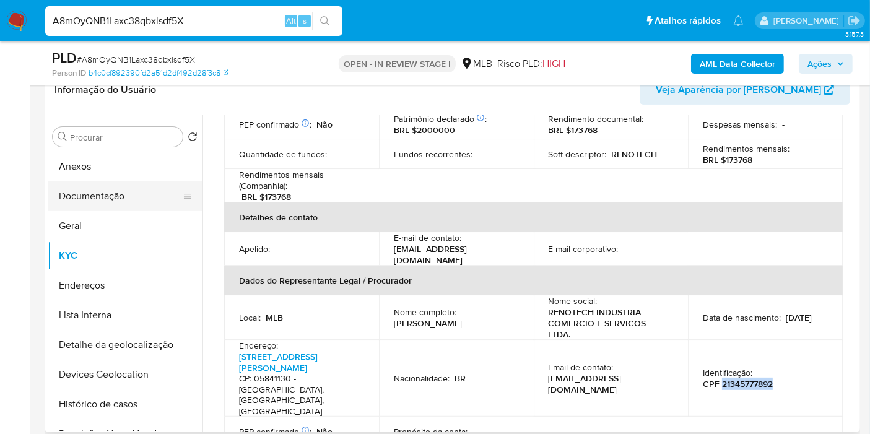
click at [86, 189] on button "Documentação" at bounding box center [120, 196] width 145 height 30
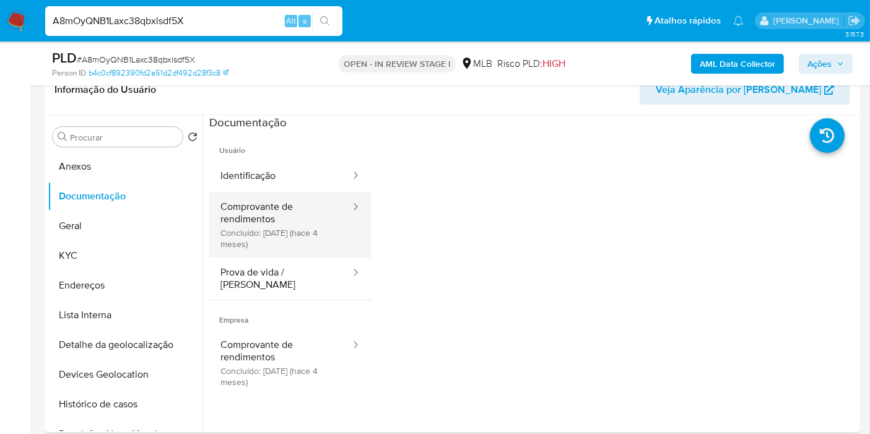
click at [311, 223] on button "Comprovante de rendimentos Concluído: 16/05/2025 (hace 4 meses)" at bounding box center [280, 225] width 142 height 66
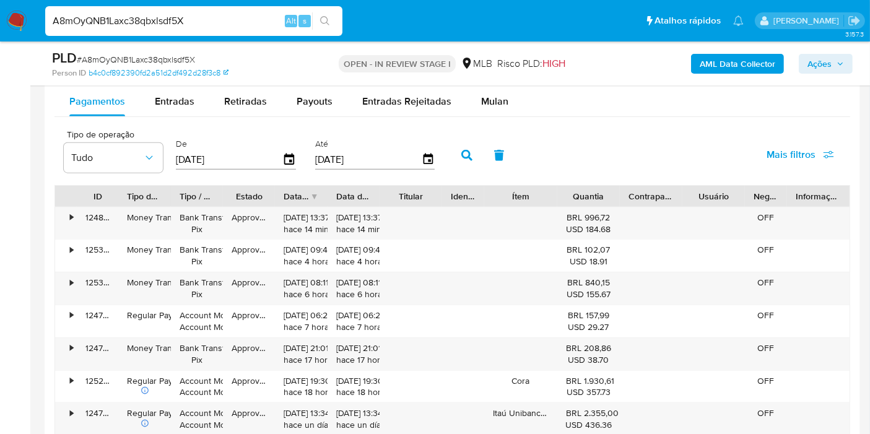
scroll to position [1307, 0]
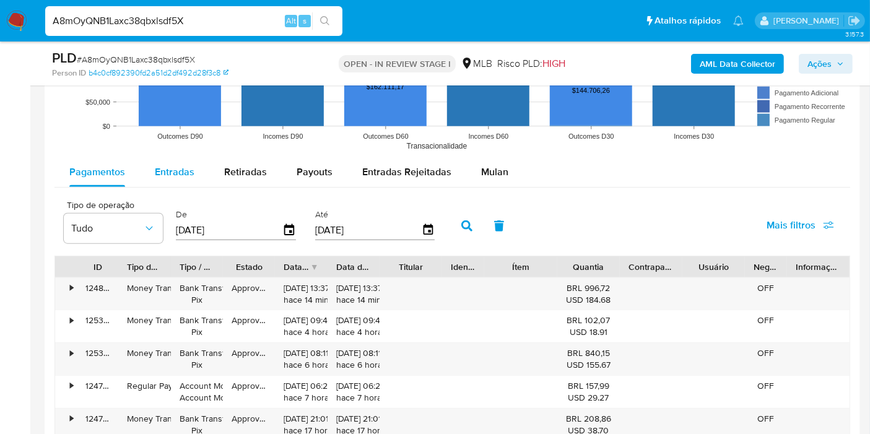
click at [161, 173] on span "Entradas" at bounding box center [175, 172] width 40 height 14
select select "10"
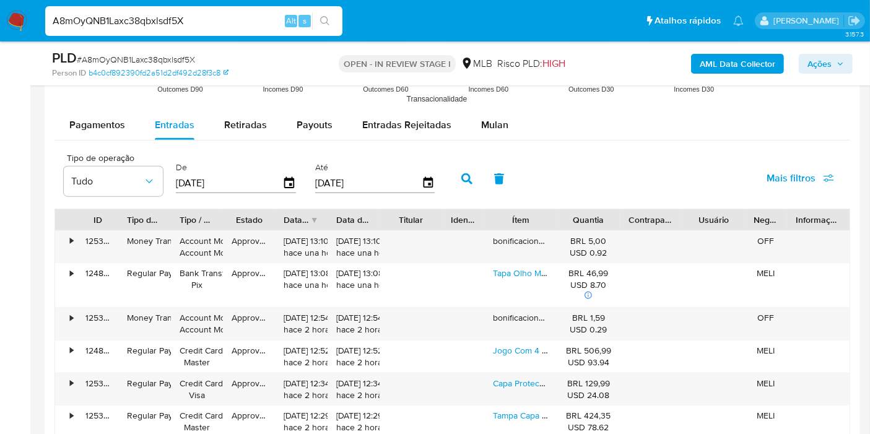
scroll to position [1375, 0]
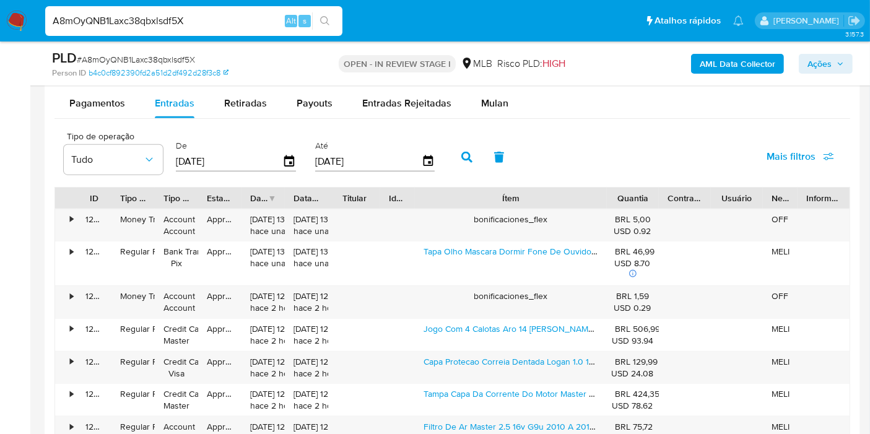
drag, startPoint x: 582, startPoint y: 195, endPoint x: 674, endPoint y: 195, distance: 92.2
click at [674, 195] on div "ID Tipo de operação Tipo / Método Estado Data de criação Data de aprovação Titu…" at bounding box center [452, 198] width 794 height 21
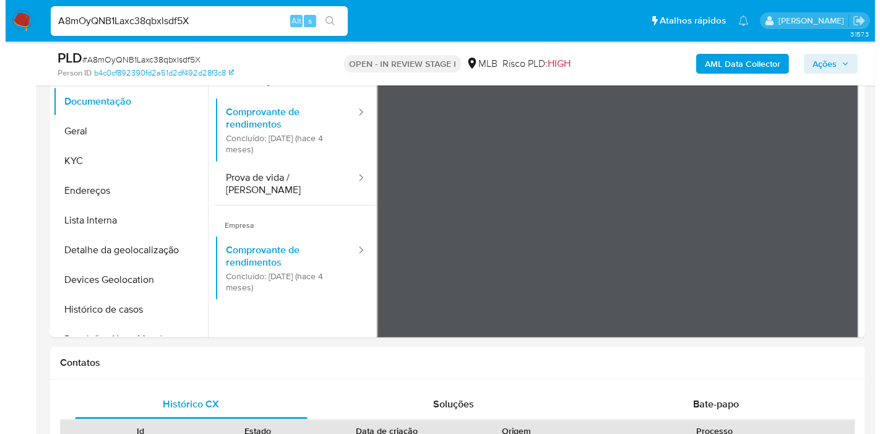
scroll to position [206, 0]
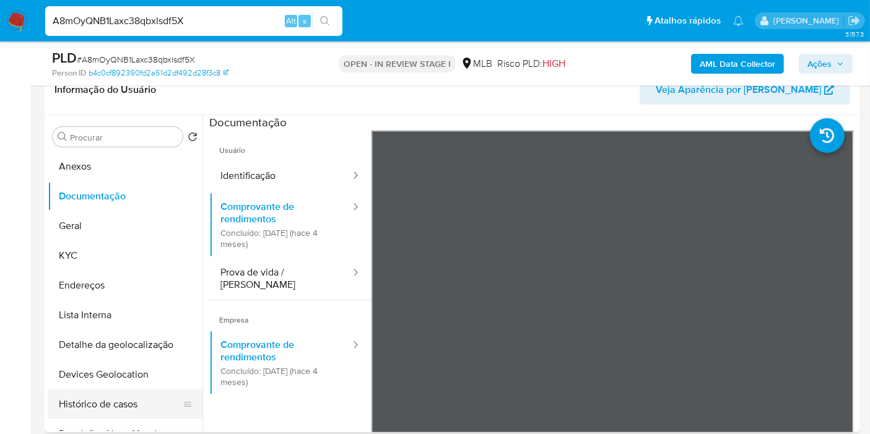
click at [107, 399] on button "Histórico de casos" at bounding box center [120, 404] width 145 height 30
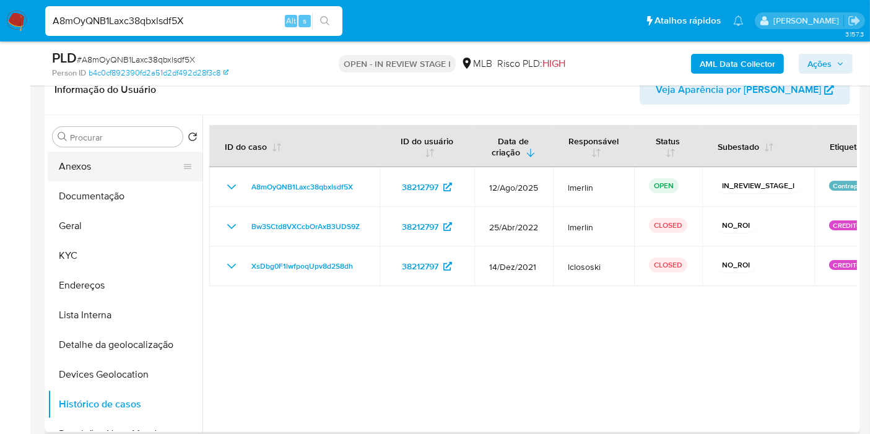
click at [94, 163] on button "Anexos" at bounding box center [120, 167] width 145 height 30
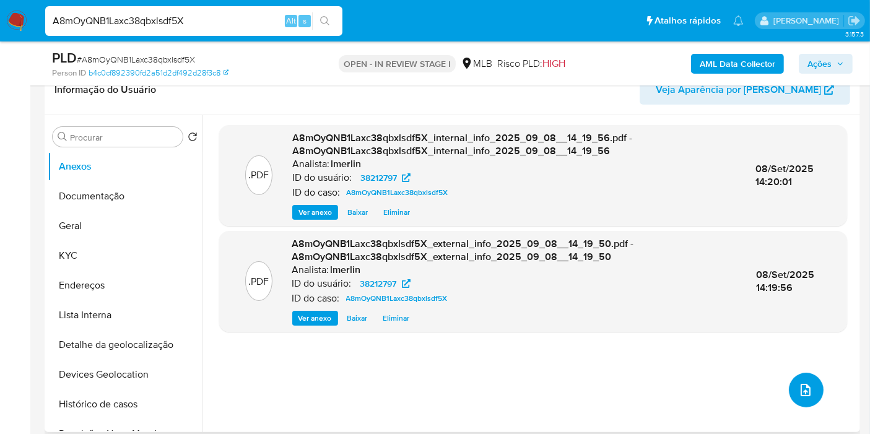
click at [803, 391] on icon "upload-file" at bounding box center [805, 390] width 15 height 15
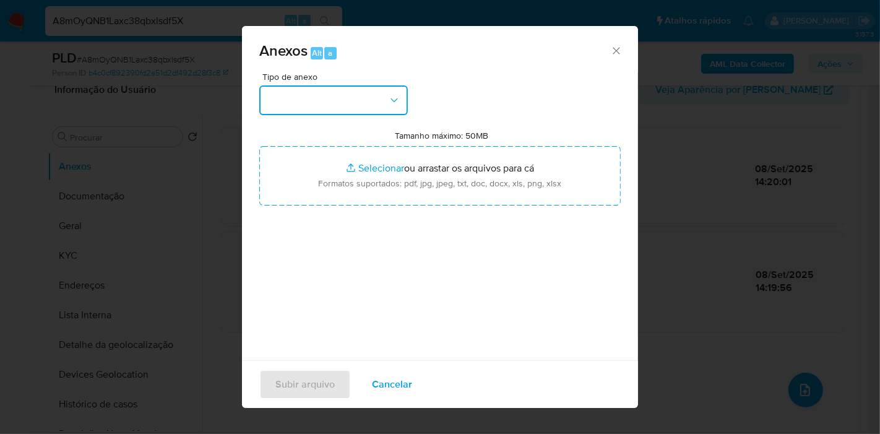
click at [378, 96] on button "button" at bounding box center [333, 100] width 149 height 30
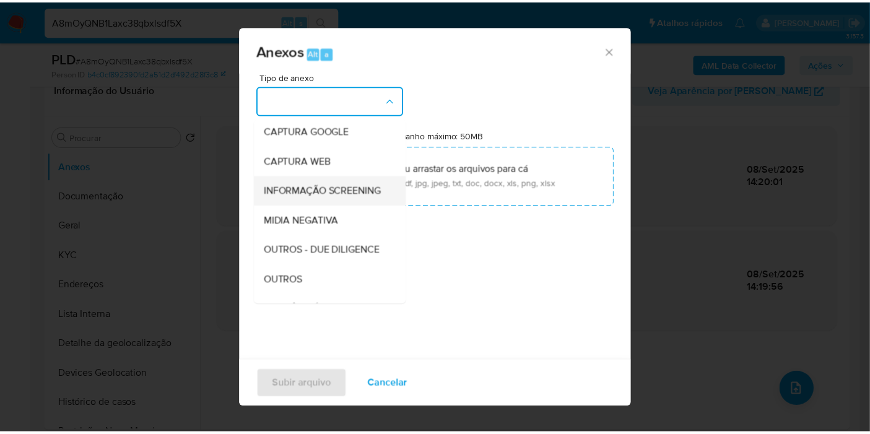
scroll to position [190, 0]
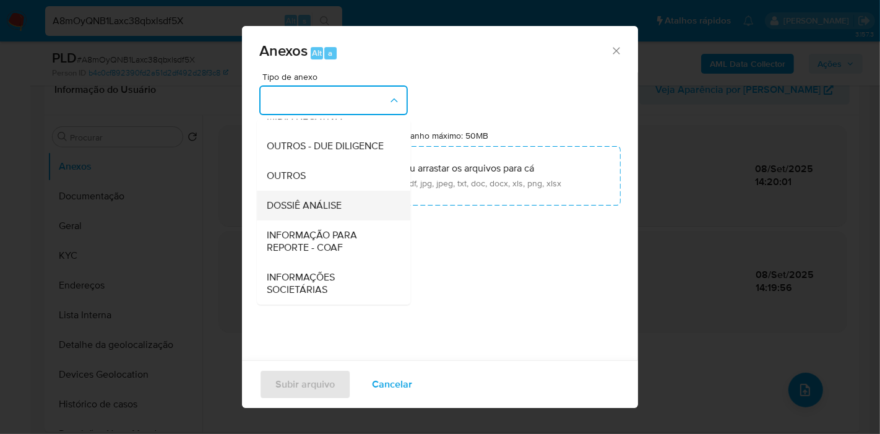
click at [351, 199] on div "DOSSIÊ ANÁLISE" at bounding box center [330, 206] width 126 height 30
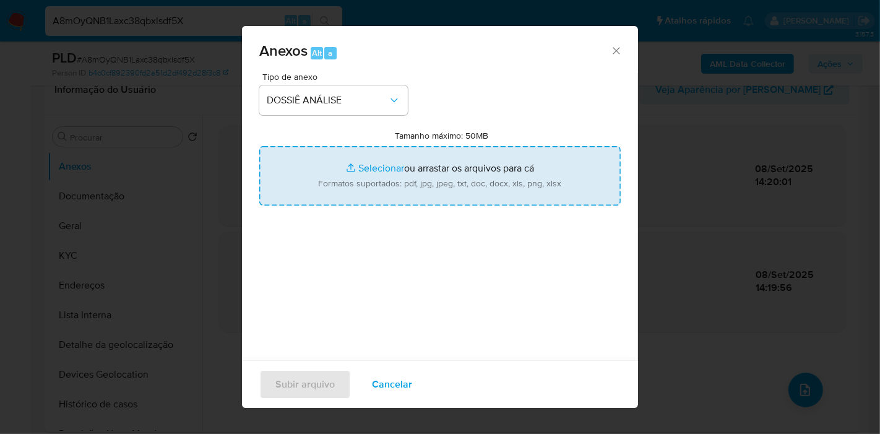
click at [425, 163] on input "Tamanho máximo: 50MB Selecionar arquivos" at bounding box center [439, 175] width 361 height 59
click at [397, 172] on input "Tamanho máximo: 50MB Selecionar arquivos" at bounding box center [439, 175] width 361 height 59
type input "C:\fakepath\Mulan 38212797_2025_09_08_07_52_03.xlsx"
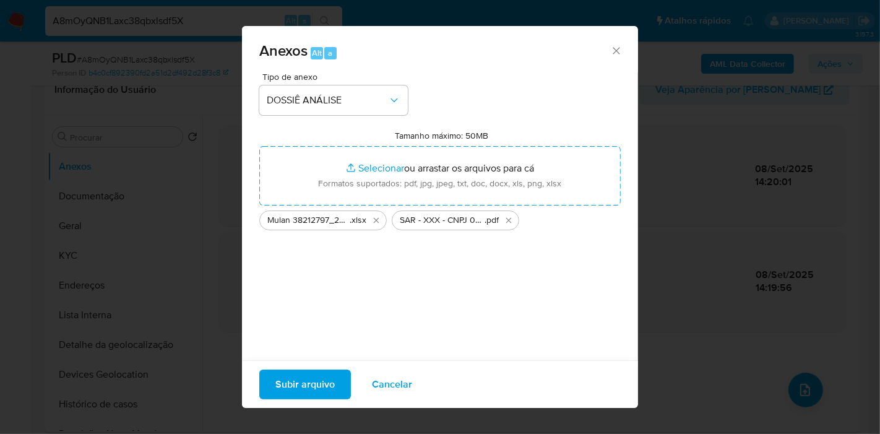
click at [323, 381] on span "Subir arquivo" at bounding box center [304, 384] width 59 height 27
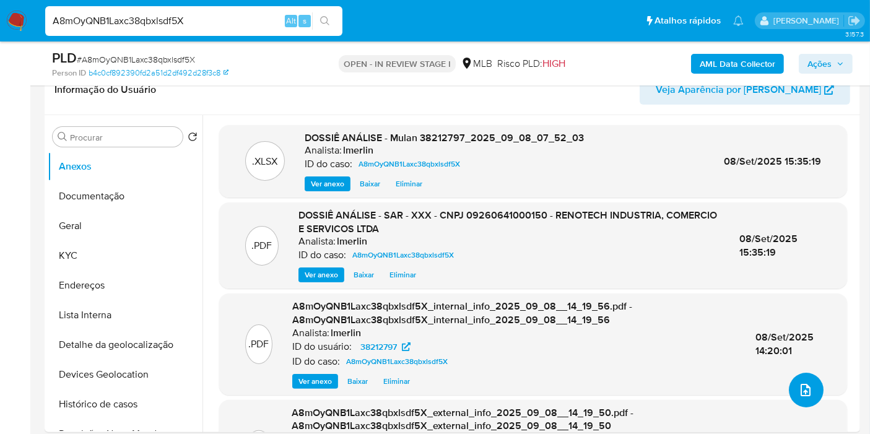
scroll to position [0, 0]
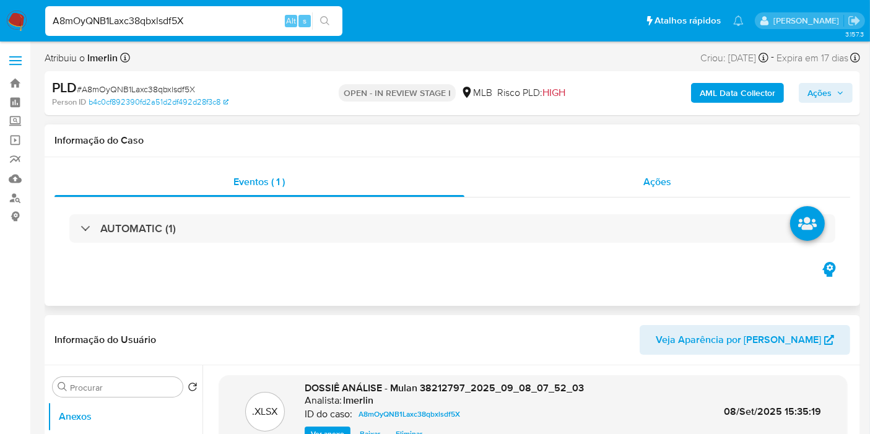
click at [677, 176] on div "Ações" at bounding box center [657, 182] width 386 height 30
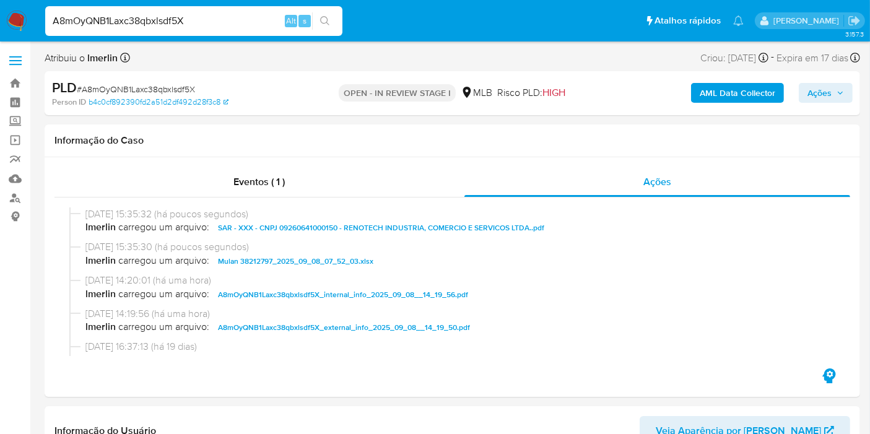
click at [813, 92] on span "Ações" at bounding box center [819, 93] width 24 height 20
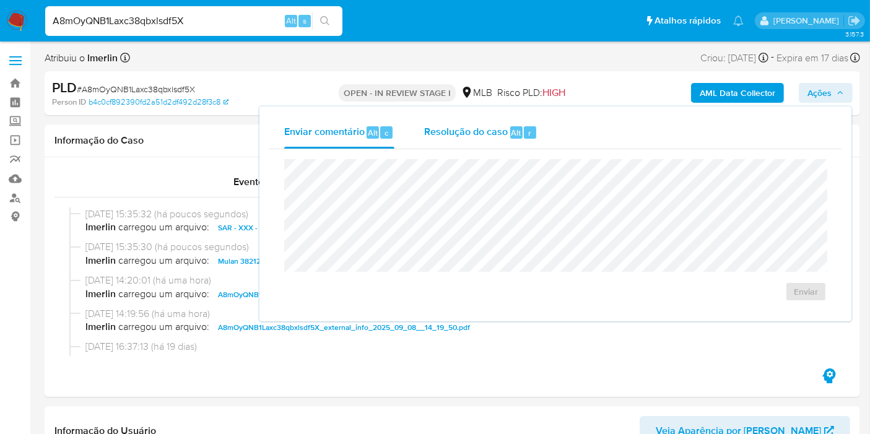
click at [462, 118] on div "Resolução do caso Alt r" at bounding box center [480, 132] width 113 height 32
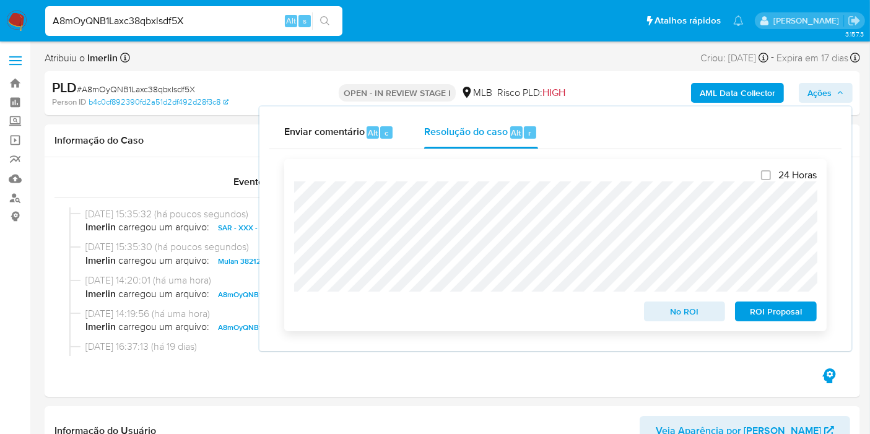
click at [764, 319] on span "ROI Proposal" at bounding box center [775, 311] width 64 height 17
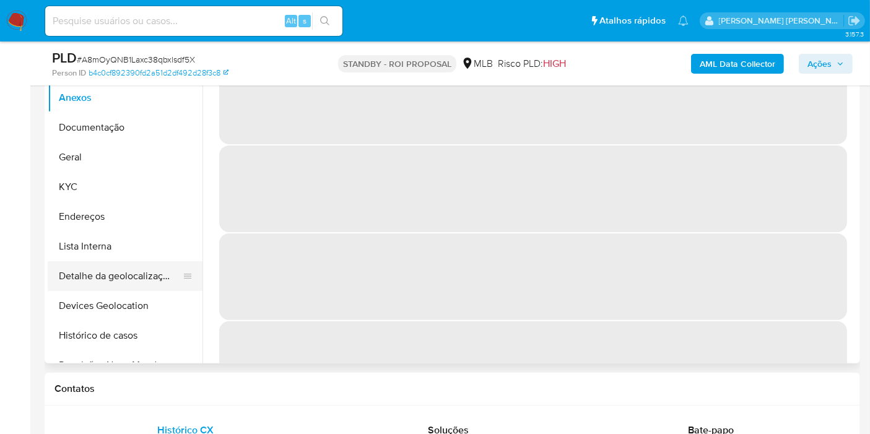
scroll to position [137, 0]
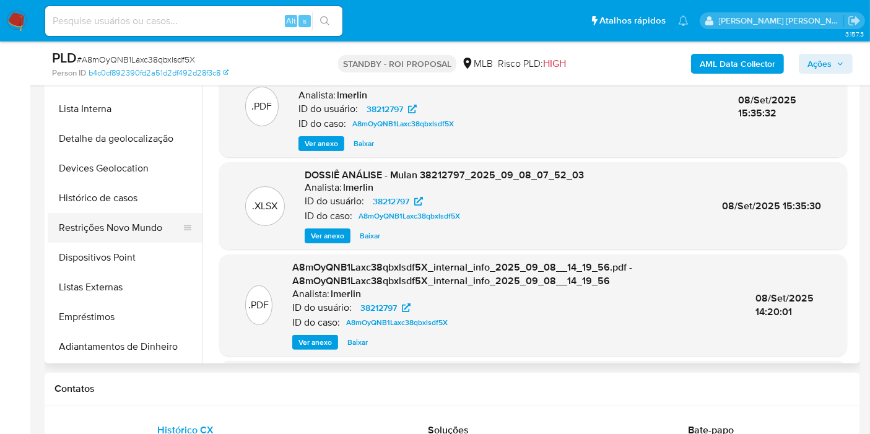
click at [131, 222] on button "Restrições Novo Mundo" at bounding box center [120, 228] width 145 height 30
select select "10"
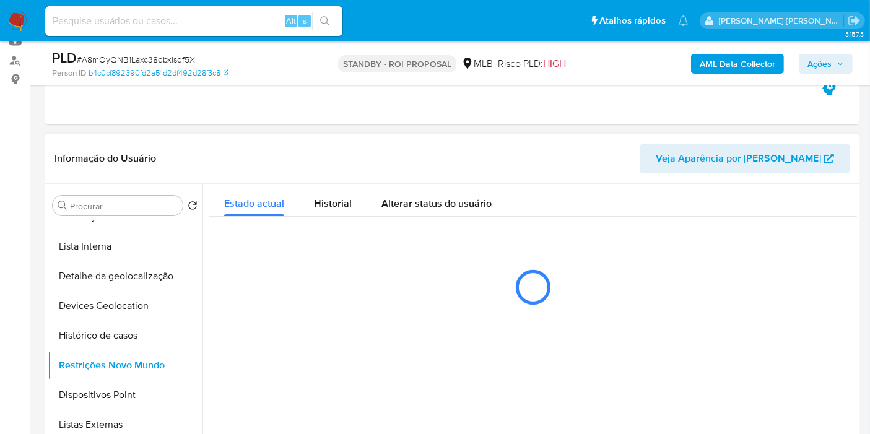
scroll to position [206, 0]
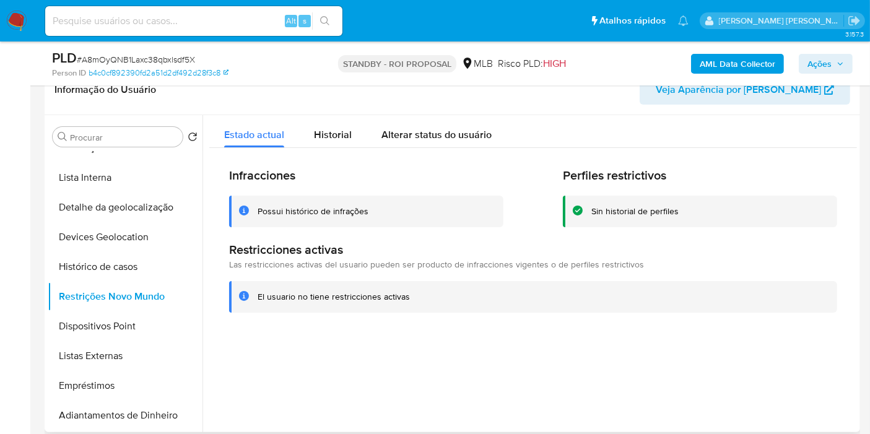
click at [347, 148] on div "Infracciones Possui histórico de infrações Perfiles restrictivos Sin historial …" at bounding box center [532, 240] width 647 height 184
click at [352, 139] on button "Historial" at bounding box center [332, 131] width 67 height 33
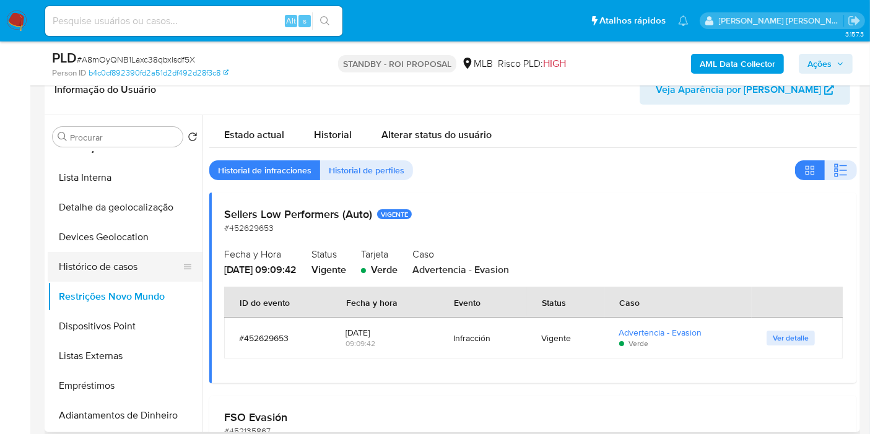
scroll to position [0, 0]
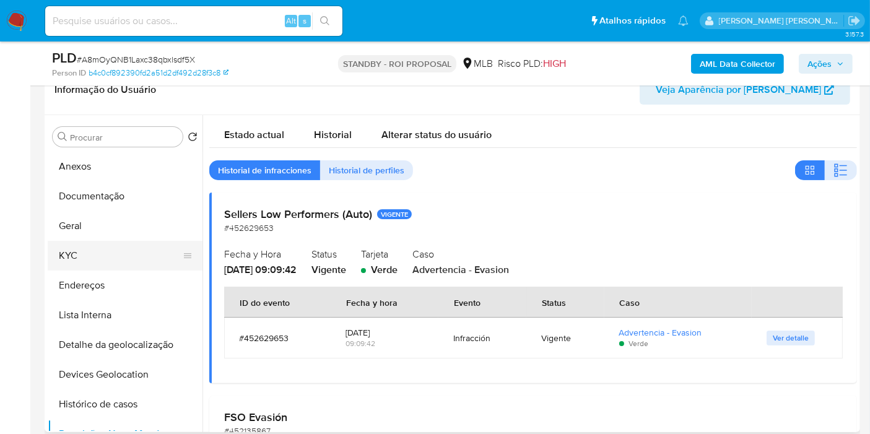
click at [97, 252] on button "KYC" at bounding box center [120, 256] width 145 height 30
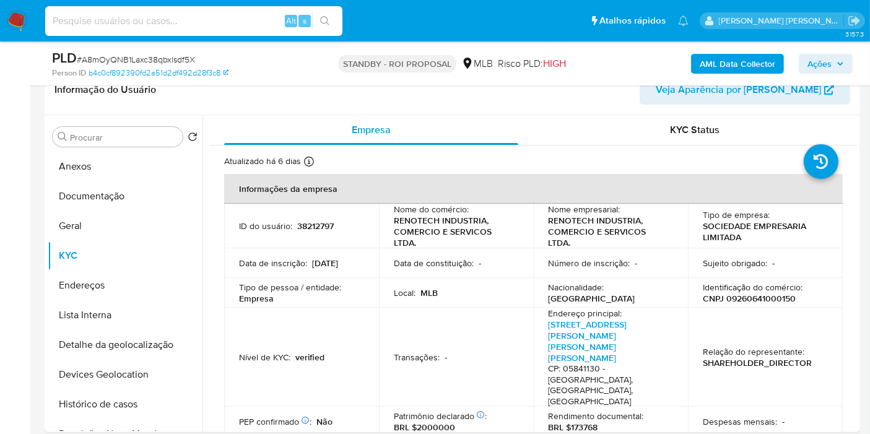
click at [193, 22] on input at bounding box center [193, 21] width 297 height 16
paste input "bdcuHDwN9gleJoQTFUPDpr2Q"
type input "bdcuHDwN9gleJoQTFUPDpr2Q"
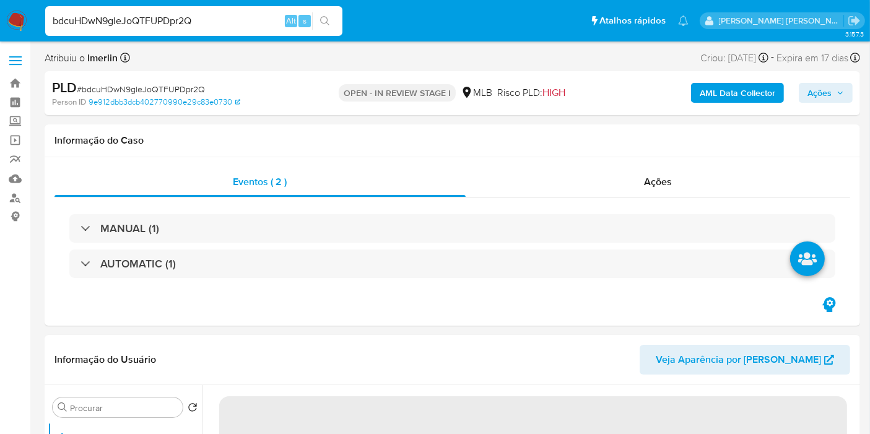
select select "10"
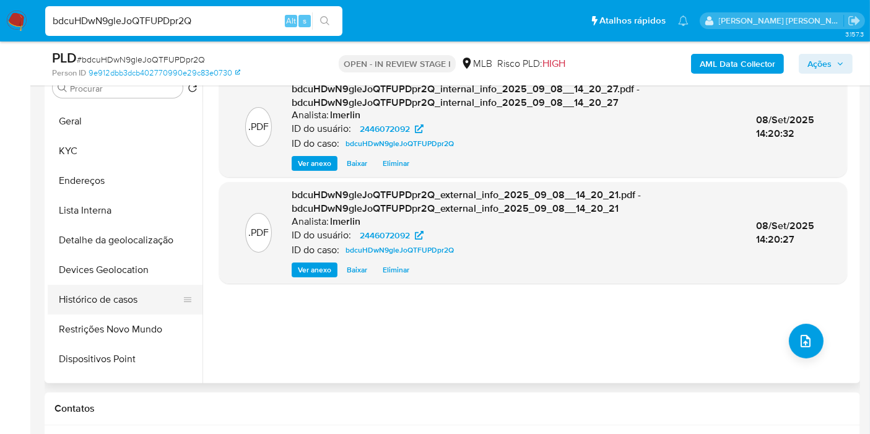
scroll to position [69, 0]
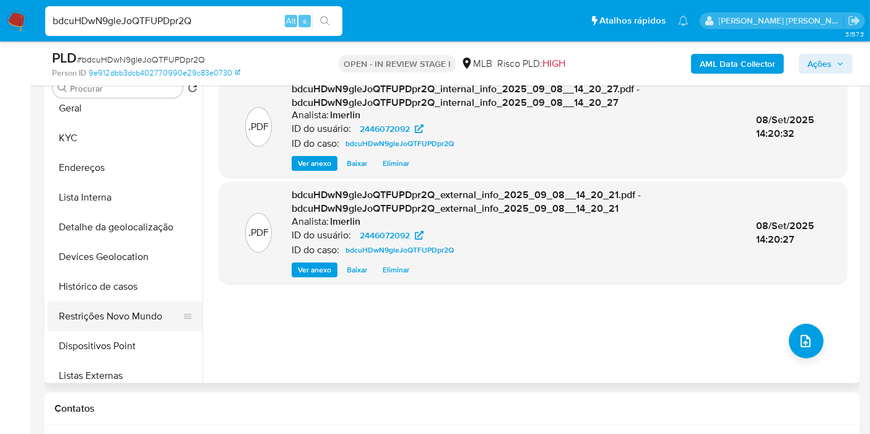
click at [111, 322] on button "Restrições Novo Mundo" at bounding box center [120, 316] width 145 height 30
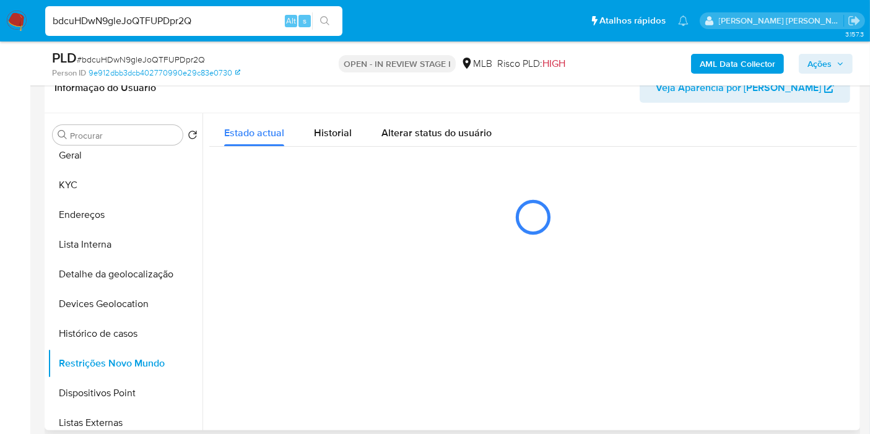
scroll to position [206, 0]
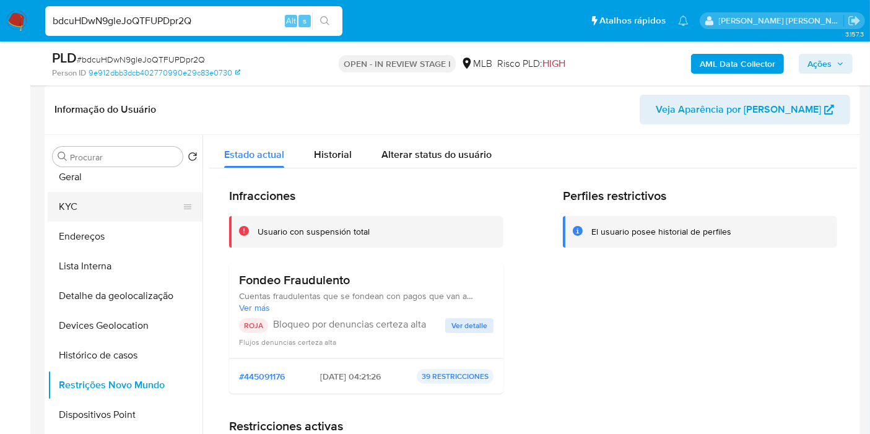
click at [89, 209] on button "KYC" at bounding box center [120, 207] width 145 height 30
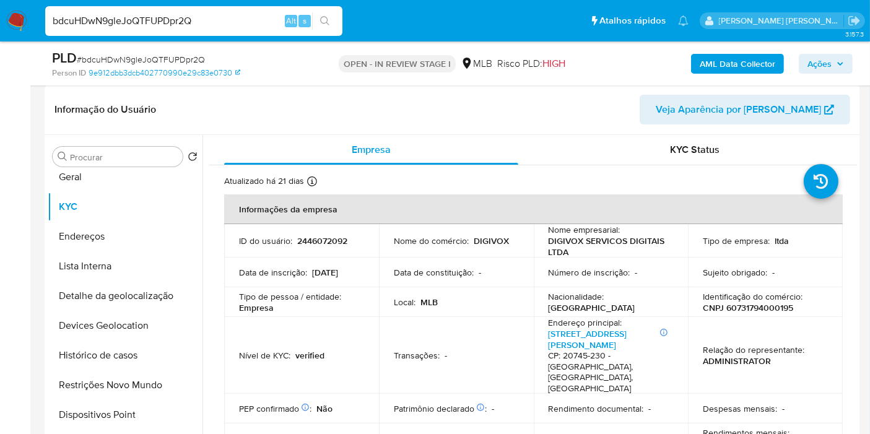
click at [757, 303] on p "CNPJ 60731794000195" at bounding box center [748, 307] width 90 height 11
copy p "60731794000195"
click at [110, 356] on button "Histórico de casos" at bounding box center [120, 355] width 145 height 30
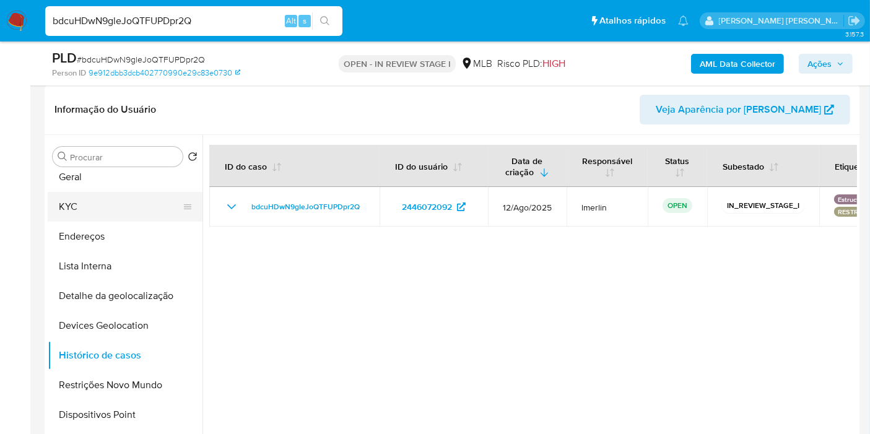
click at [121, 210] on button "KYC" at bounding box center [120, 207] width 145 height 30
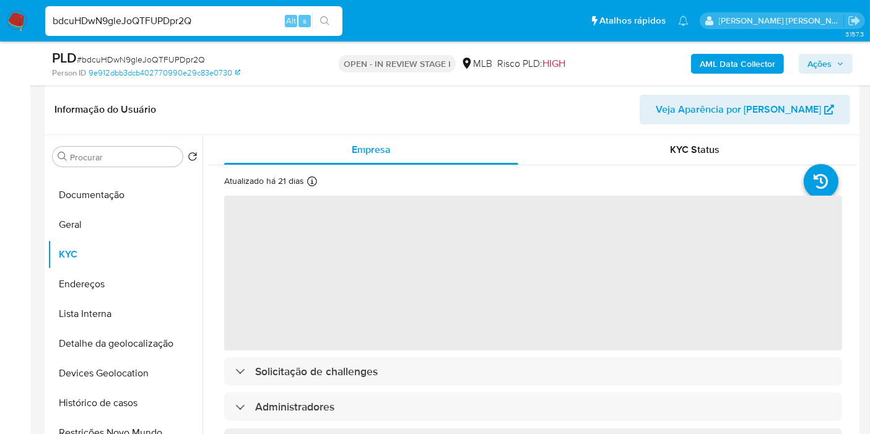
scroll to position [0, 0]
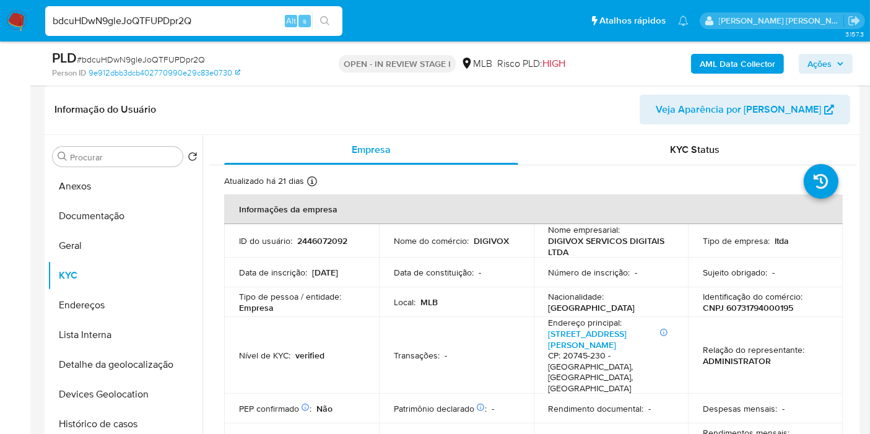
click at [326, 236] on p "2446072092" at bounding box center [322, 240] width 50 height 11
copy p "2446072092"
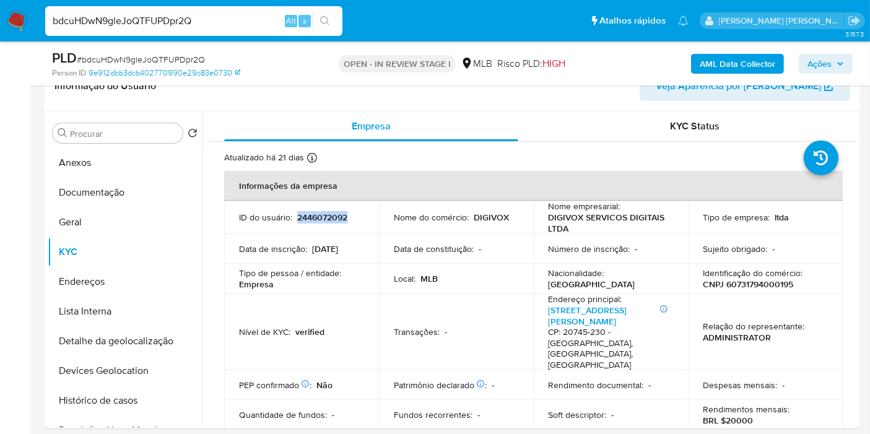
scroll to position [232, 0]
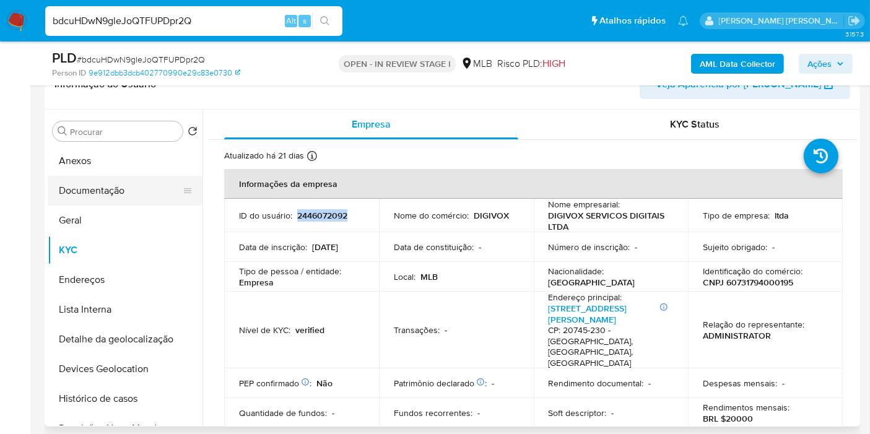
click at [116, 192] on button "Documentação" at bounding box center [120, 191] width 145 height 30
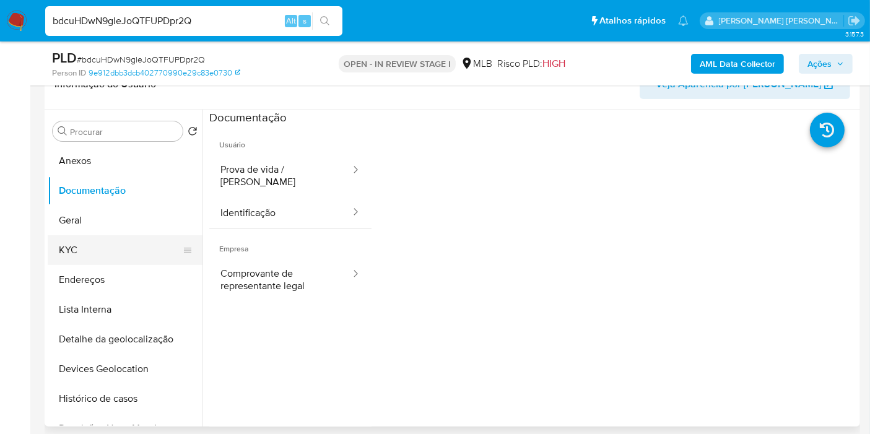
click at [111, 249] on button "KYC" at bounding box center [120, 250] width 145 height 30
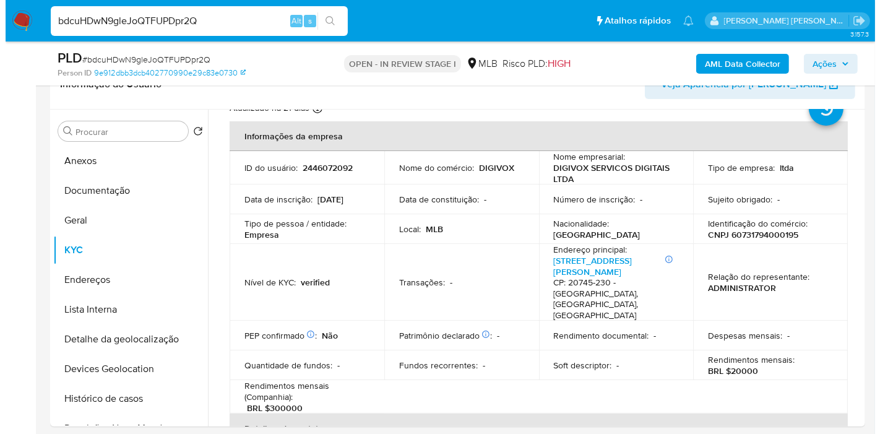
scroll to position [69, 0]
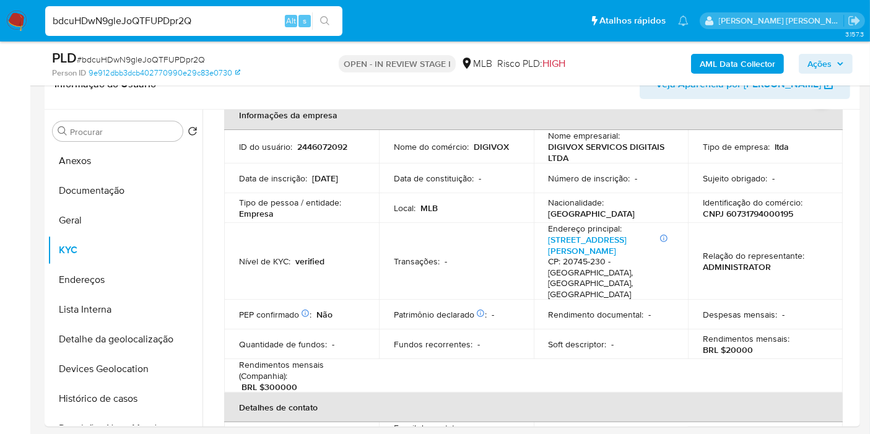
click at [739, 63] on b "AML Data Collector" at bounding box center [737, 64] width 76 height 20
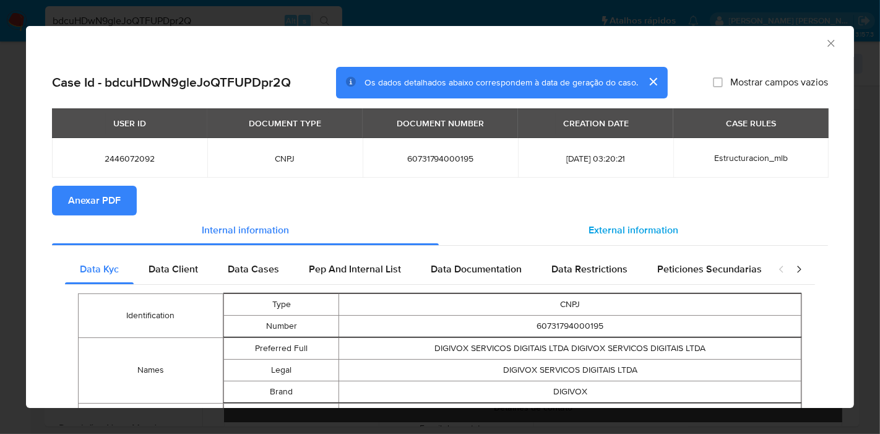
click at [595, 232] on span "External information" at bounding box center [634, 230] width 90 height 14
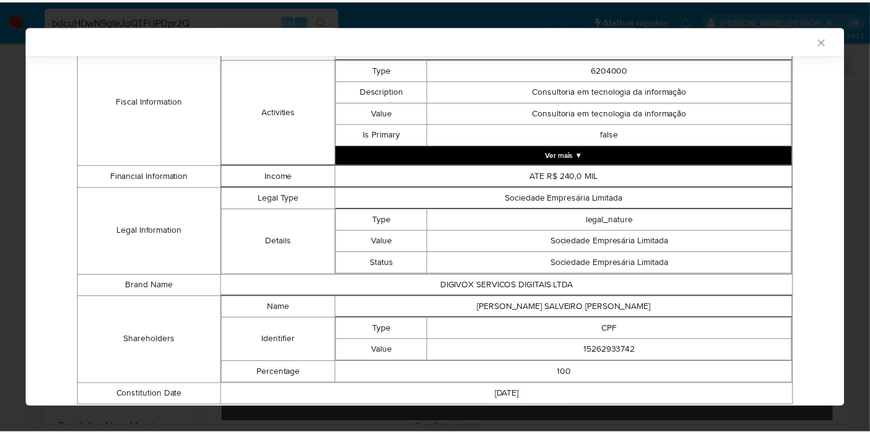
scroll to position [535, 0]
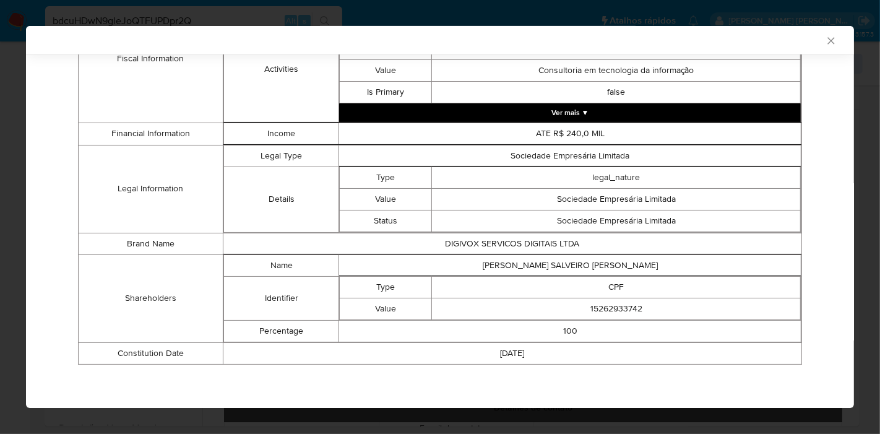
click at [590, 264] on td "[PERSON_NAME] SALVEIRO [PERSON_NAME]" at bounding box center [570, 265] width 462 height 22
copy td "[PERSON_NAME] SALVEIRO [PERSON_NAME]"
click at [594, 309] on td "15262933742" at bounding box center [616, 309] width 369 height 22
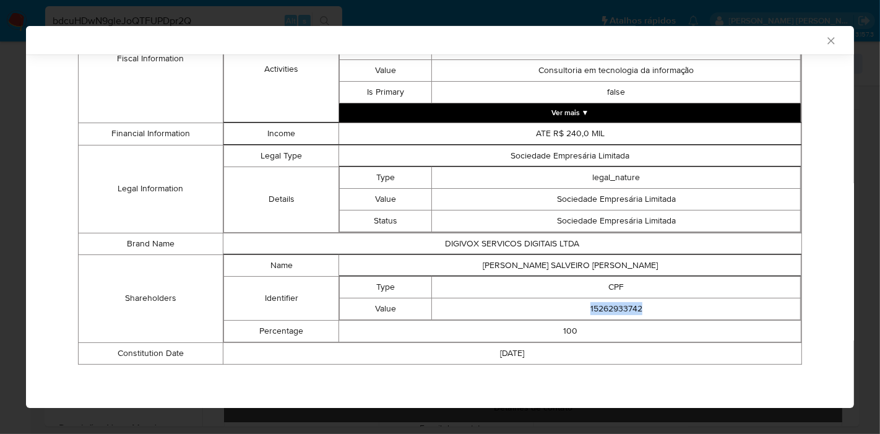
click at [594, 309] on td "15262933742" at bounding box center [616, 309] width 369 height 22
copy td "15262933742"
click at [825, 41] on icon "Fechar a janela" at bounding box center [831, 41] width 12 height 12
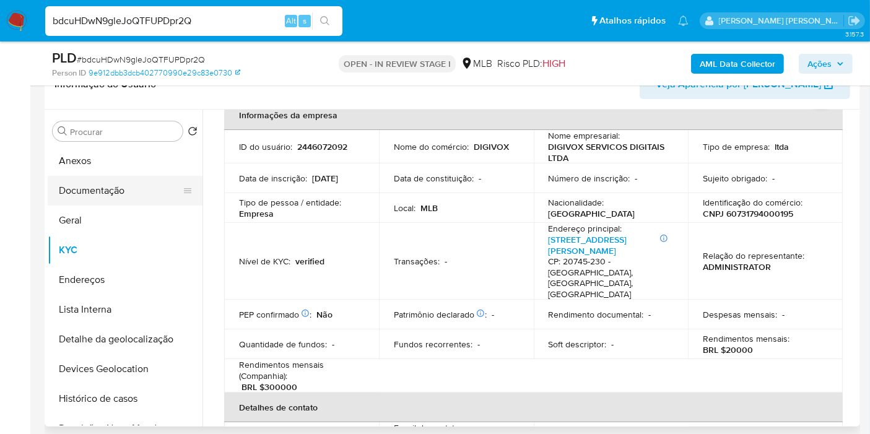
click at [142, 177] on button "Documentação" at bounding box center [120, 191] width 145 height 30
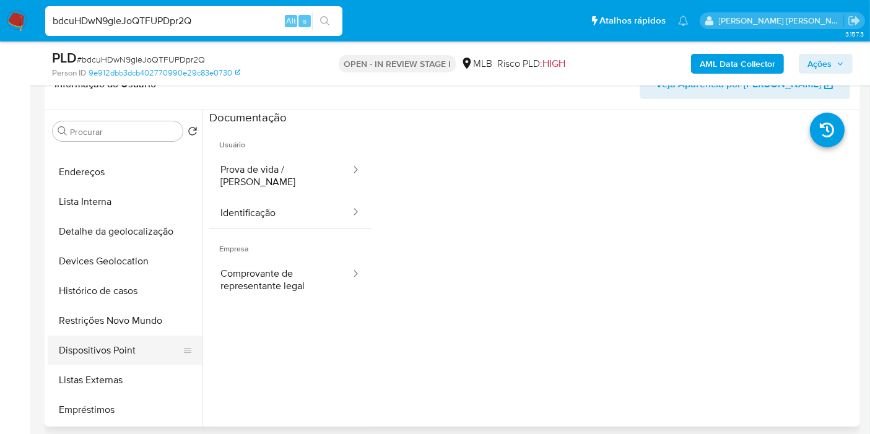
scroll to position [137, 0]
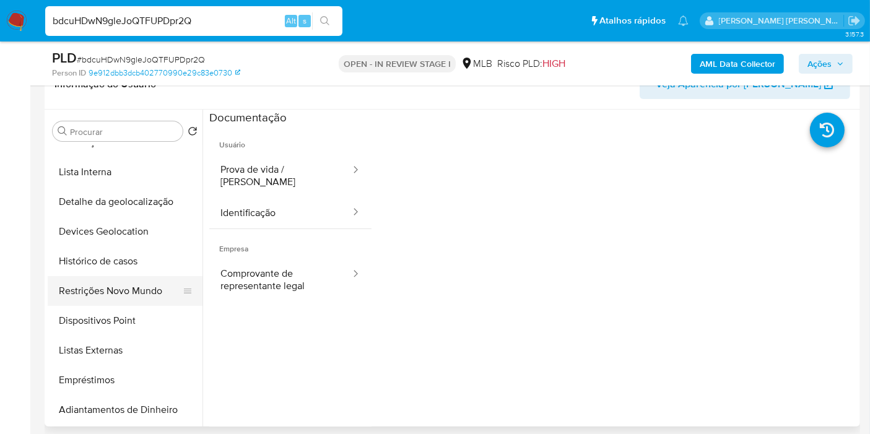
click at [132, 290] on button "Restrições Novo Mundo" at bounding box center [120, 291] width 145 height 30
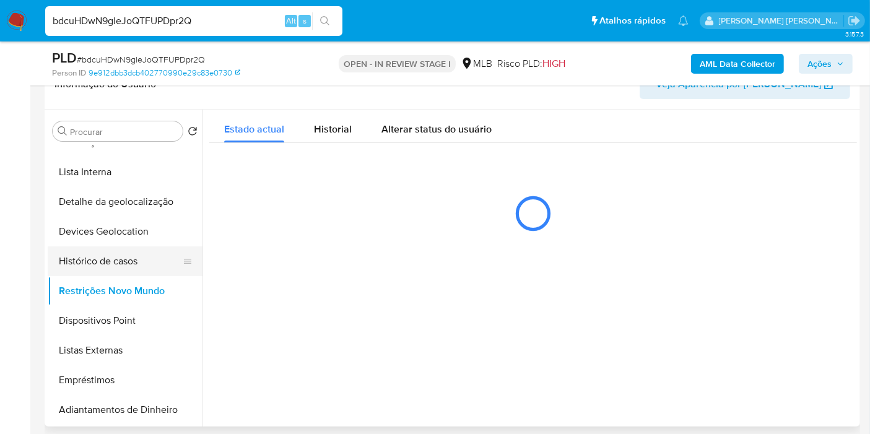
scroll to position [69, 0]
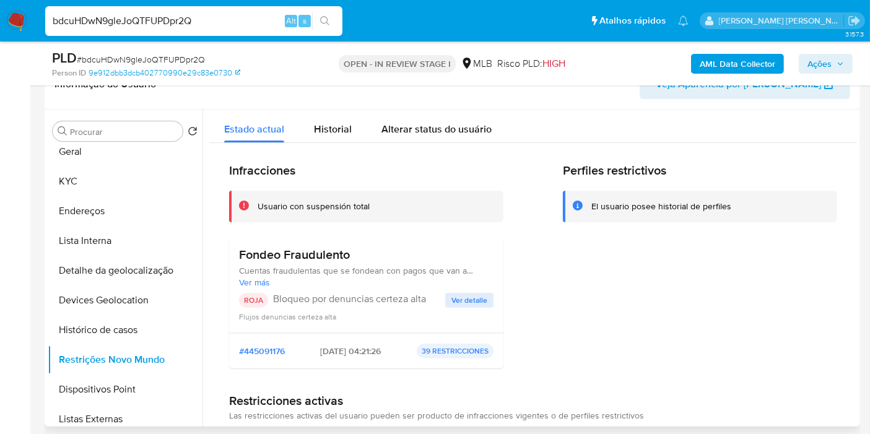
click at [479, 296] on span "Ver detalle" at bounding box center [469, 300] width 36 height 12
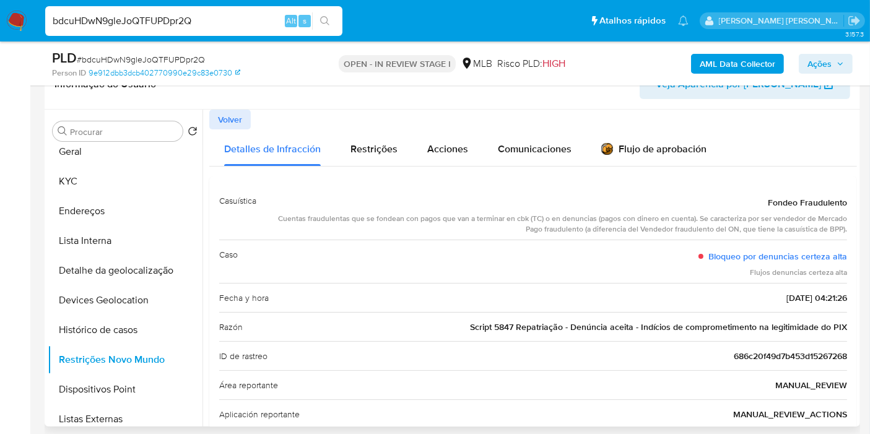
drag, startPoint x: 339, startPoint y: 220, endPoint x: 840, endPoint y: 222, distance: 501.4
click at [840, 222] on div "Cuentas fraudulentas que se fondean con pagos que van a terminar en cbk (TC) o …" at bounding box center [556, 224] width 581 height 21
click at [495, 253] on div "Caso Bloqueo por denuncias [PERSON_NAME] Flujos denuncias [PERSON_NAME]" at bounding box center [533, 261] width 628 height 43
click at [124, 192] on button "KYC" at bounding box center [120, 182] width 145 height 30
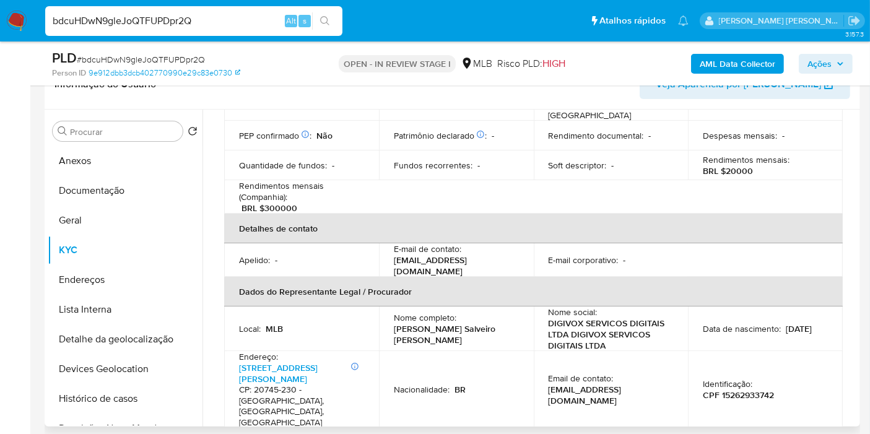
scroll to position [53, 0]
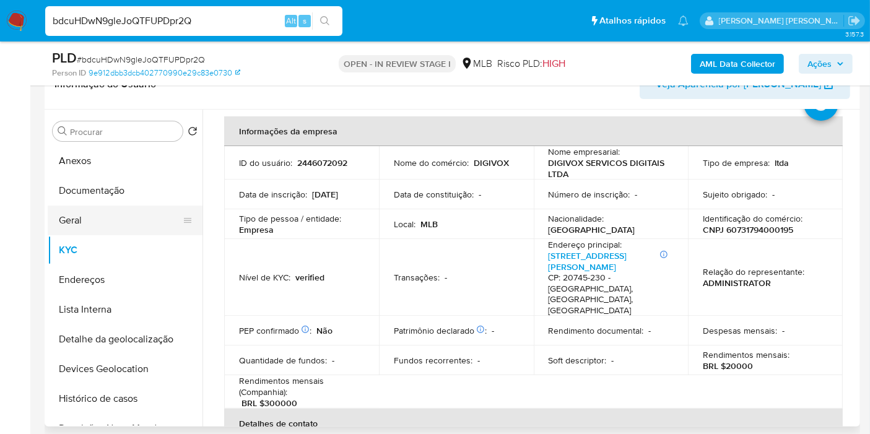
click at [90, 221] on button "Geral" at bounding box center [120, 221] width 145 height 30
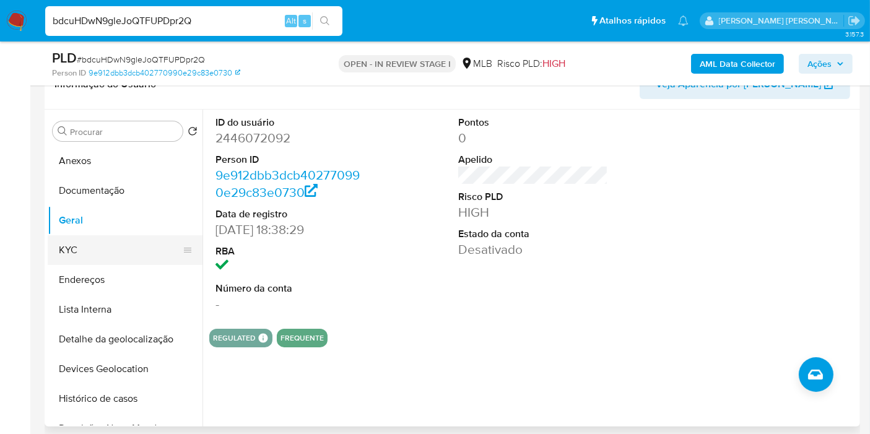
click at [88, 258] on button "KYC" at bounding box center [120, 250] width 145 height 30
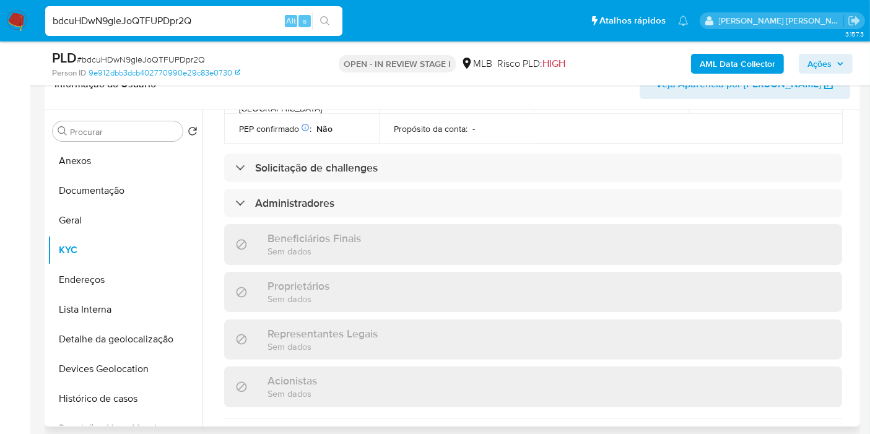
scroll to position [810, 0]
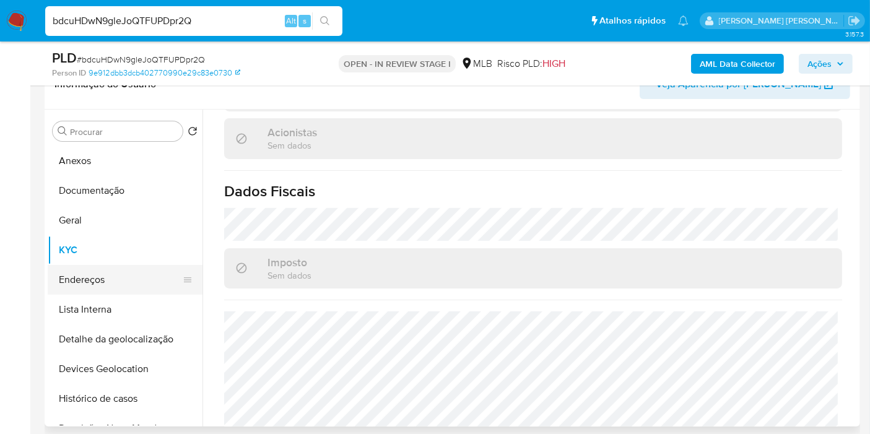
click at [106, 285] on button "Endereços" at bounding box center [120, 280] width 145 height 30
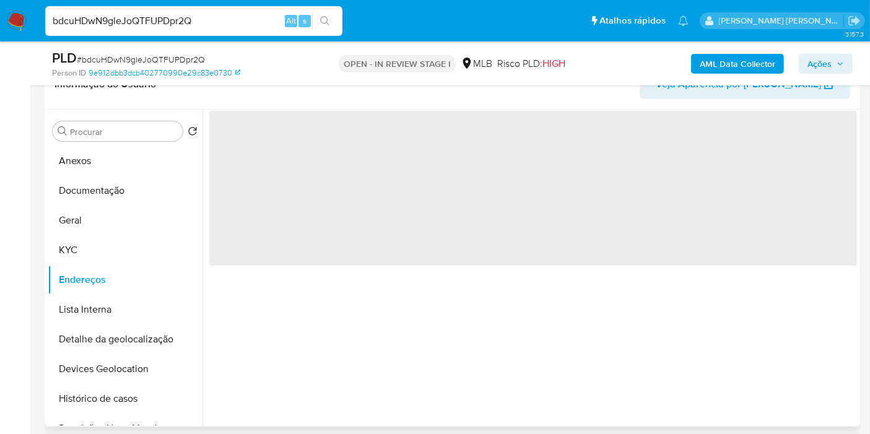
scroll to position [0, 0]
